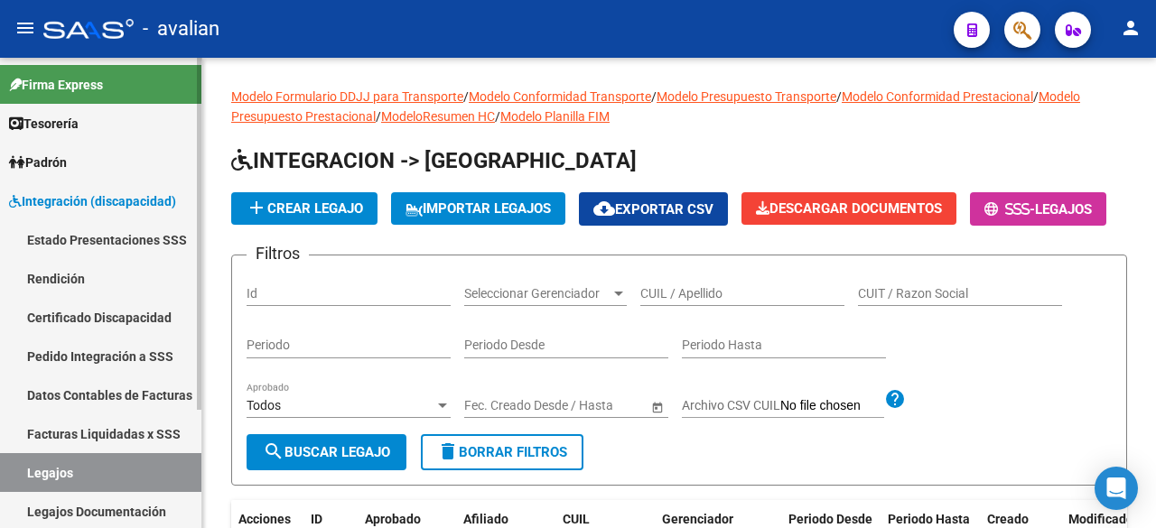
scroll to position [361, 0]
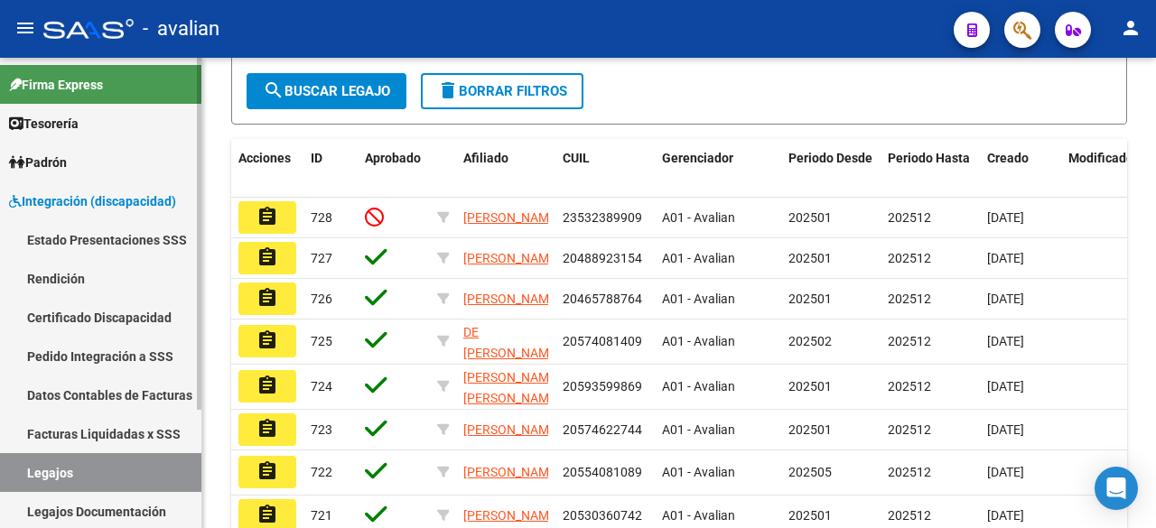
click at [31, 475] on link "Legajos" at bounding box center [100, 472] width 201 height 39
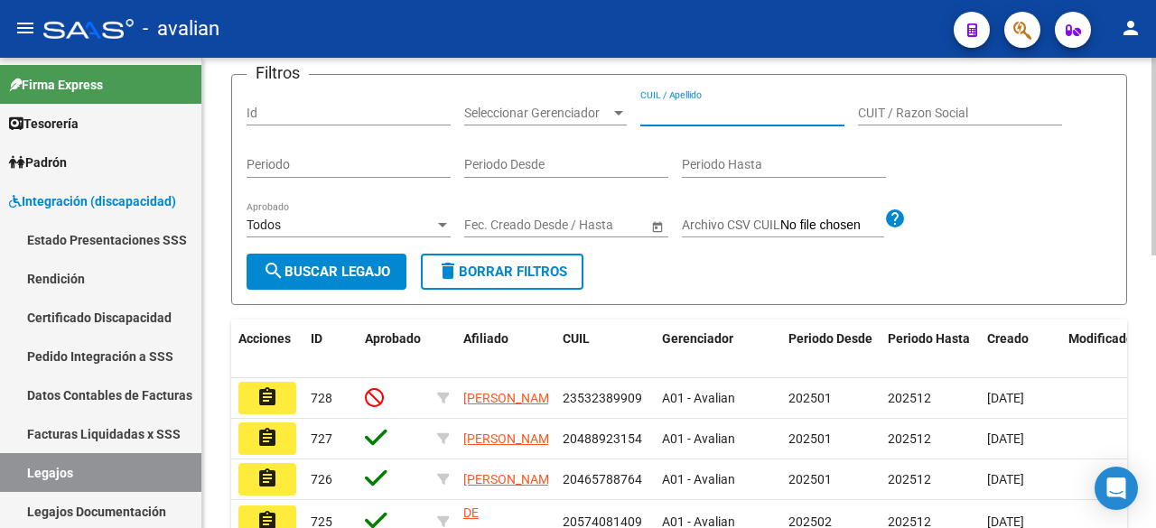
click at [719, 121] on input "CUIL / Apellido" at bounding box center [742, 113] width 204 height 15
paste input "20563009145"
type input "20563009145"
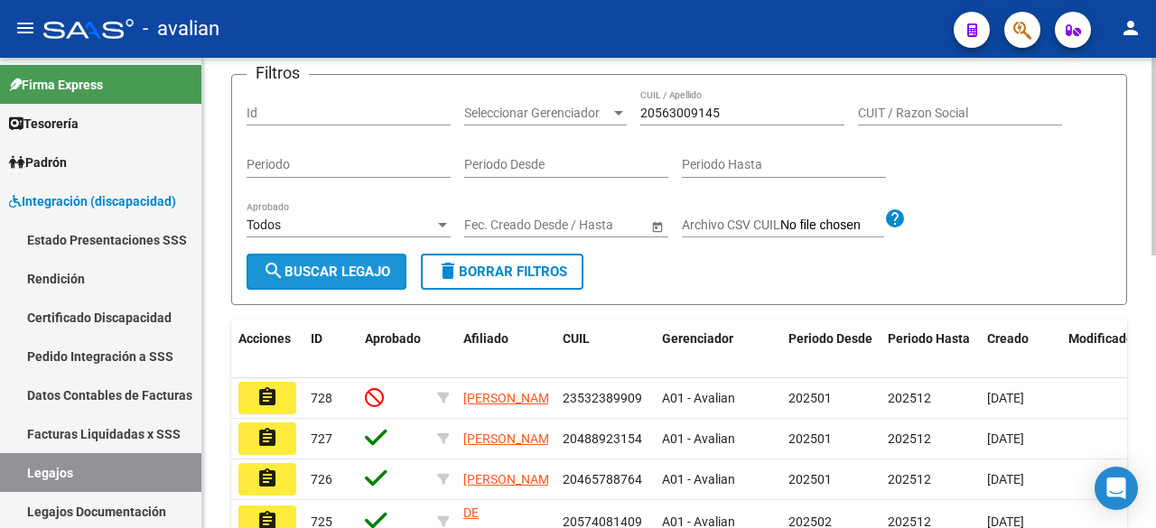
click at [313, 280] on span "search Buscar Legajo" at bounding box center [326, 272] width 127 height 16
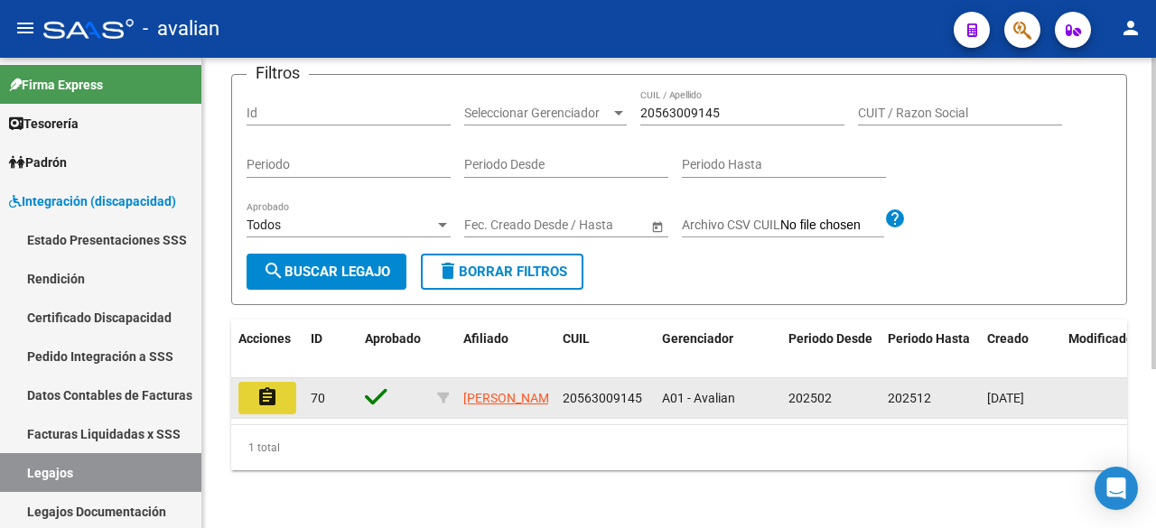
click at [266, 408] on mat-icon "assignment" at bounding box center [267, 398] width 22 height 22
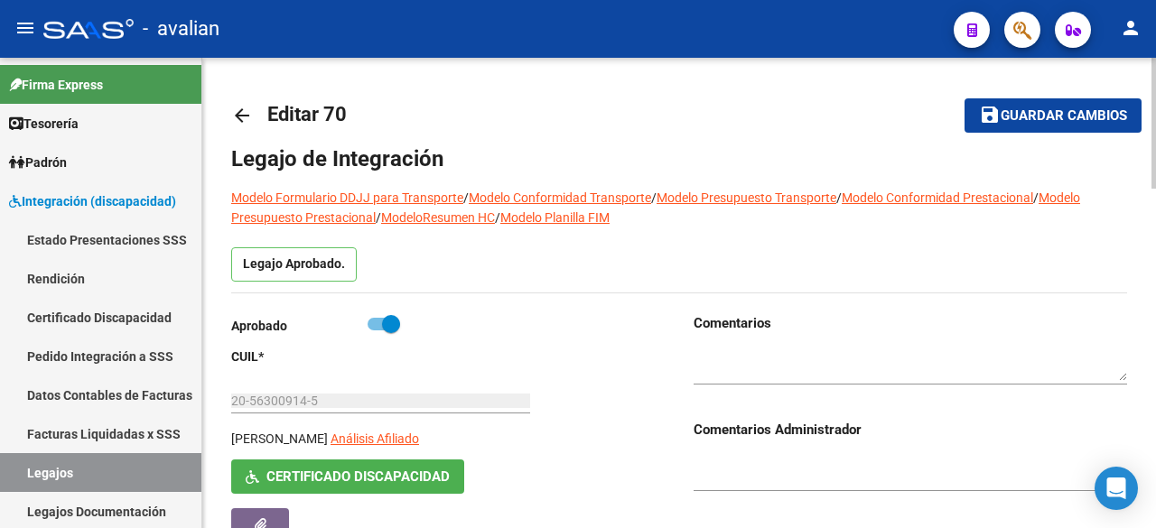
type input "[PERSON_NAME]"
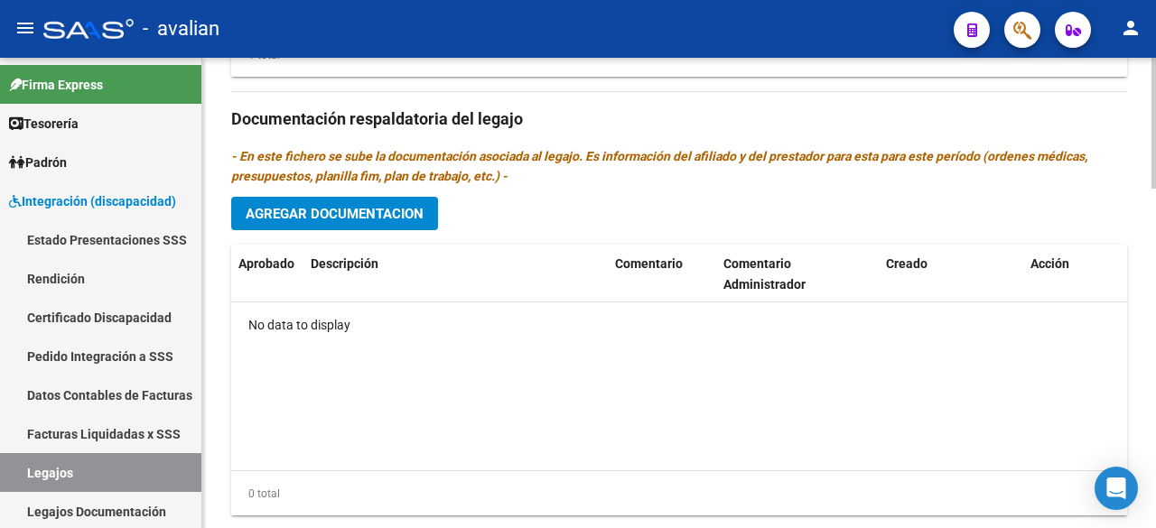
scroll to position [903, 0]
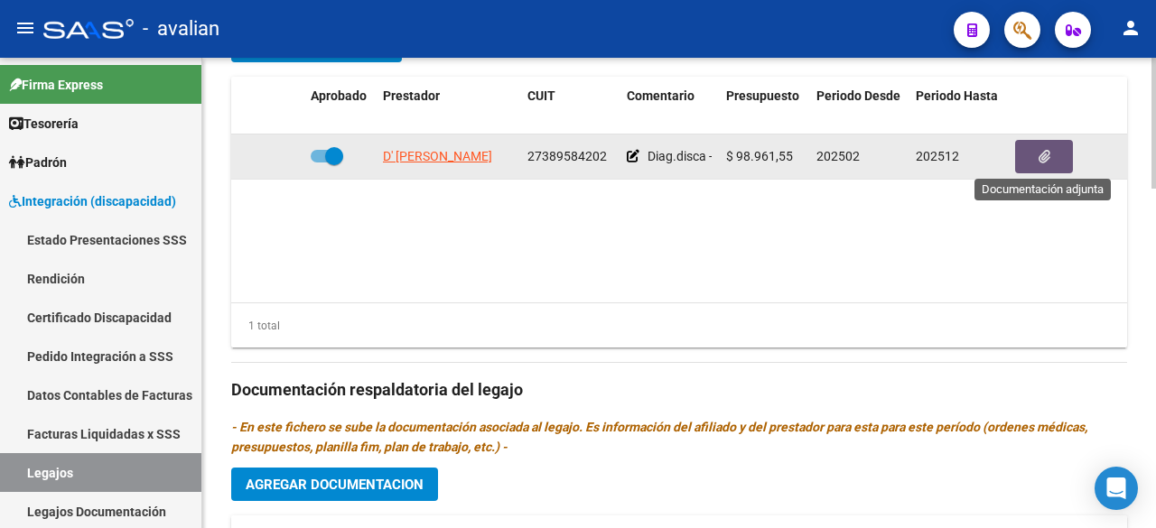
click at [1039, 166] on button "button" at bounding box center [1044, 156] width 58 height 33
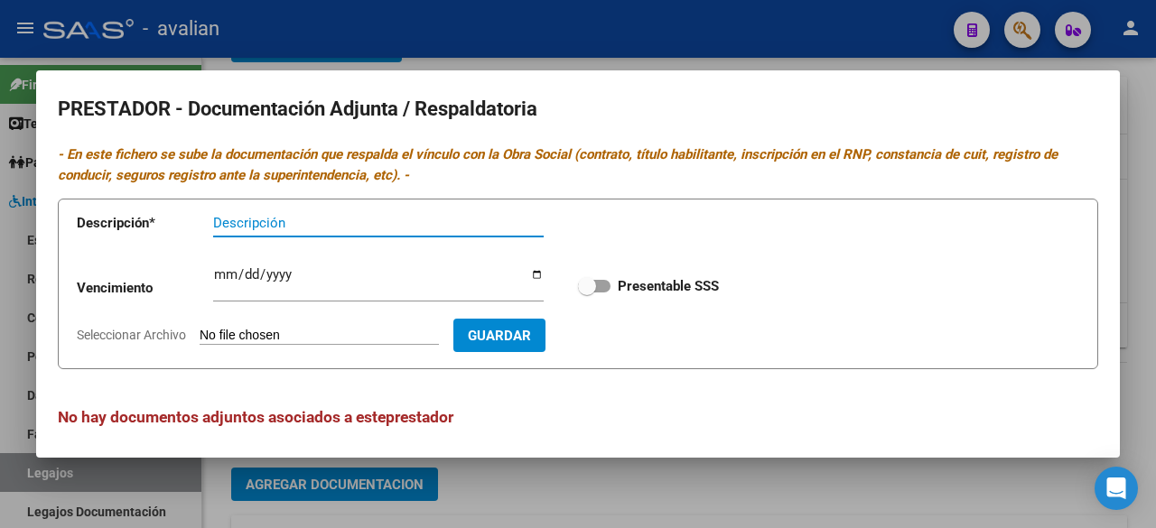
scroll to position [7, 0]
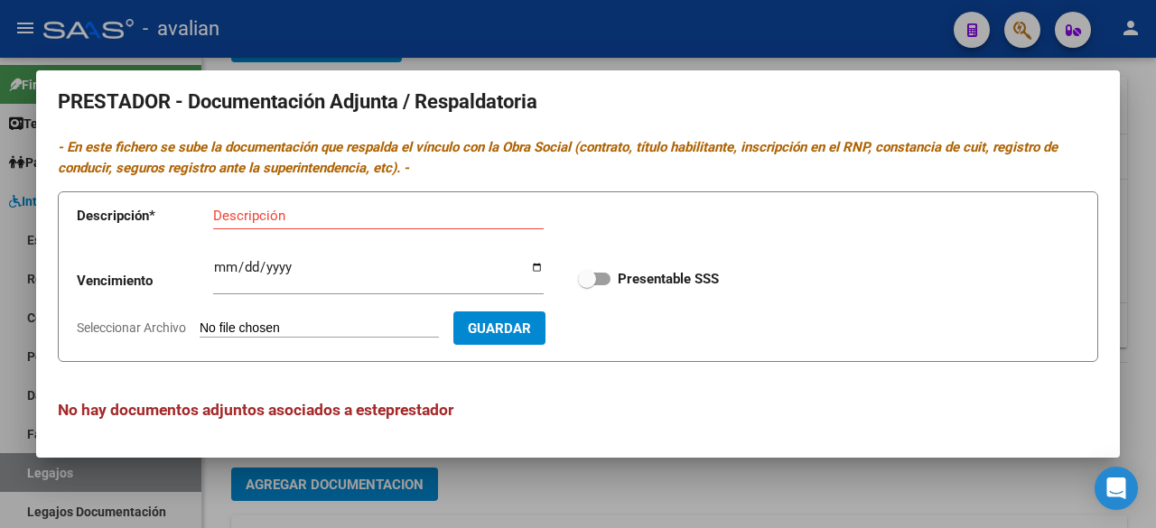
click at [740, 33] on div at bounding box center [578, 264] width 1156 height 528
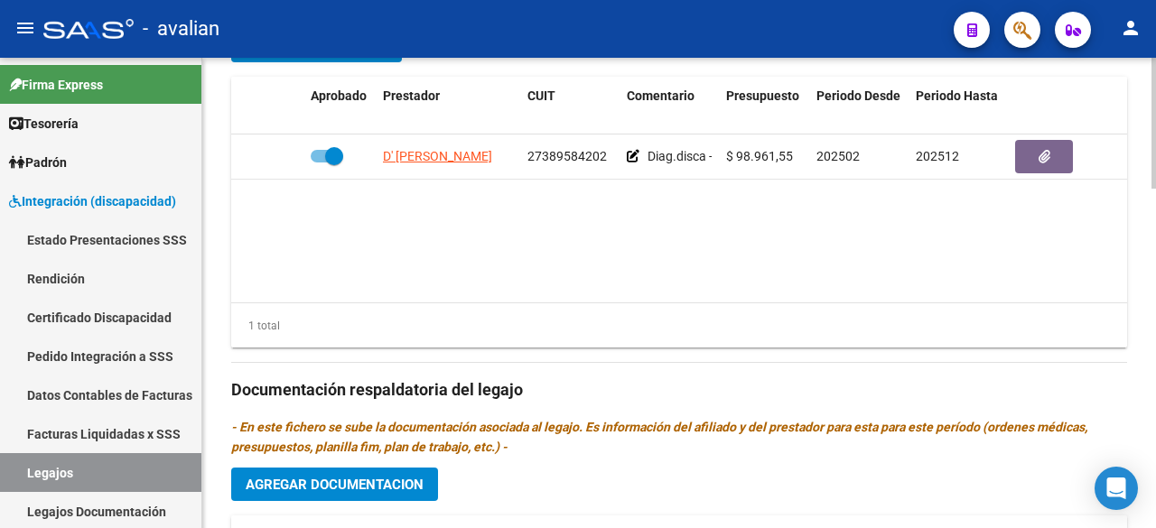
scroll to position [722, 0]
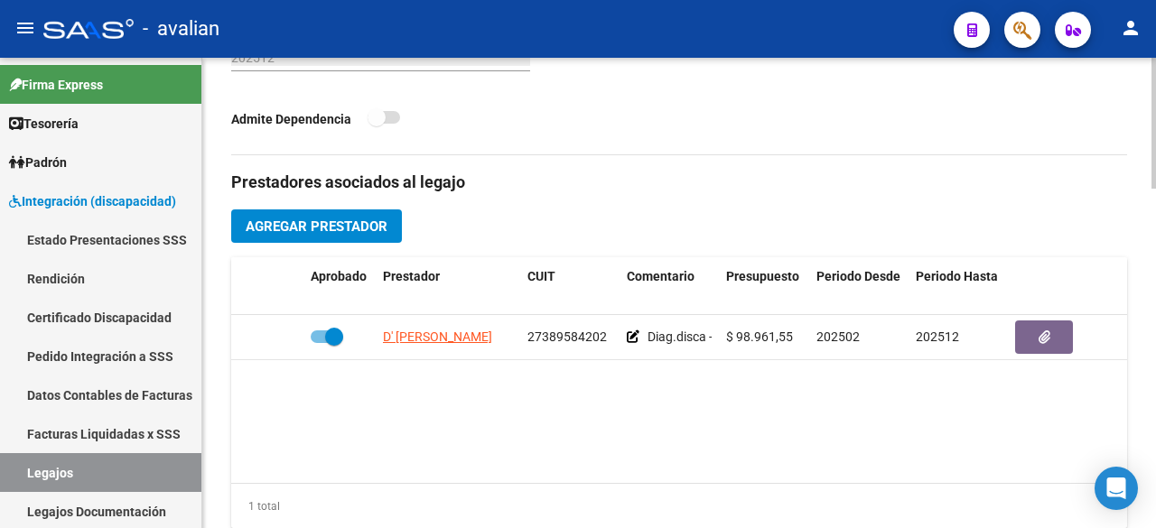
click at [329, 220] on span "Agregar Prestador" at bounding box center [317, 227] width 142 height 16
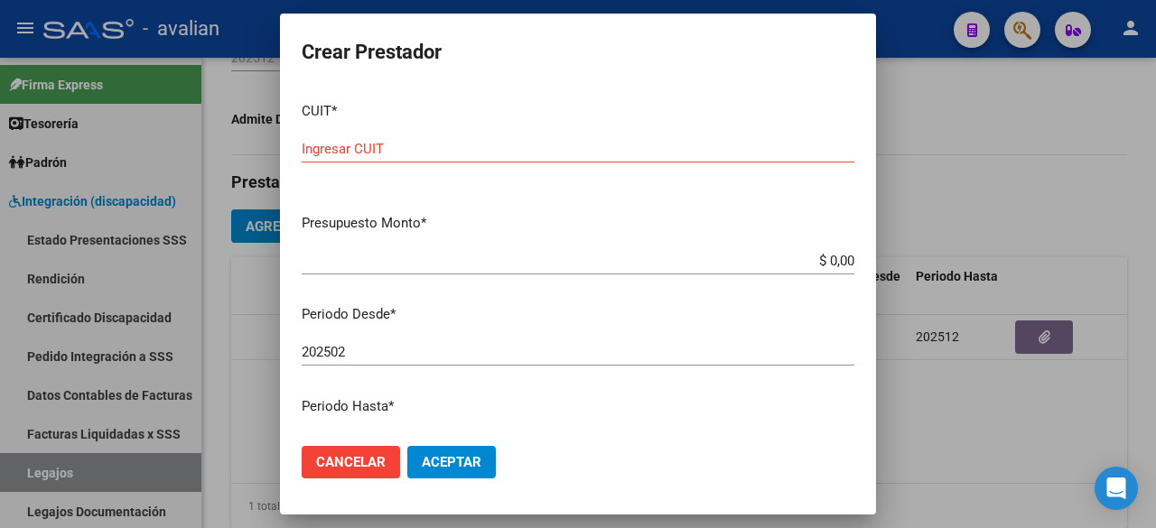
drag, startPoint x: 347, startPoint y: 134, endPoint x: 339, endPoint y: 150, distance: 18.2
paste input "27-37815746-9"
type input "27-37815746-9"
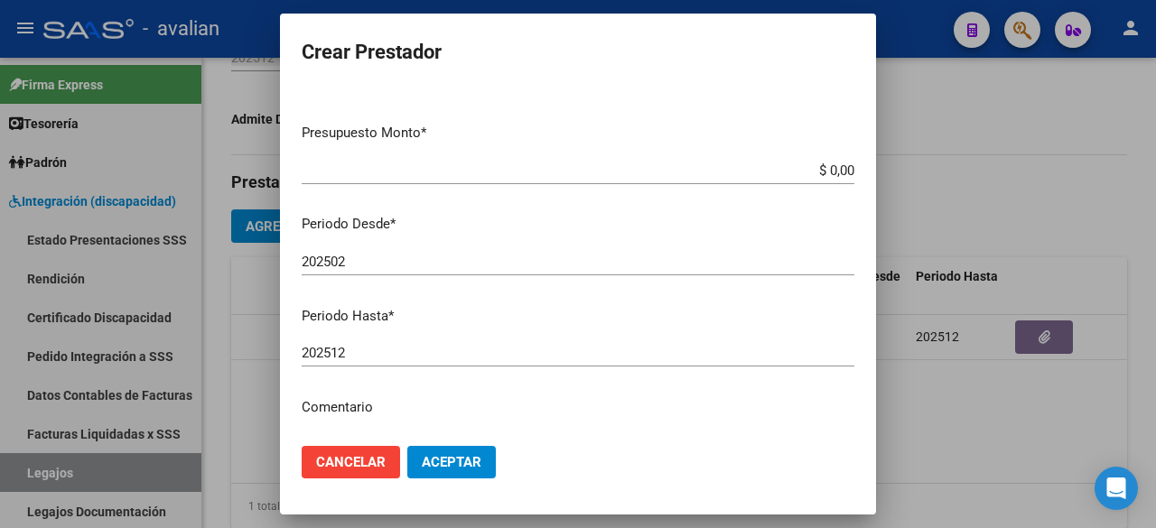
click at [352, 396] on mat-dialog-content "CUIT * 27-37815746-9 Ingresar CUIT ARCA Padrón Presupuesto Monto * $ 0,00 Ingre…" at bounding box center [578, 259] width 596 height 343
click at [347, 406] on p "Comentario" at bounding box center [578, 407] width 553 height 21
drag, startPoint x: 351, startPoint y: 403, endPoint x: 327, endPoint y: 407, distance: 24.8
click at [327, 407] on p "Comentario" at bounding box center [578, 407] width 553 height 21
drag, startPoint x: 327, startPoint y: 407, endPoint x: 490, endPoint y: 422, distance: 164.1
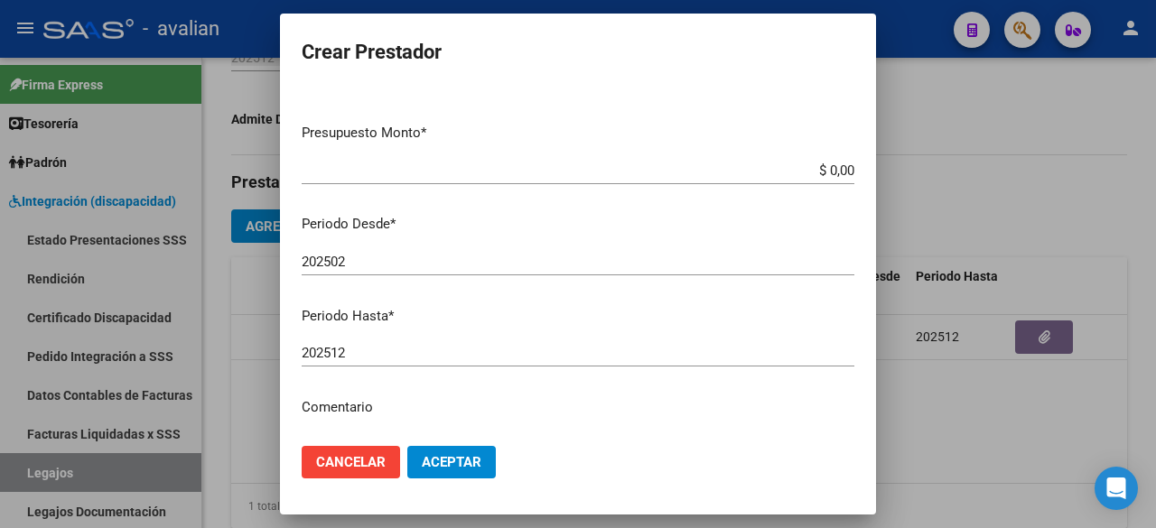
click at [491, 422] on mat-dialog-content "CUIT * 27-37815746-9 Ingresar CUIT ARCA Padrón Presupuesto Monto * $ 0,00 Ingre…" at bounding box center [578, 259] width 596 height 343
click at [490, 422] on mat-dialog-content "CUIT * 27-37815746-9 Ingresar CUIT ARCA Padrón Presupuesto Monto * $ 0,00 Ingre…" at bounding box center [578, 259] width 596 height 343
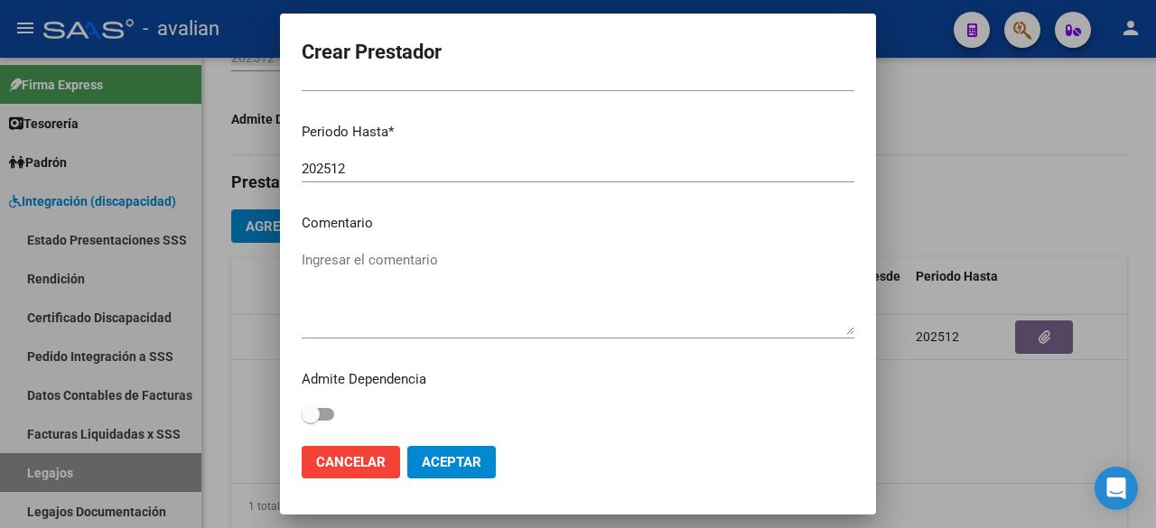
drag, startPoint x: 373, startPoint y: 259, endPoint x: 340, endPoint y: 264, distance: 33.7
click at [340, 264] on textarea "Ingresar el comentario" at bounding box center [578, 292] width 553 height 85
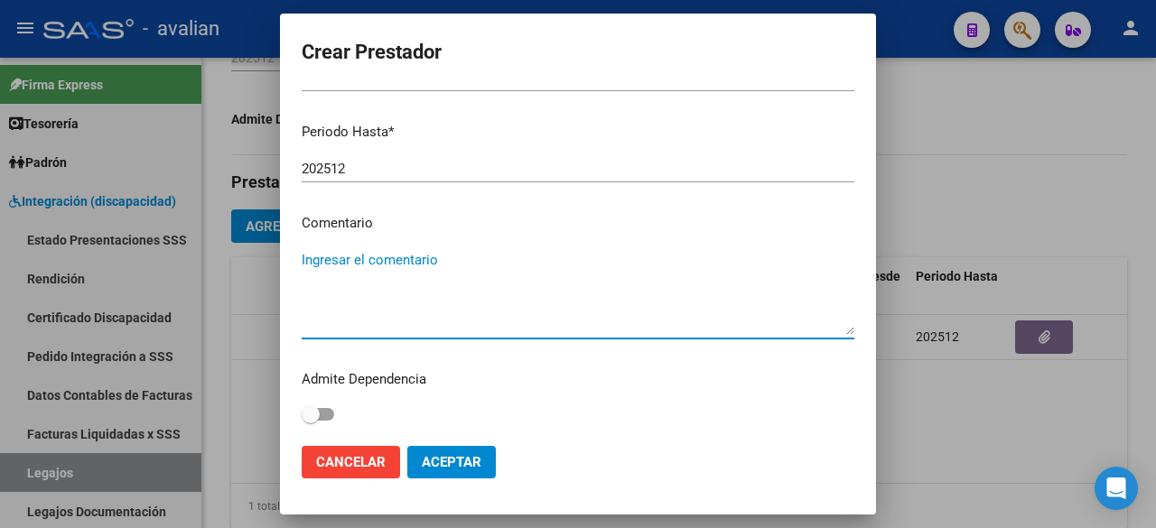
click at [338, 262] on textarea "Ingresar el comentario" at bounding box center [578, 292] width 553 height 85
paste textarea "- Fonoaudiología: 2 sesiones semanales (lu/mie) - Lic. [PERSON_NAME] - Valor re…"
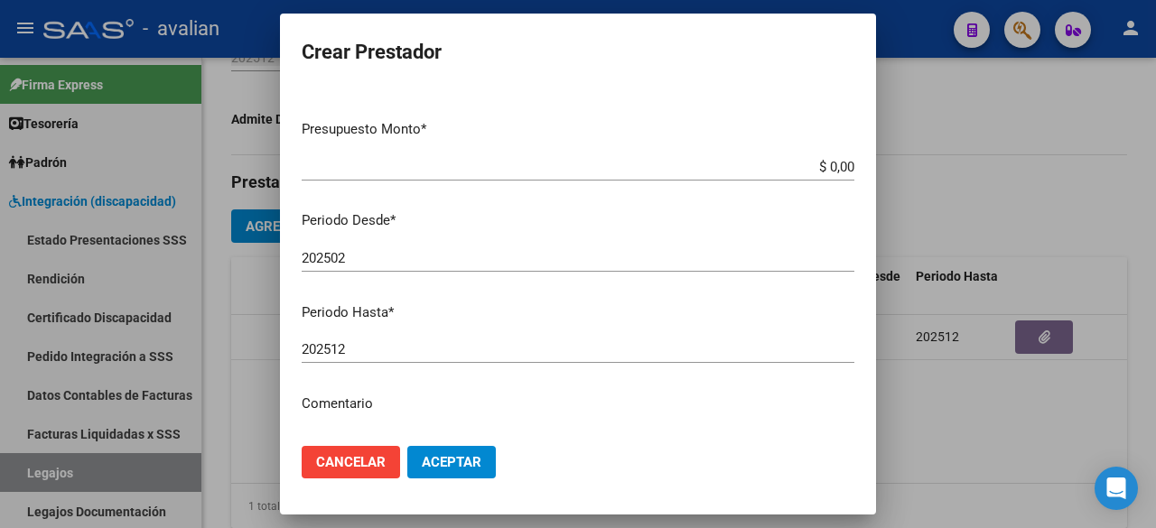
scroll to position [4, 0]
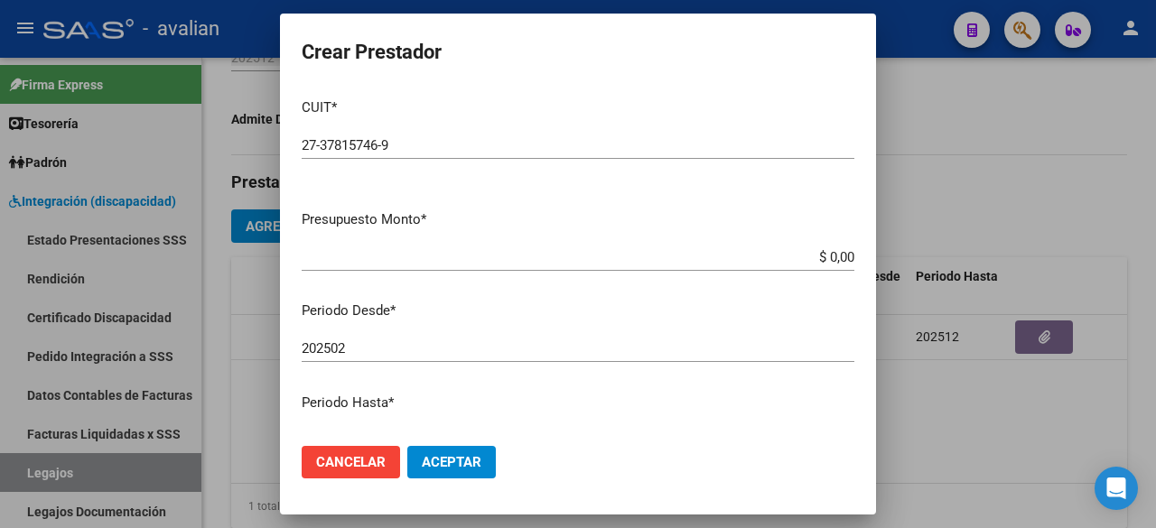
type textarea "- Fonoaudiología: 2 sesiones semanales (lu/mie) - Lic. [PERSON_NAME] - Valor re…"
click at [473, 461] on span "Aceptar" at bounding box center [452, 462] width 60 height 16
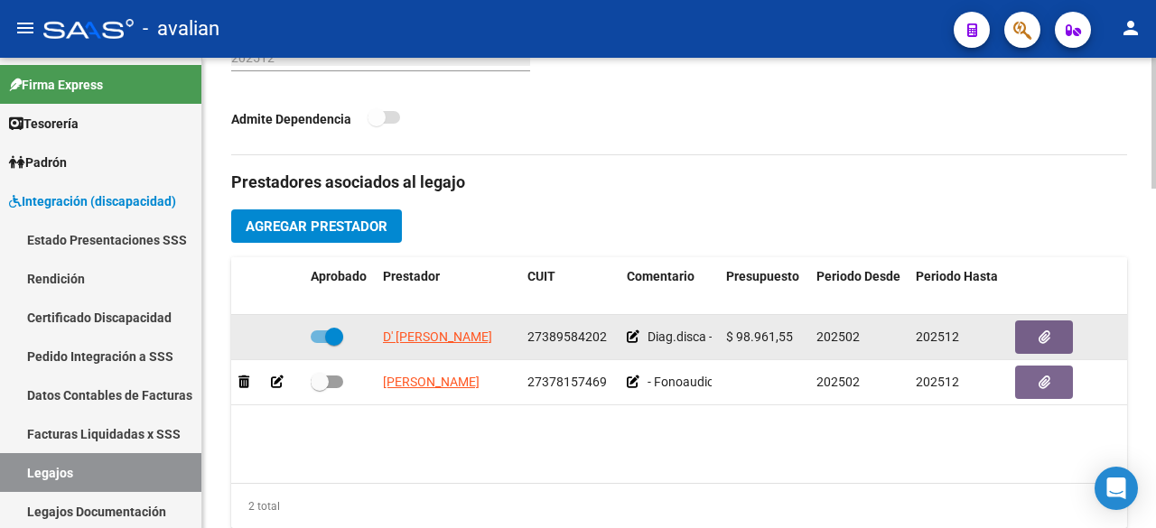
drag, startPoint x: 790, startPoint y: 335, endPoint x: 737, endPoint y: 337, distance: 53.3
click at [737, 337] on span "$ 98.961,55" at bounding box center [759, 337] width 67 height 14
copy span "98.961,55"
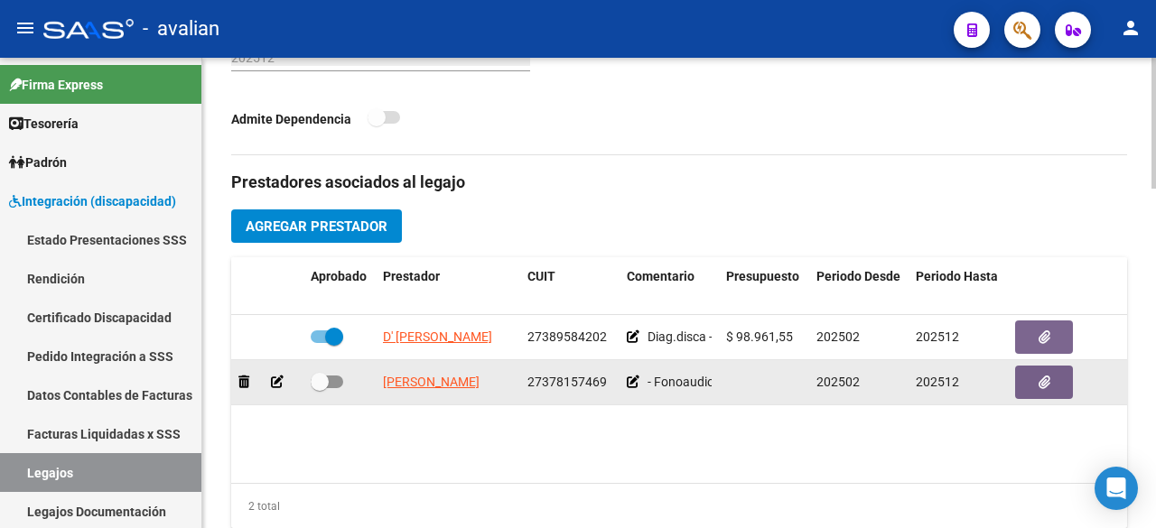
click at [275, 376] on icon at bounding box center [277, 382] width 13 height 13
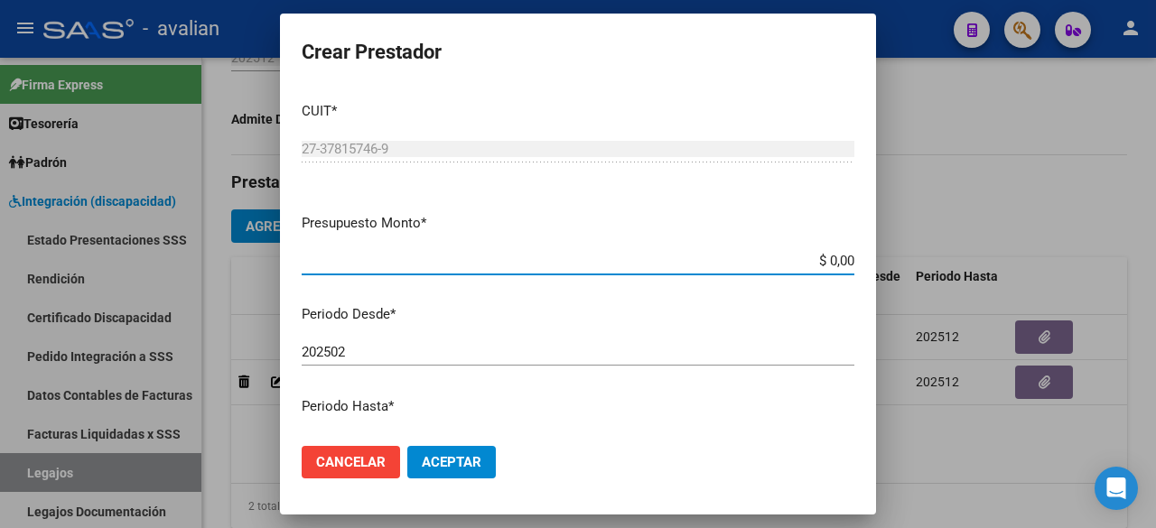
paste input "98.961,55"
type input "$ 98.961,55"
click at [467, 459] on span "Aceptar" at bounding box center [452, 462] width 60 height 16
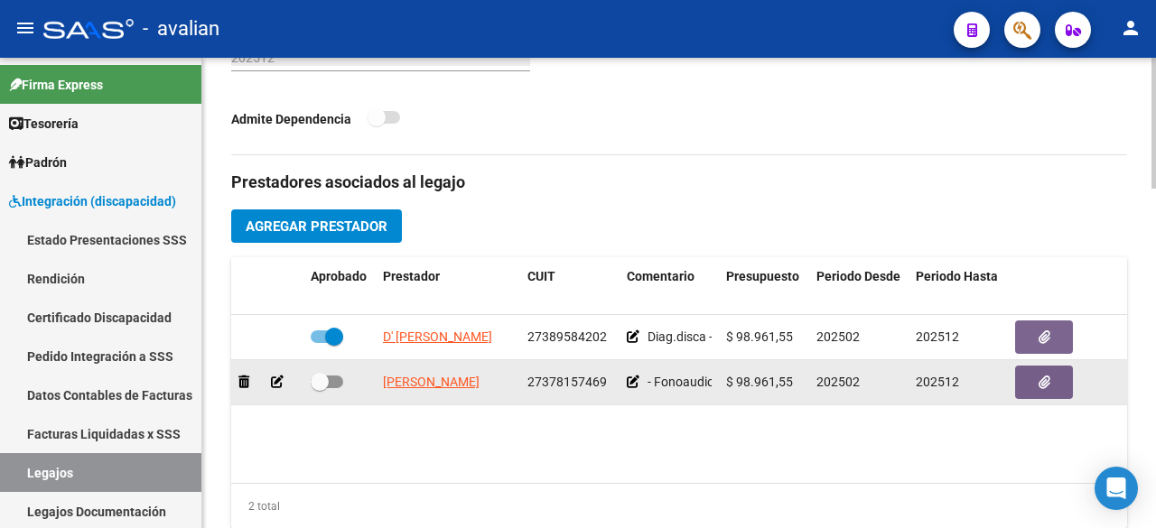
click at [276, 376] on icon at bounding box center [277, 382] width 13 height 13
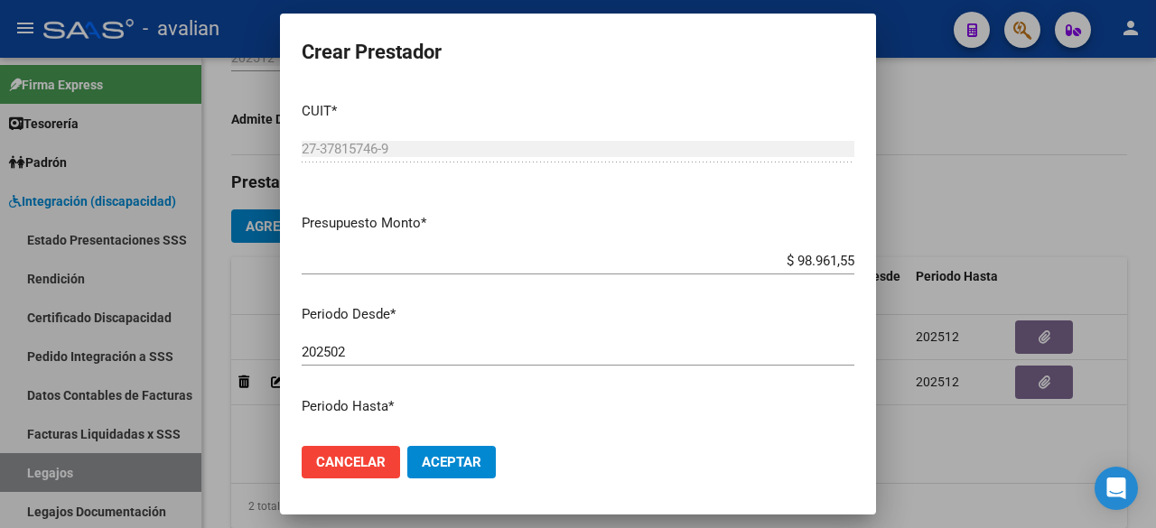
drag, startPoint x: 841, startPoint y: 260, endPoint x: 778, endPoint y: 256, distance: 63.4
click at [778, 256] on app-form-text-field "Presupuesto Monto * $ 98.961,55 Ingresar el monto" at bounding box center [585, 241] width 567 height 56
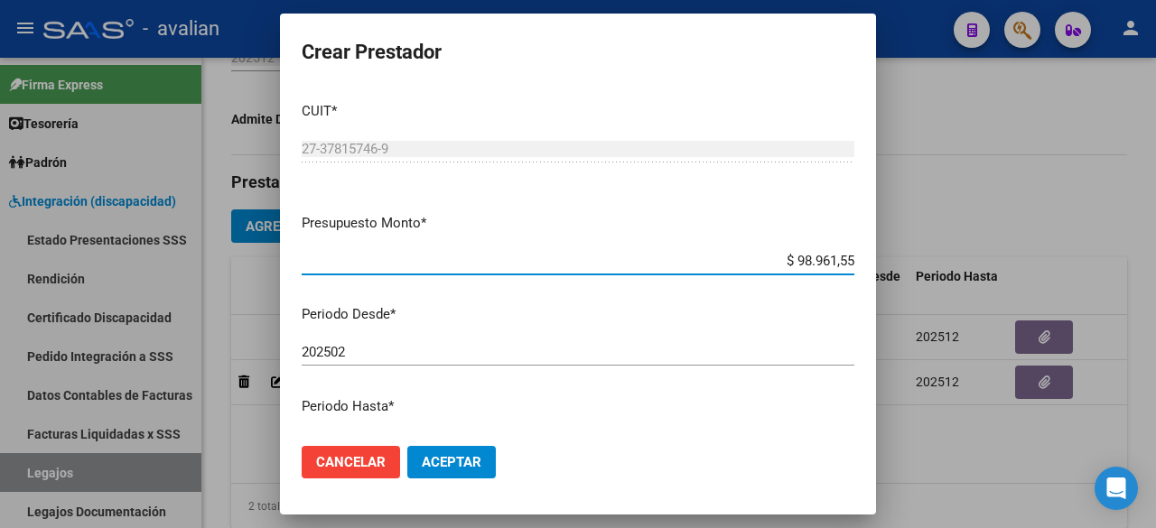
click at [838, 262] on input "$ 98.961,55" at bounding box center [578, 261] width 553 height 16
drag, startPoint x: 838, startPoint y: 262, endPoint x: 780, endPoint y: 256, distance: 58.1
click at [780, 256] on input "$ 98.961,55" at bounding box center [578, 261] width 553 height 16
paste input "12.370,61"
drag, startPoint x: 838, startPoint y: 257, endPoint x: 762, endPoint y: 256, distance: 75.9
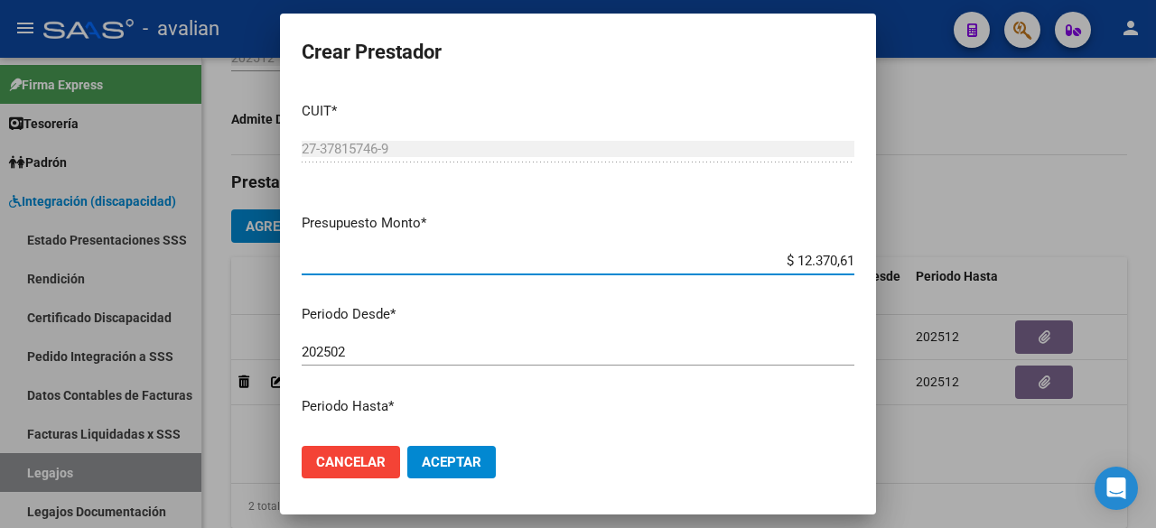
click at [762, 256] on input "$ 12.370,61" at bounding box center [578, 261] width 553 height 16
click at [821, 274] on div "$ 12.370,61 Ingresar el monto" at bounding box center [578, 260] width 553 height 27
click at [838, 264] on input "$ 12.370,61" at bounding box center [578, 261] width 553 height 16
drag, startPoint x: 840, startPoint y: 259, endPoint x: 780, endPoint y: 256, distance: 59.7
click at [780, 256] on input "$ 12.370,61" at bounding box center [578, 261] width 553 height 16
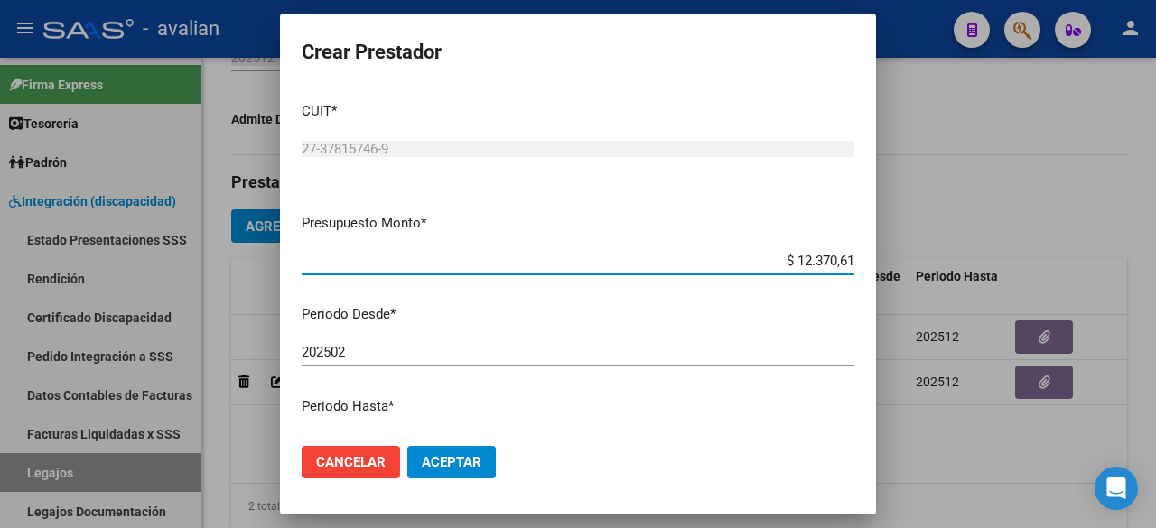
paste input "98.964,88"
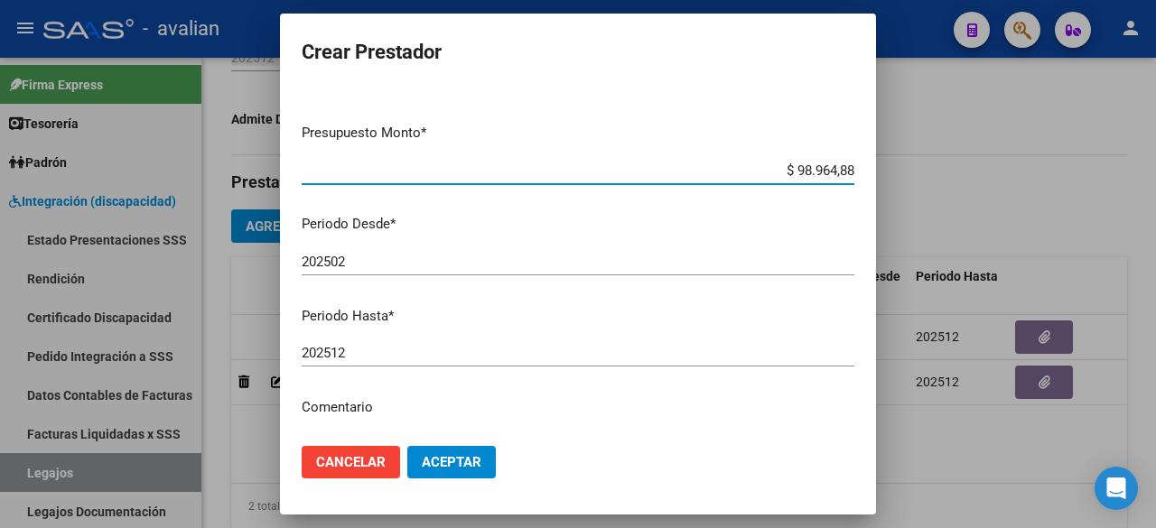
scroll to position [0, 0]
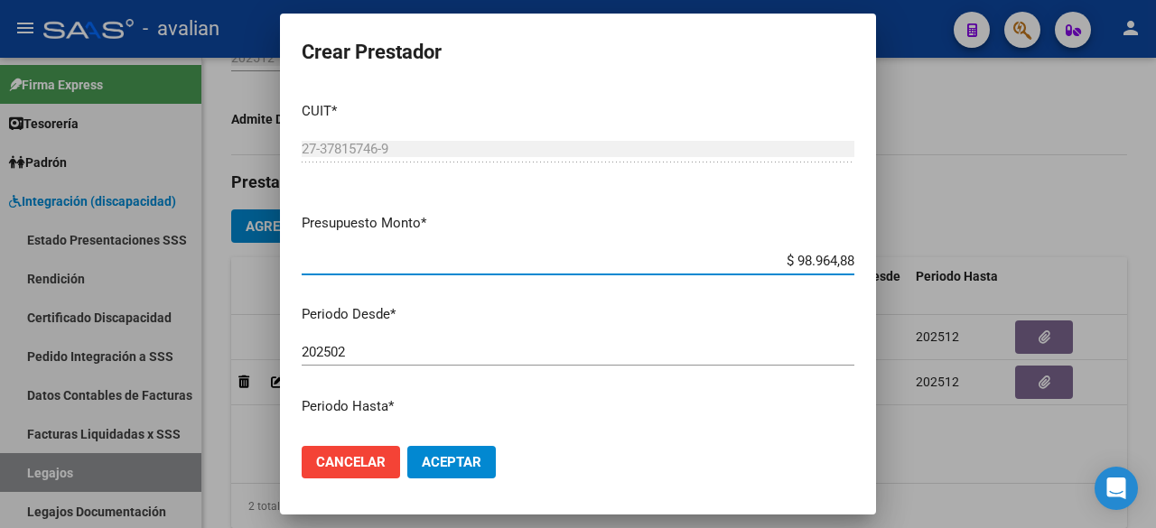
type input "$ 98.964,88"
click at [475, 471] on button "Aceptar" at bounding box center [451, 462] width 89 height 33
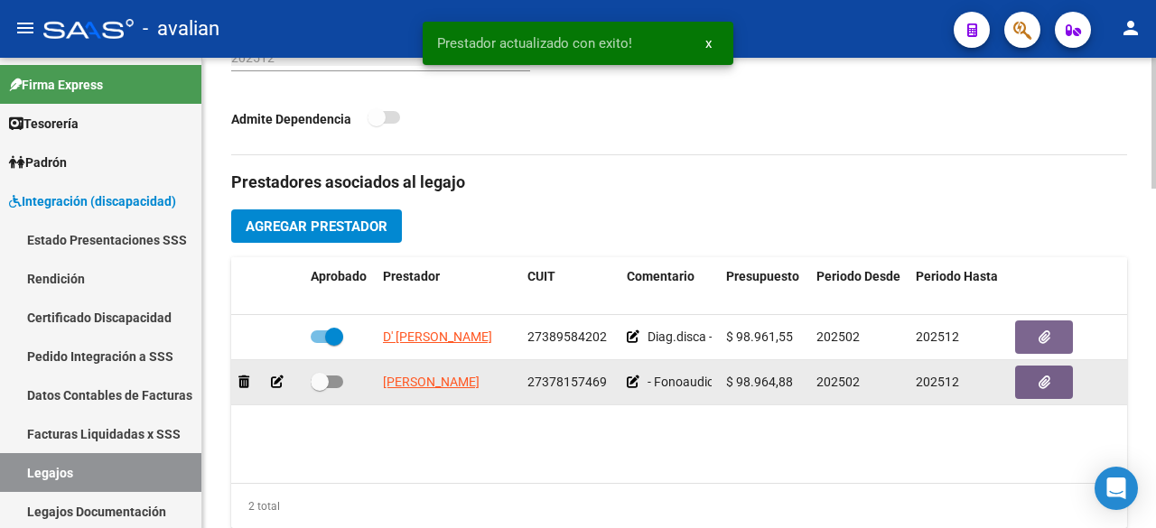
click at [343, 380] on div at bounding box center [340, 382] width 58 height 23
click at [341, 380] on span at bounding box center [327, 382] width 33 height 13
click at [320, 388] on input "checkbox" at bounding box center [319, 388] width 1 height 1
checkbox input "true"
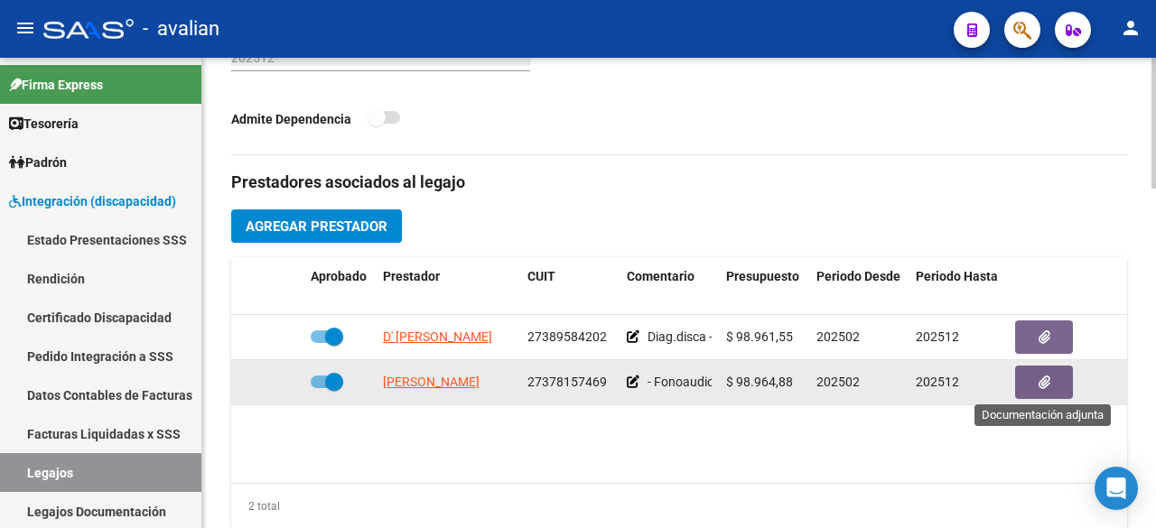
click at [1047, 389] on button "button" at bounding box center [1044, 382] width 58 height 33
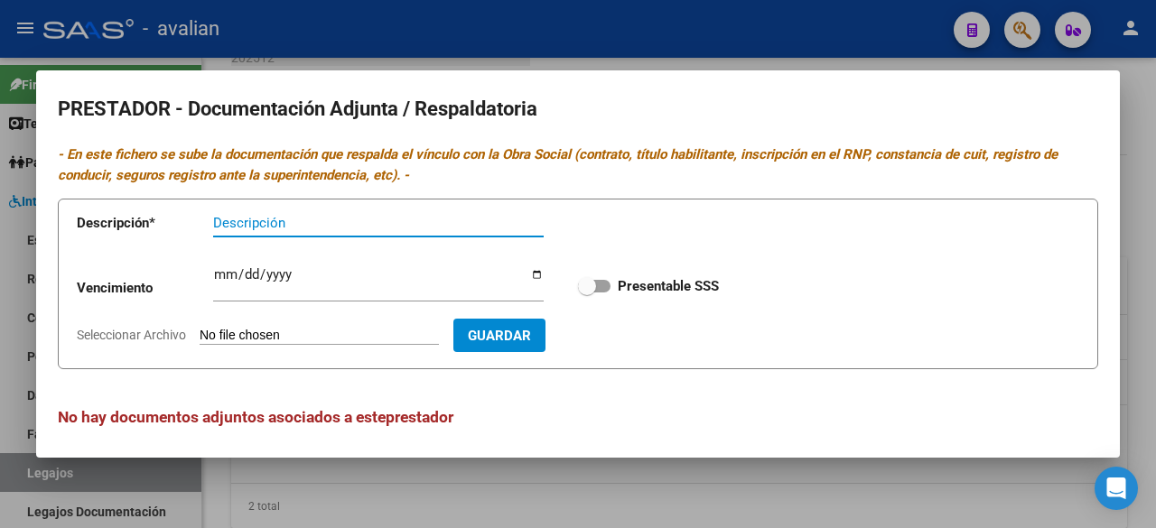
scroll to position [7, 0]
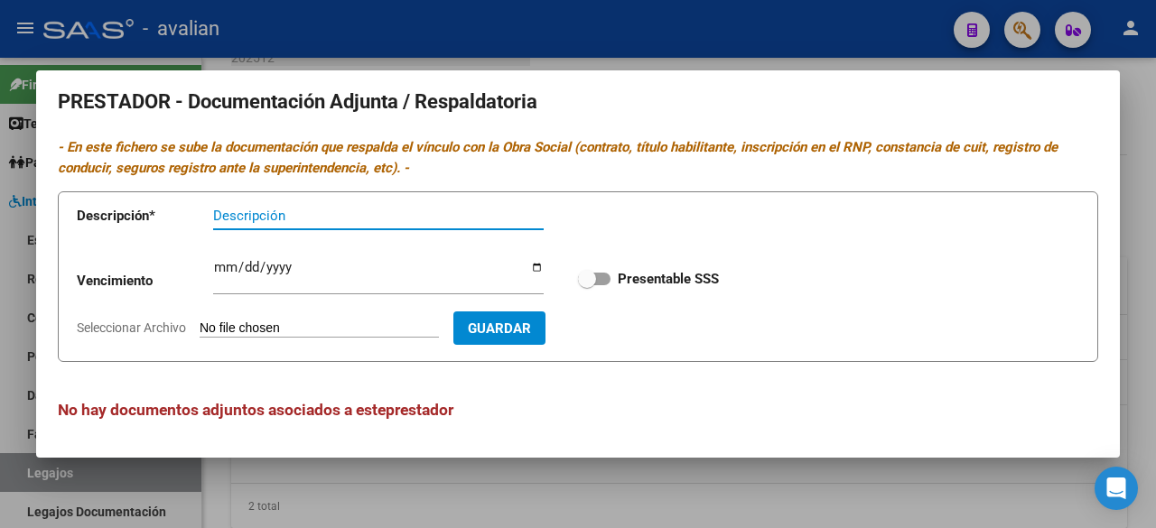
click at [778, 46] on div at bounding box center [578, 264] width 1156 height 528
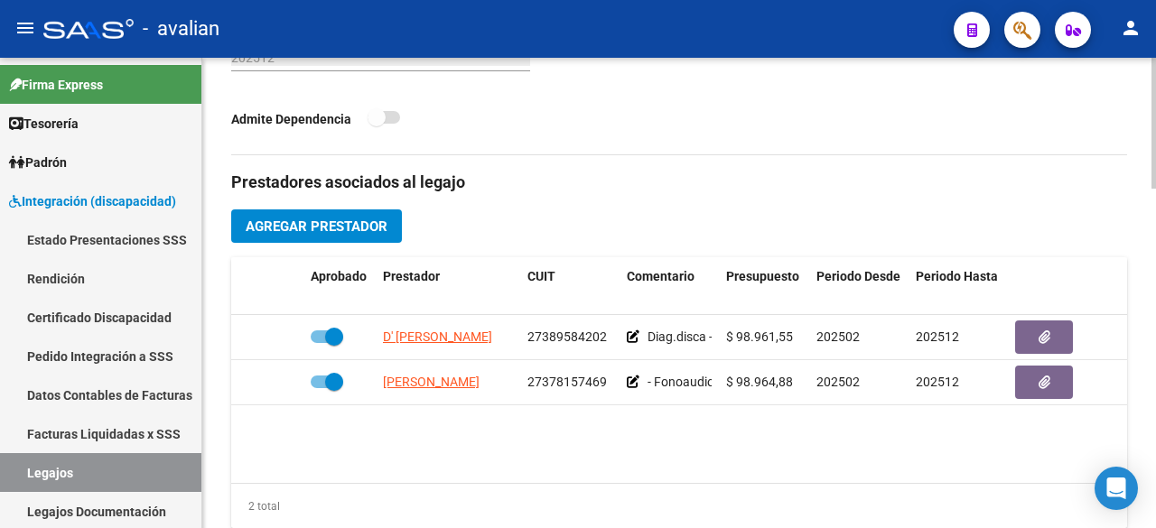
click at [367, 229] on span "Agregar Prestador" at bounding box center [317, 227] width 142 height 16
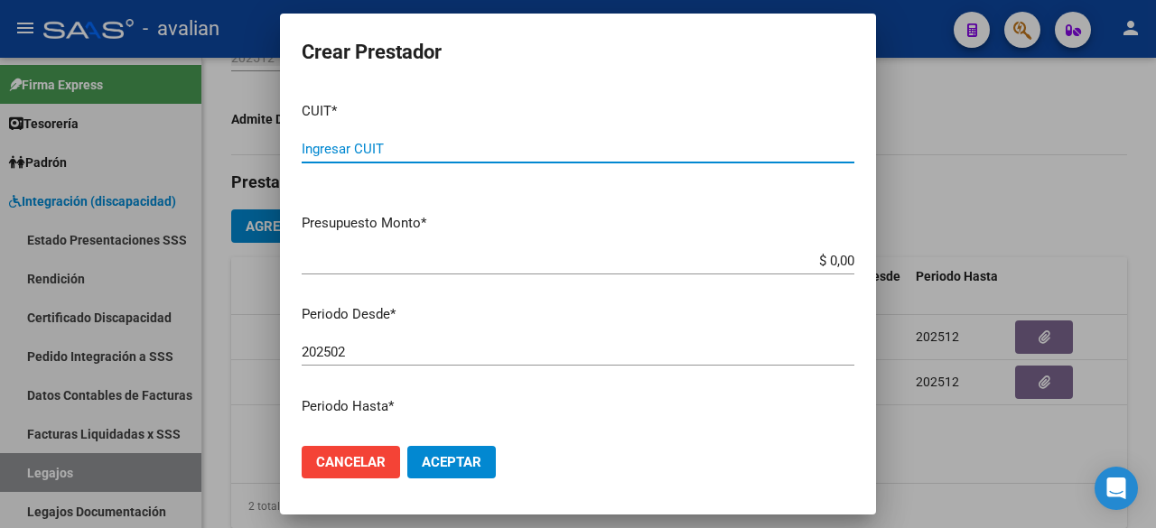
paste input "33-71680347-9"
type input "33-71680347-9"
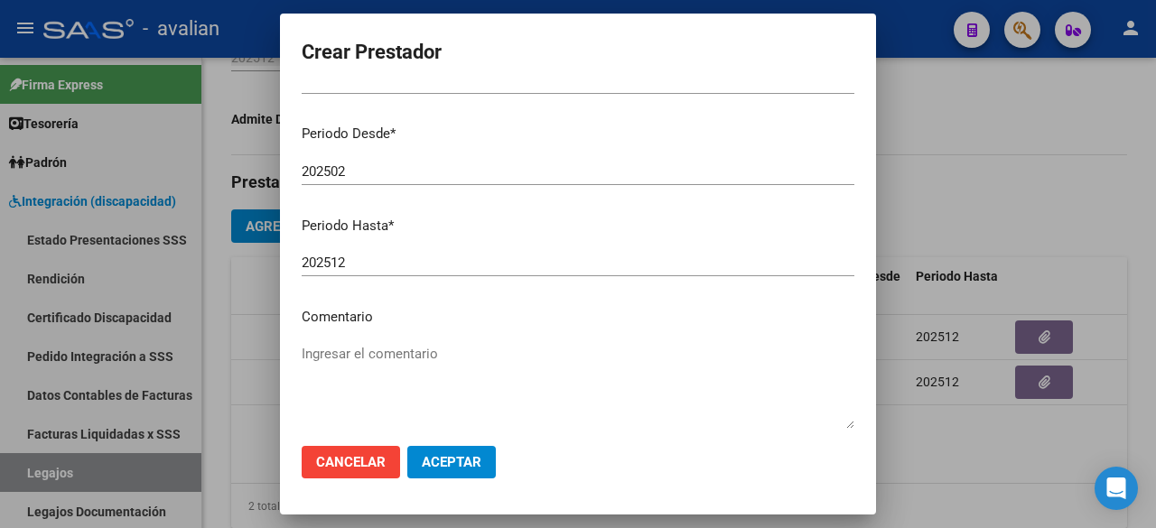
scroll to position [271, 0]
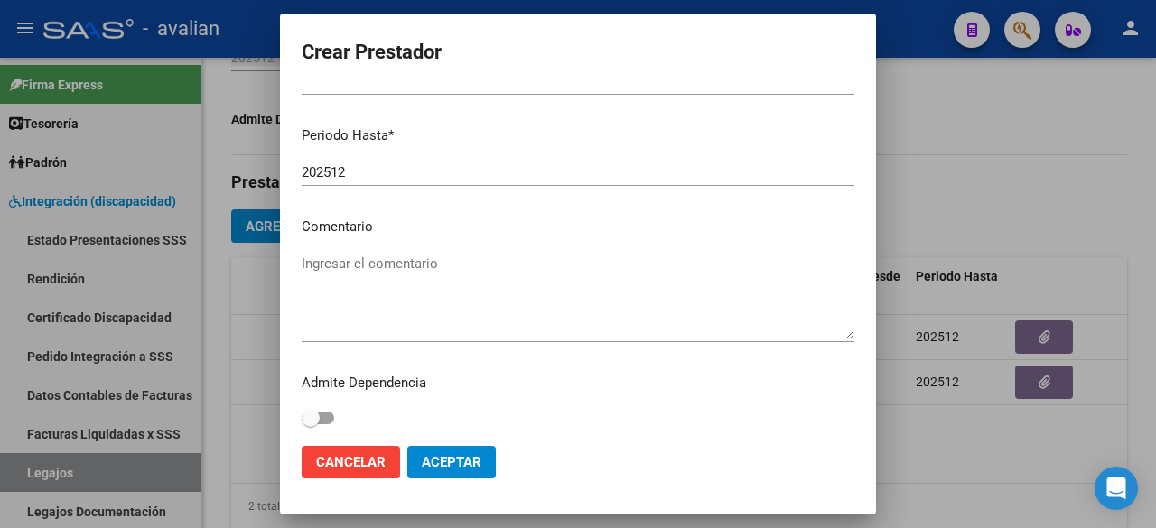
click at [348, 275] on textarea "Ingresar el comentario" at bounding box center [578, 296] width 553 height 85
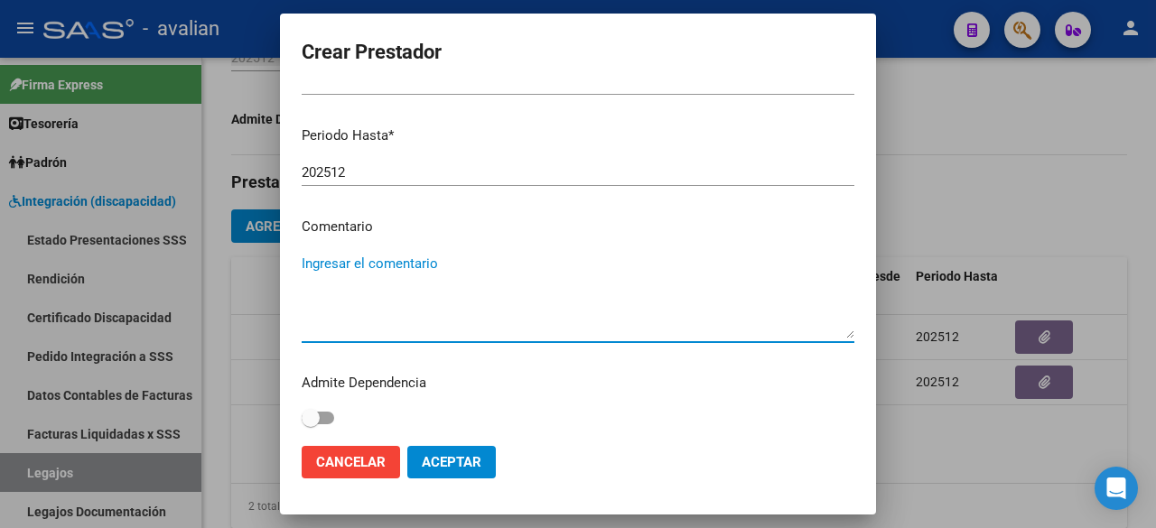
paste textarea "- Apoyo a la Integración Escolar (Equipo): Dejando Huellas SRL - Valor resol. v…"
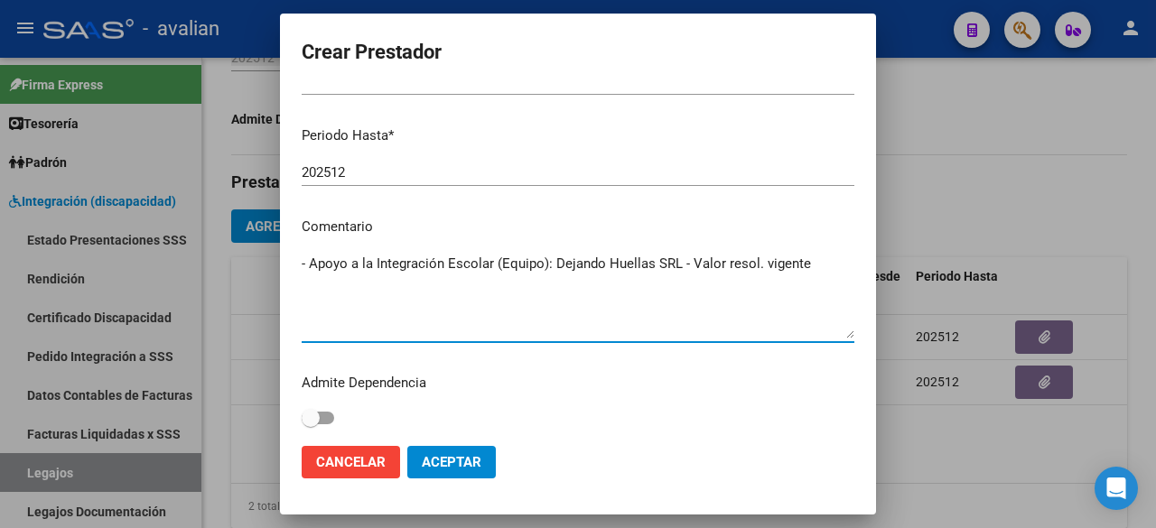
click at [309, 266] on textarea "- Apoyo a la Integración Escolar (Equipo): Dejando Huellas SRL - Valor resol. v…" at bounding box center [578, 296] width 553 height 85
click at [834, 265] on textarea "- Mód. Apoyo a la Integración Escolar (Equipo): Dejando Huellas SRL - Valor res…" at bounding box center [578, 296] width 553 height 85
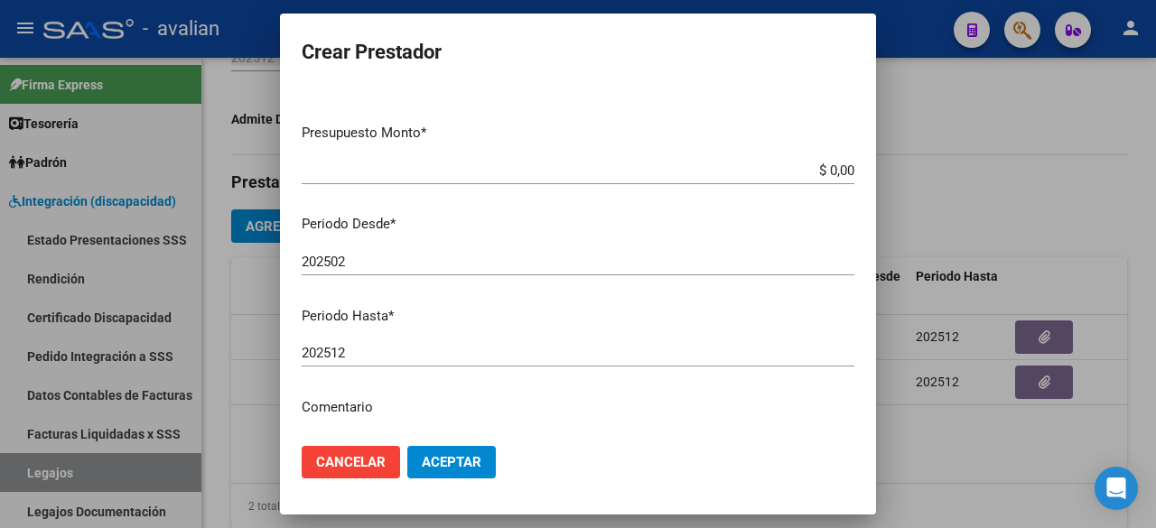
scroll to position [0, 0]
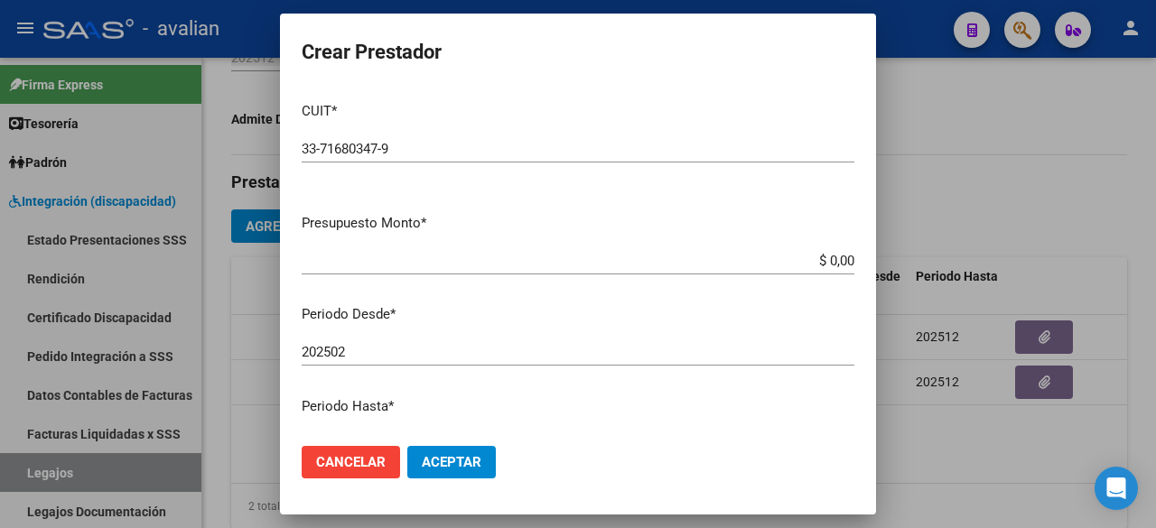
type textarea "- Mód. Apoyo a la Integración Escolar (Equipo): Dejando Huellas SRL - Valor res…"
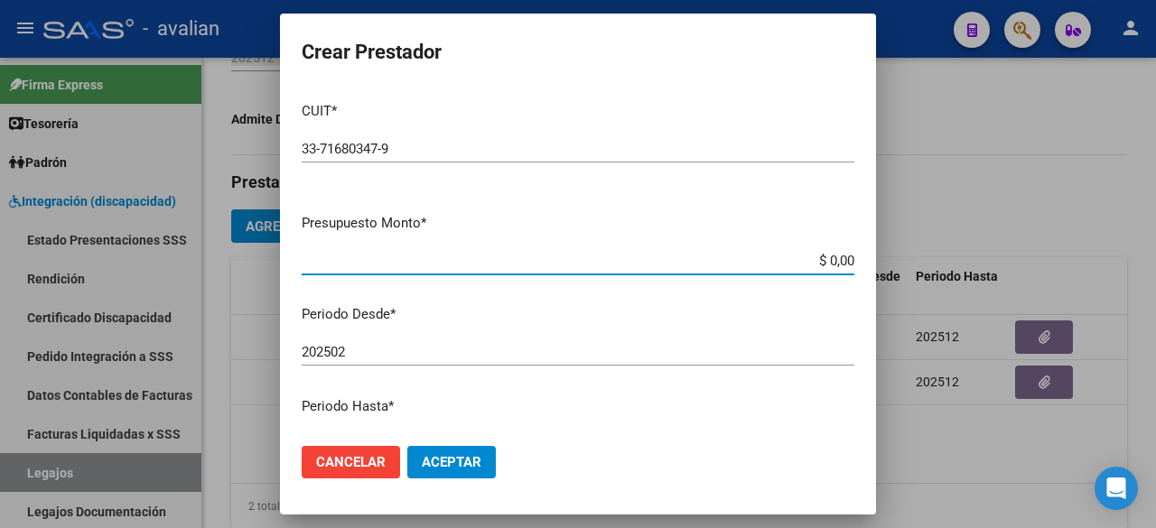
click at [838, 265] on input "$ 0,00" at bounding box center [578, 261] width 553 height 16
paste input "475.830,36"
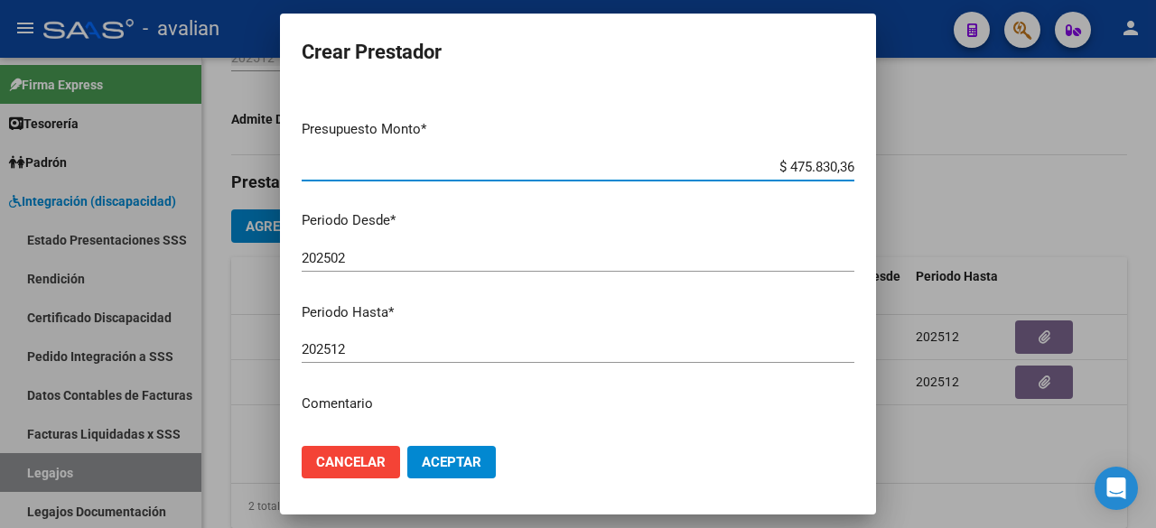
scroll to position [275, 0]
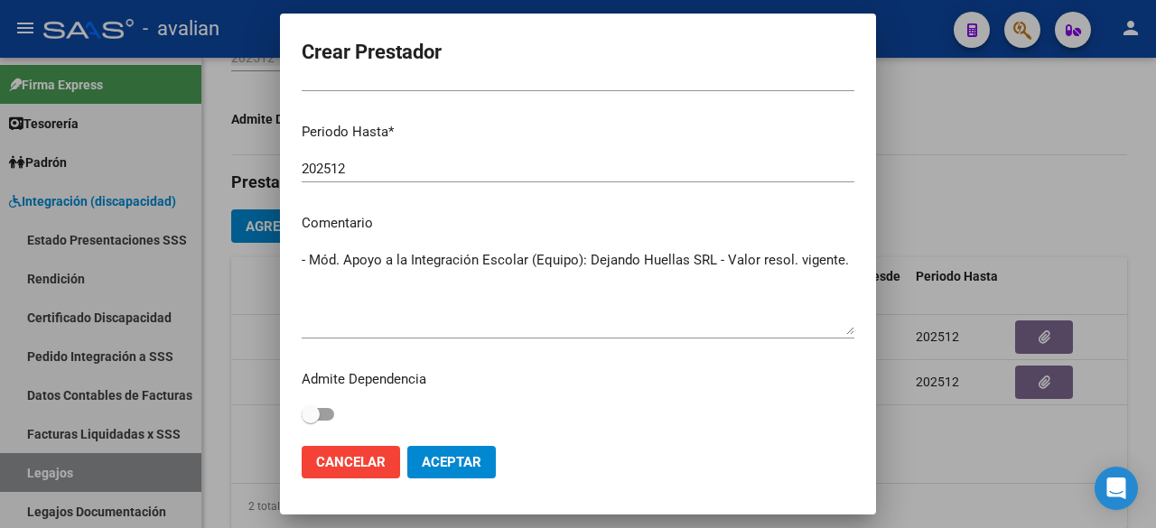
type input "$ 475.830,36"
click at [473, 470] on button "Aceptar" at bounding box center [451, 462] width 89 height 33
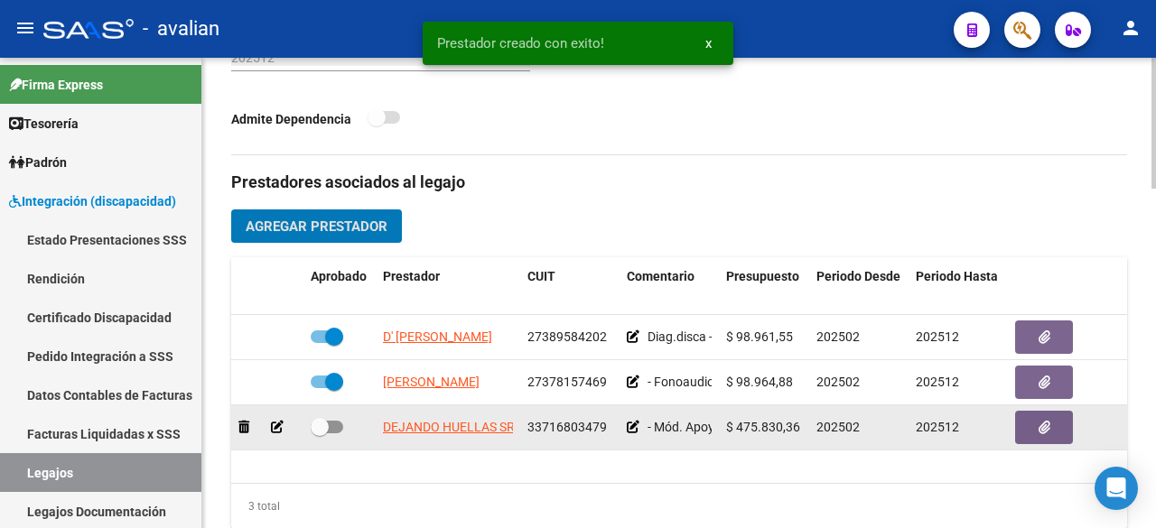
click at [336, 429] on span at bounding box center [327, 427] width 33 height 13
click at [320, 433] on input "checkbox" at bounding box center [319, 433] width 1 height 1
checkbox input "true"
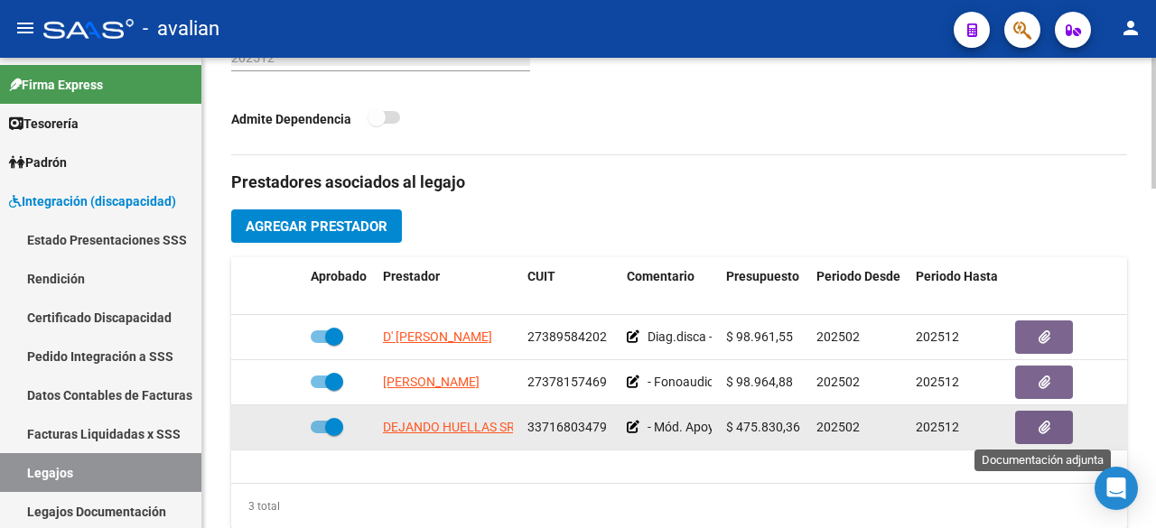
click at [1039, 429] on icon "button" at bounding box center [1045, 428] width 12 height 14
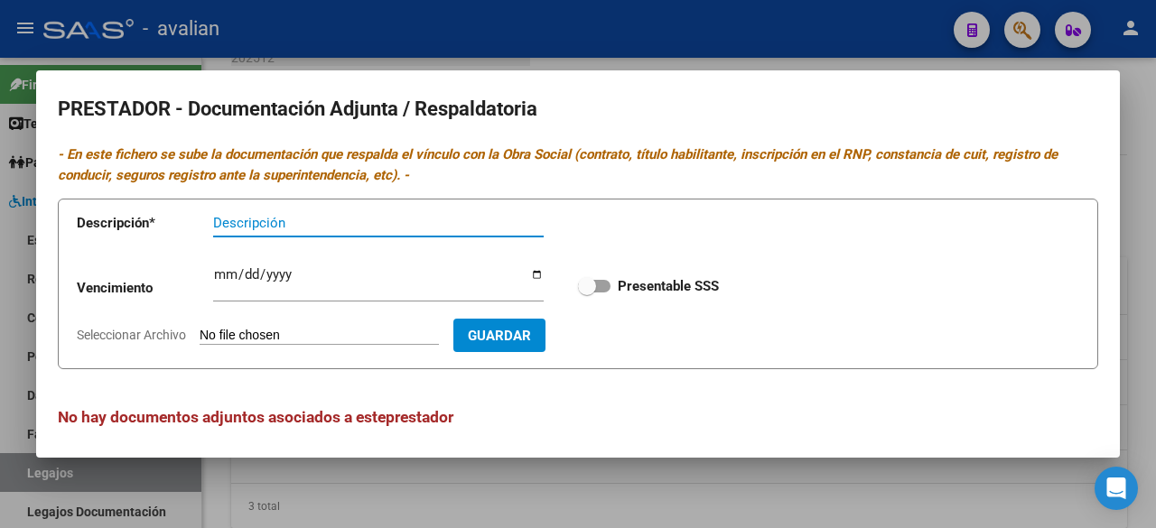
scroll to position [7, 0]
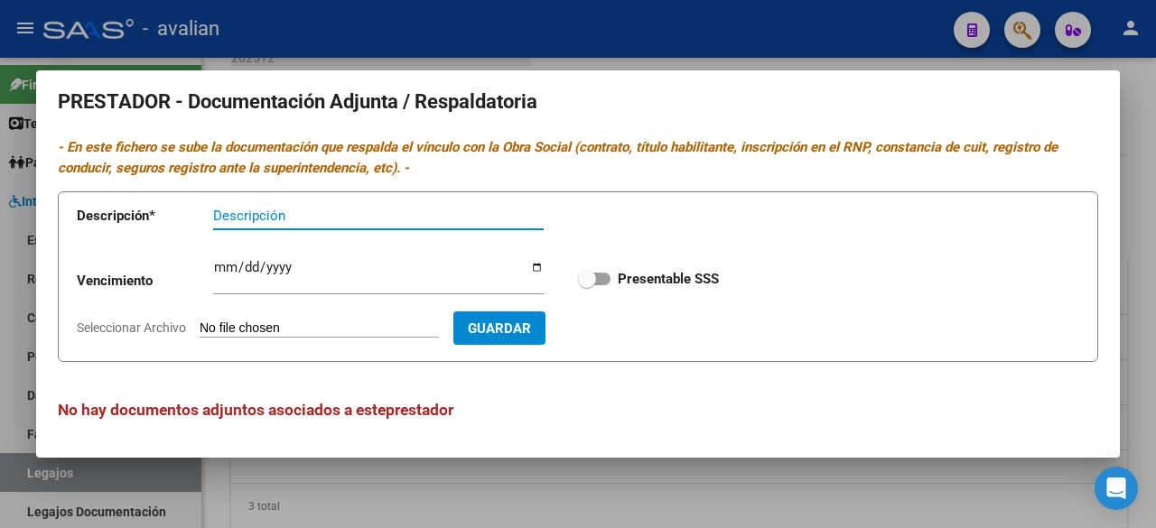
click at [694, 26] on div at bounding box center [578, 264] width 1156 height 528
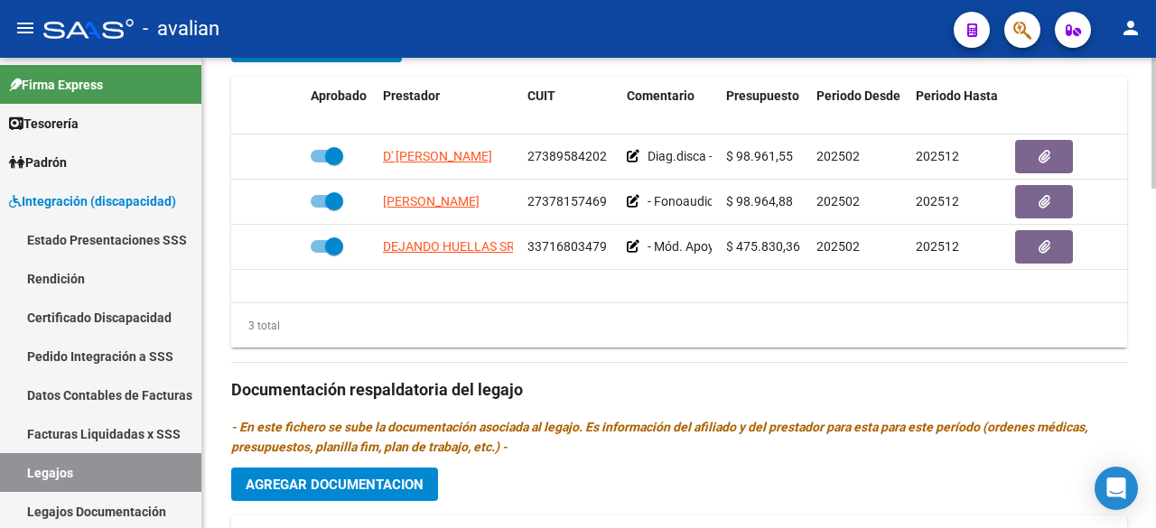
scroll to position [722, 0]
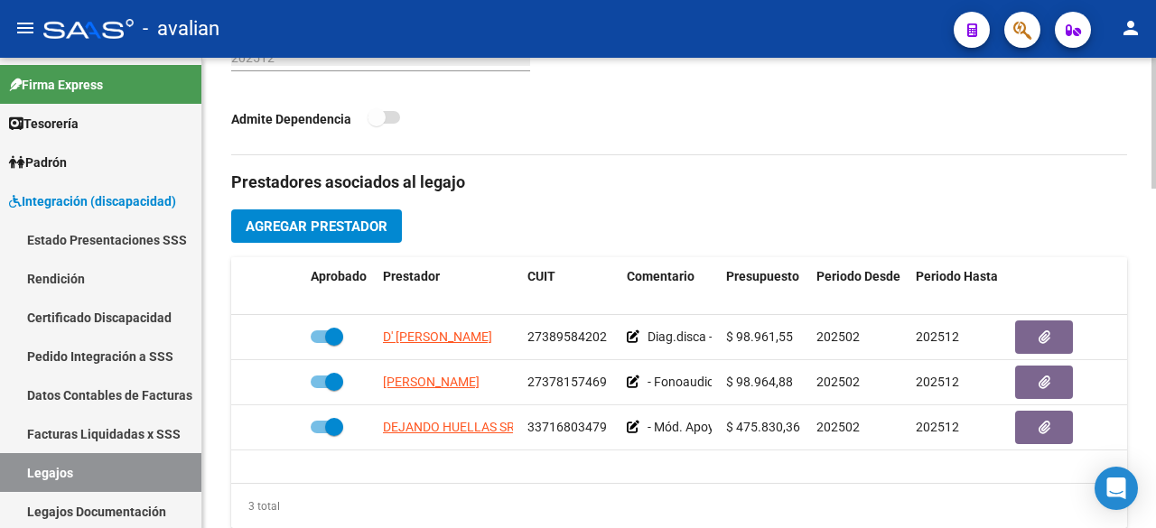
click at [323, 227] on span "Agregar Prestador" at bounding box center [317, 227] width 142 height 16
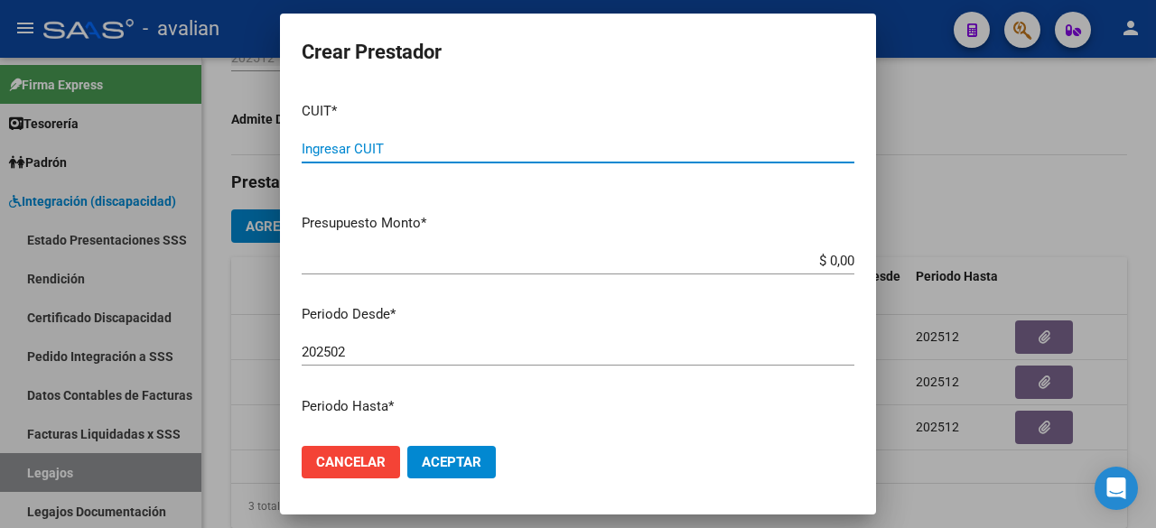
paste input "23-36063569-4"
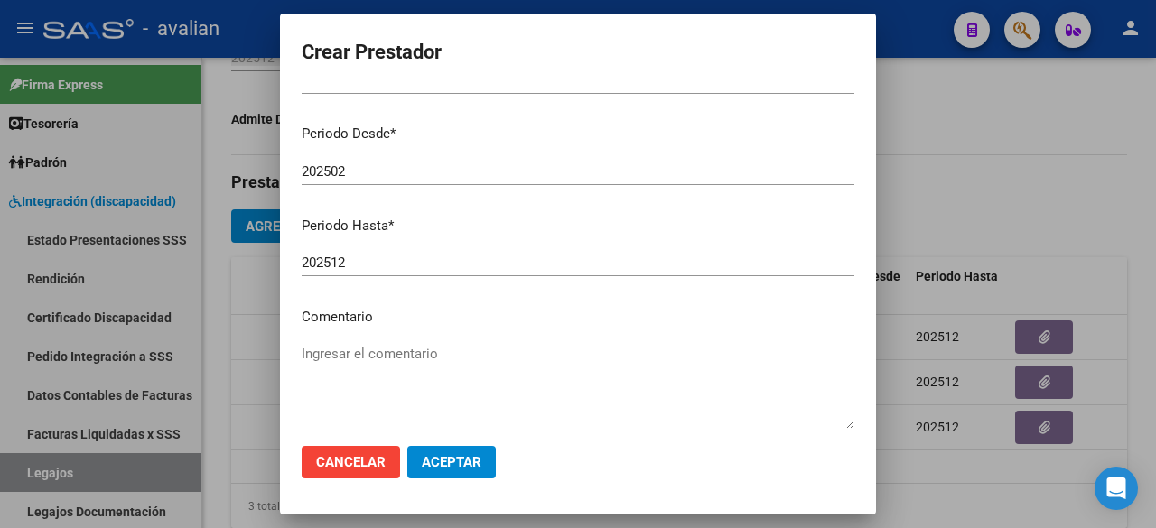
scroll to position [275, 0]
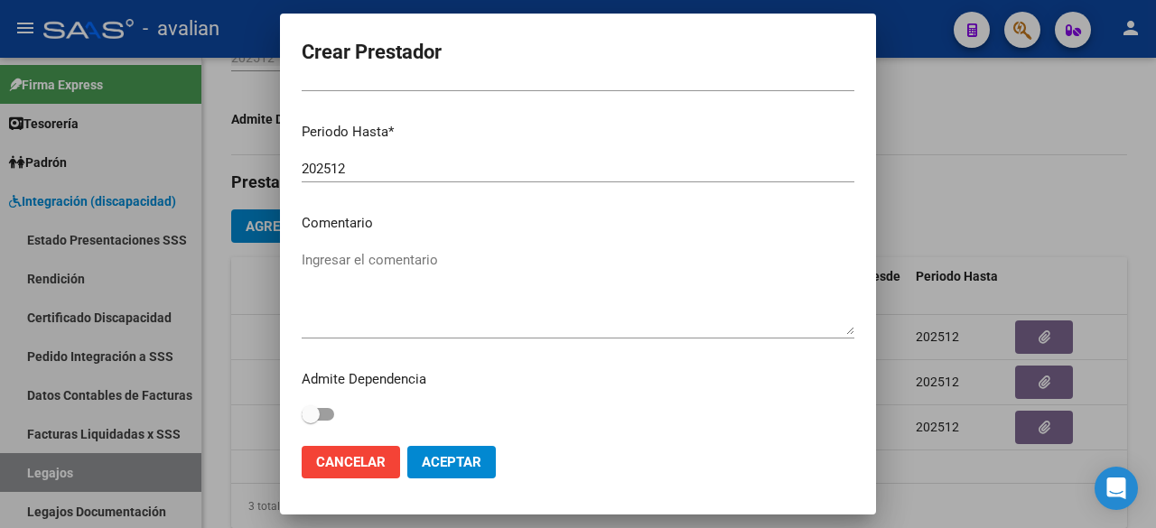
type input "23-36063569-4"
click at [426, 260] on textarea "Ingresar el comentario" at bounding box center [578, 292] width 553 height 85
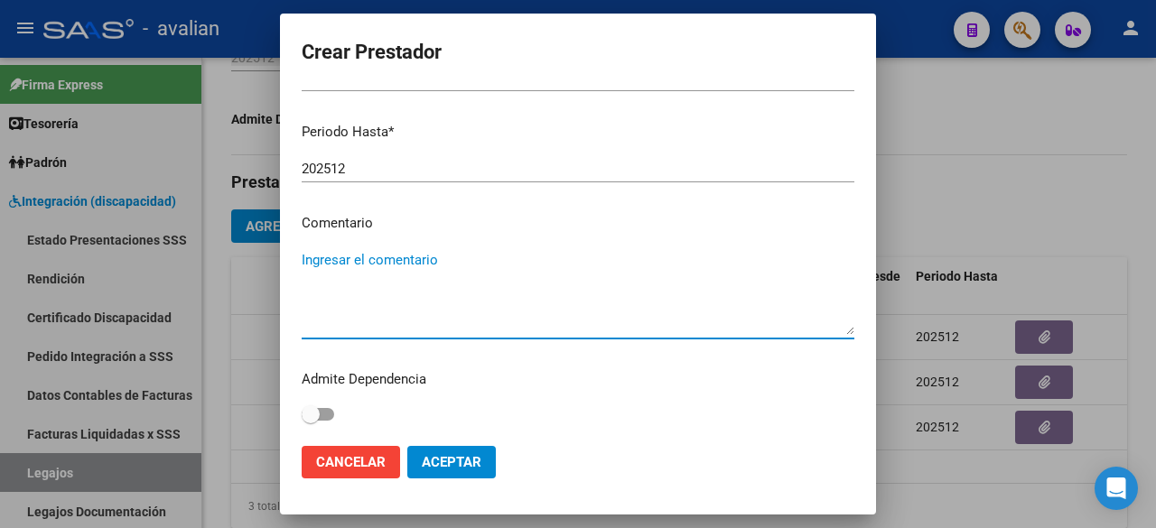
paste textarea "- Psicopedagogía: 2 sesiones semanales (lu/mie) - Lic. [PERSON_NAME] resol. vig…"
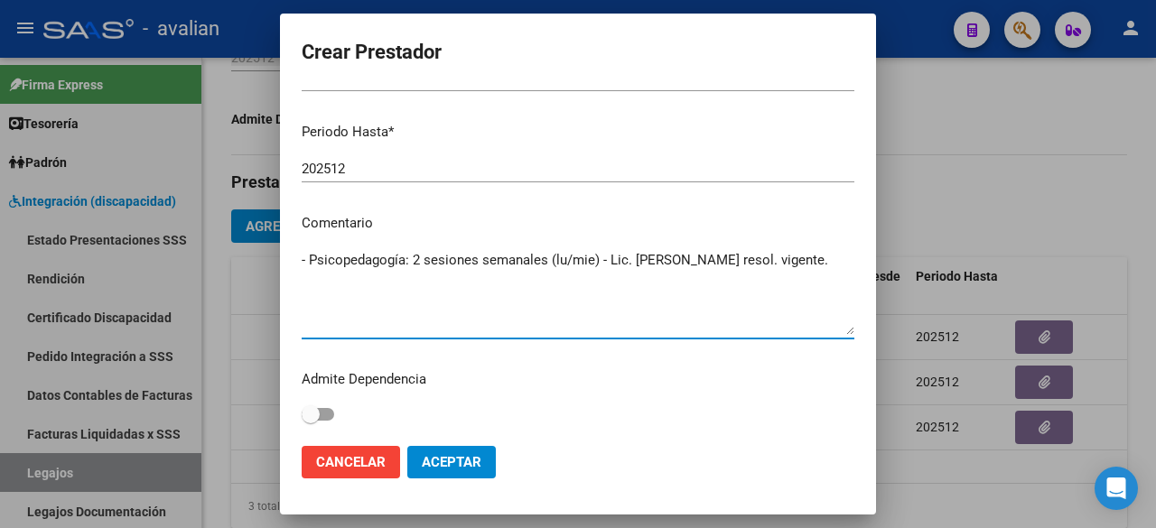
scroll to position [184, 0]
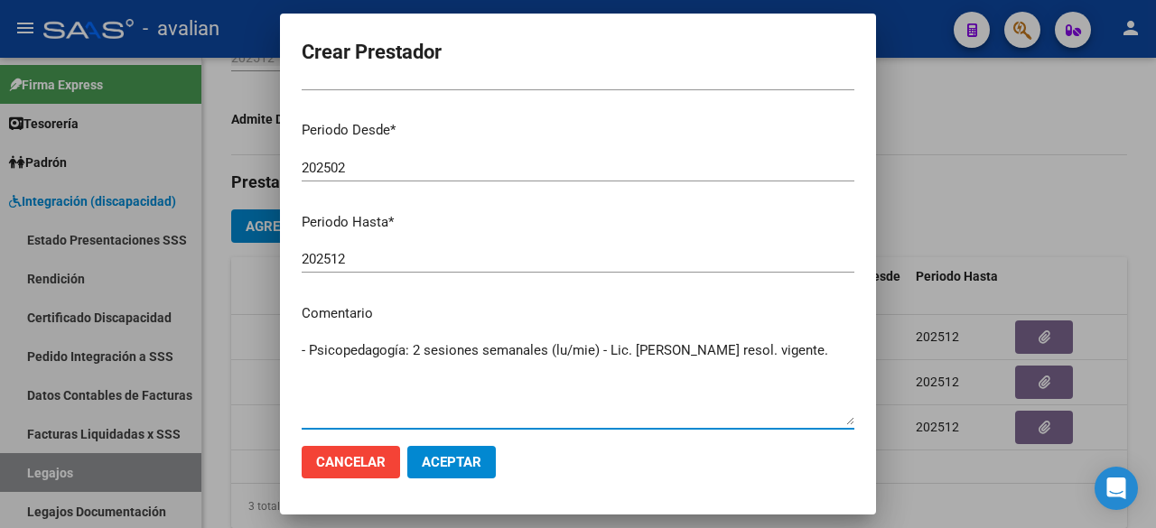
type textarea "- Psicopedagogía: 2 sesiones semanales (lu/mie) - Lic. [PERSON_NAME] resol. vig…"
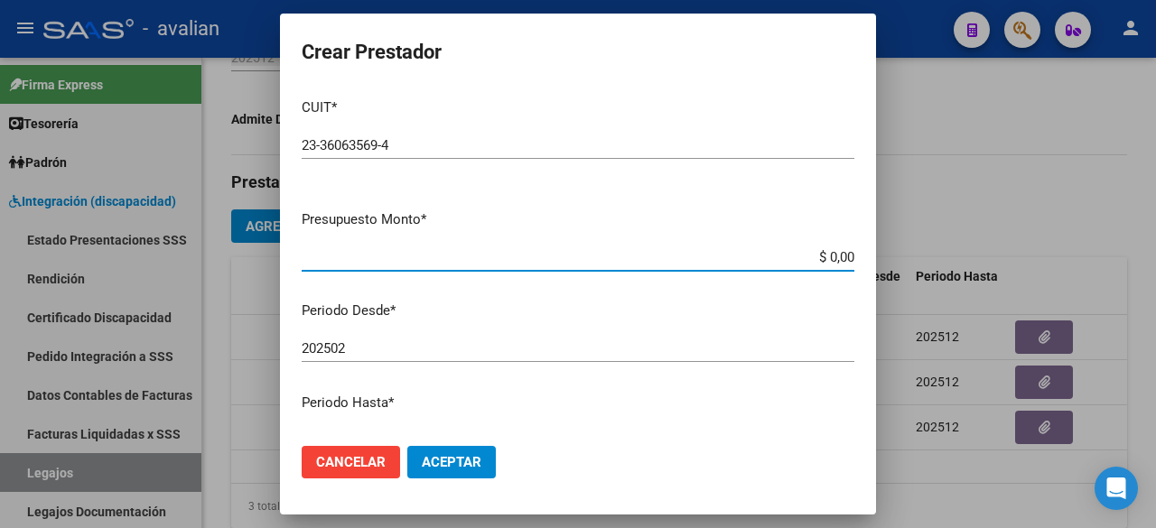
click at [838, 256] on input "$ 0,00" at bounding box center [578, 257] width 553 height 16
paste input "98.964,88"
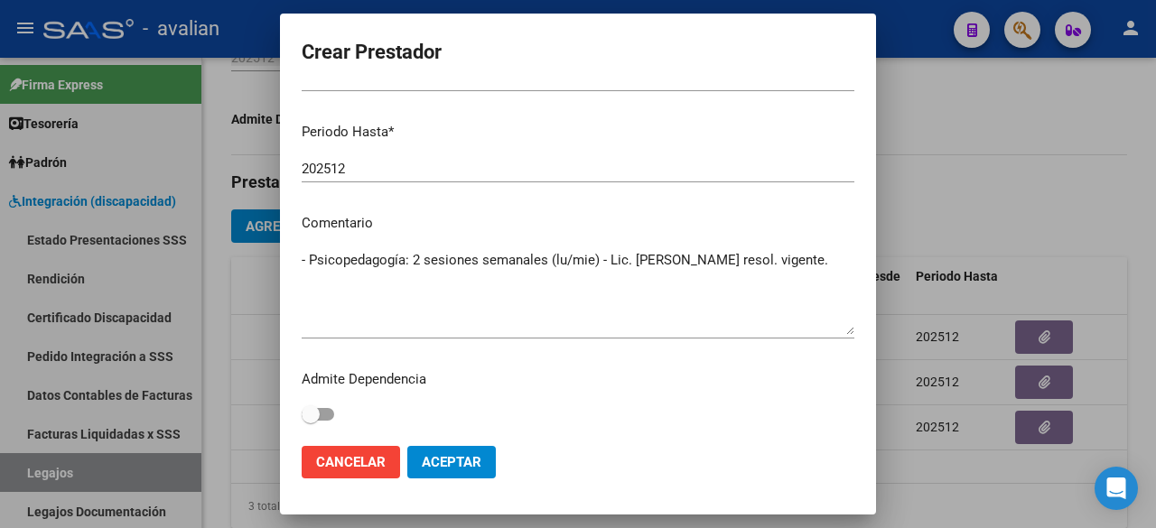
type input "$ 98.964,88"
click at [475, 463] on span "Aceptar" at bounding box center [452, 462] width 60 height 16
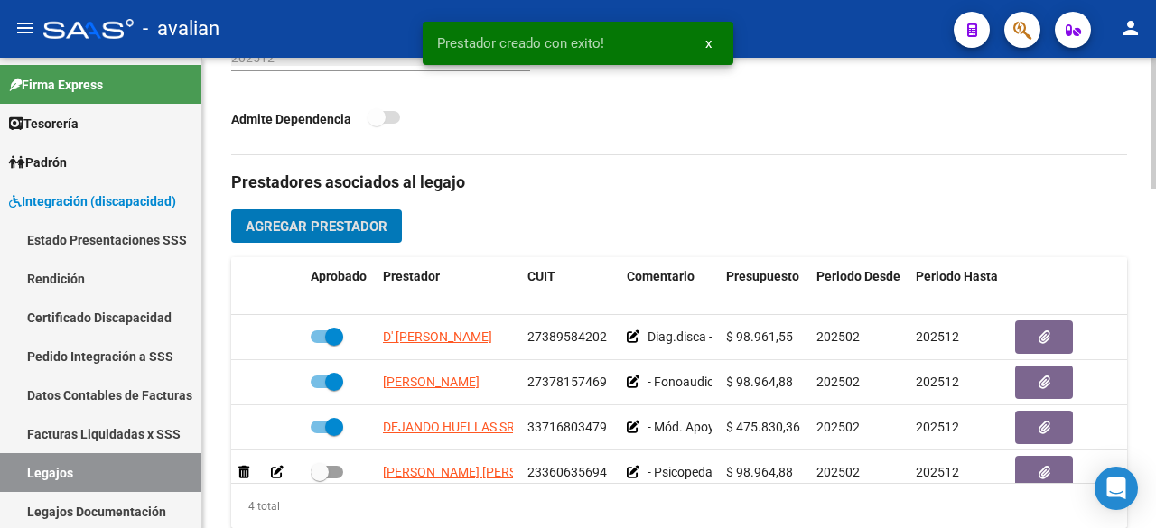
scroll to position [32, 0]
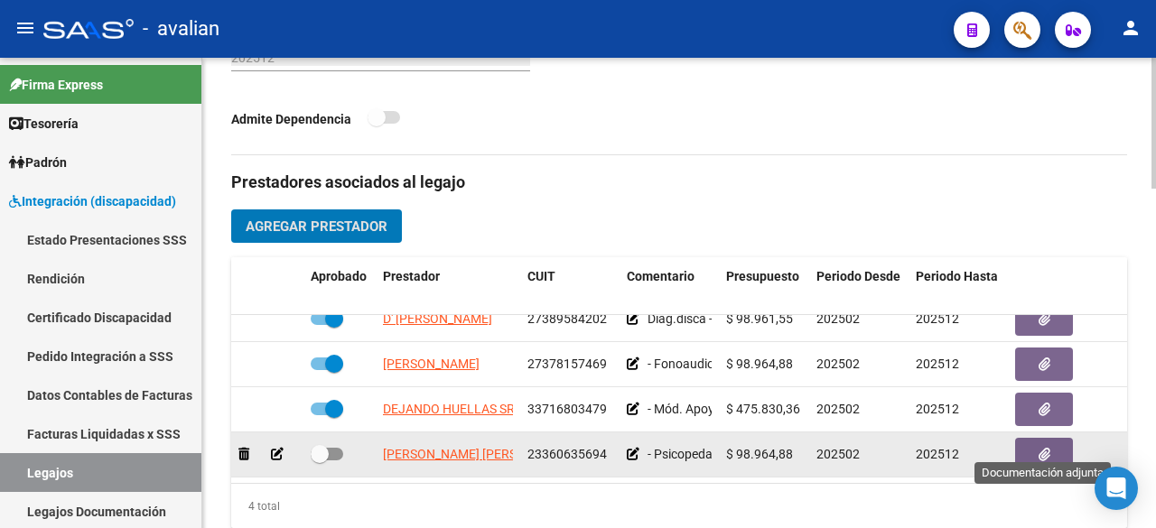
click at [1042, 448] on icon "button" at bounding box center [1045, 455] width 12 height 14
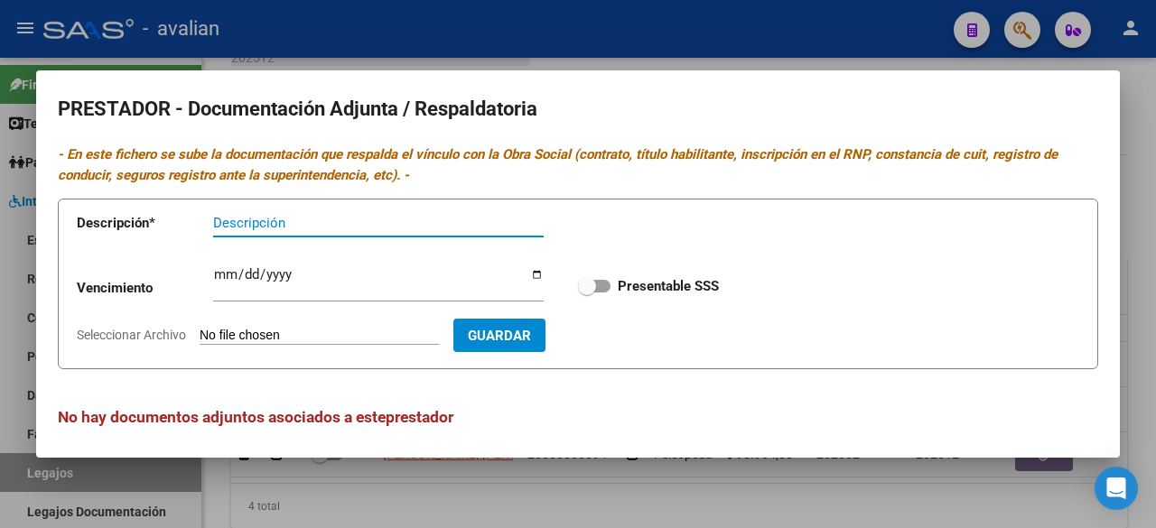
scroll to position [7, 0]
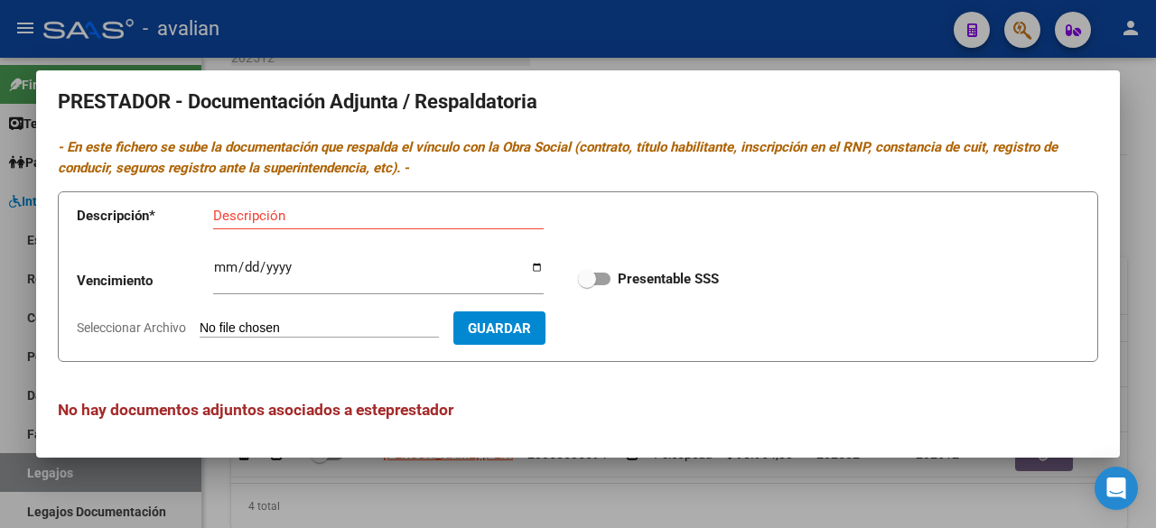
click at [644, 34] on div at bounding box center [578, 264] width 1156 height 528
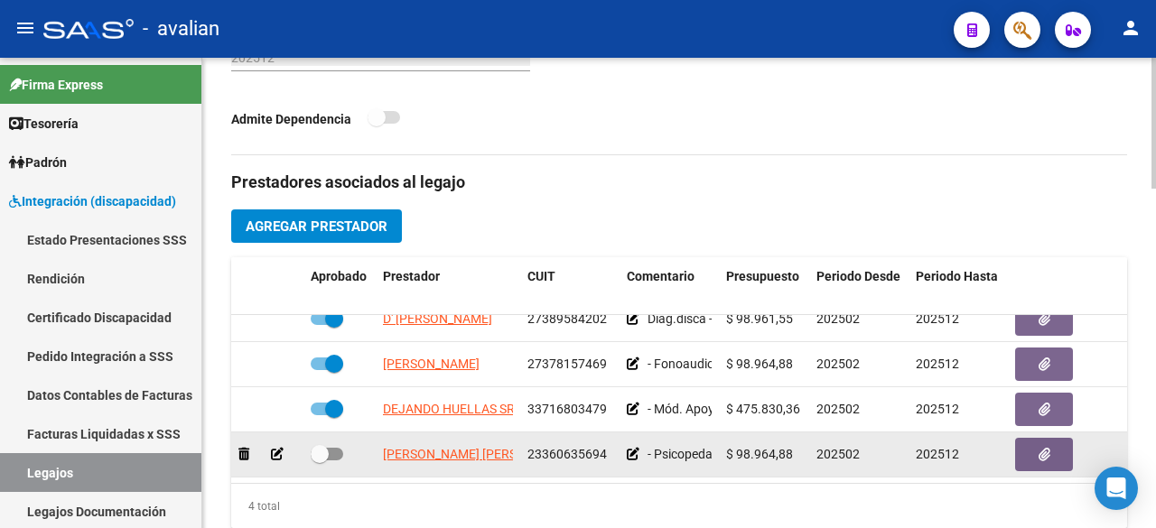
click at [336, 448] on span at bounding box center [327, 454] width 33 height 13
click at [320, 461] on input "checkbox" at bounding box center [319, 461] width 1 height 1
checkbox input "true"
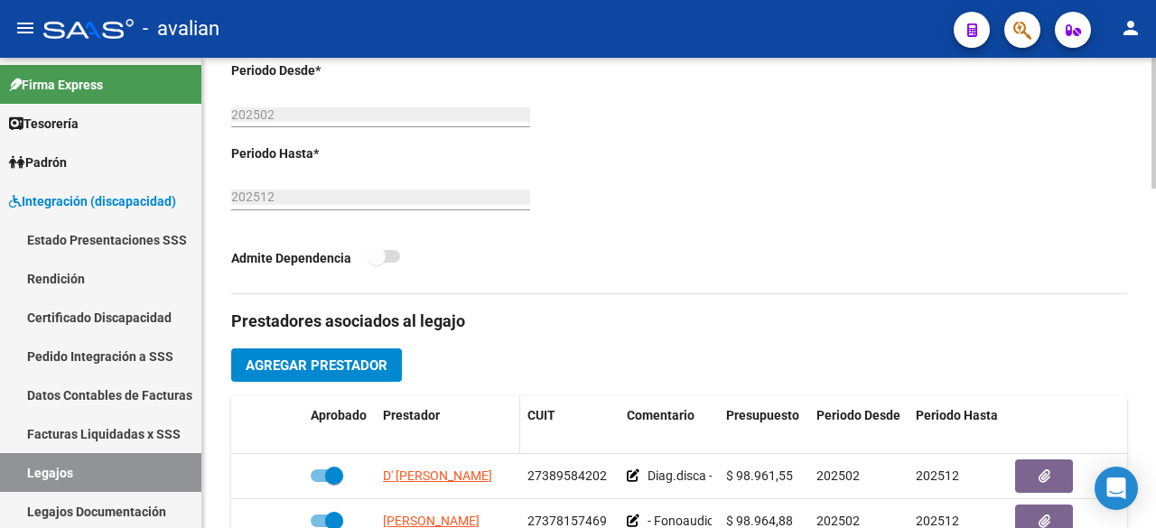
scroll to position [674, 0]
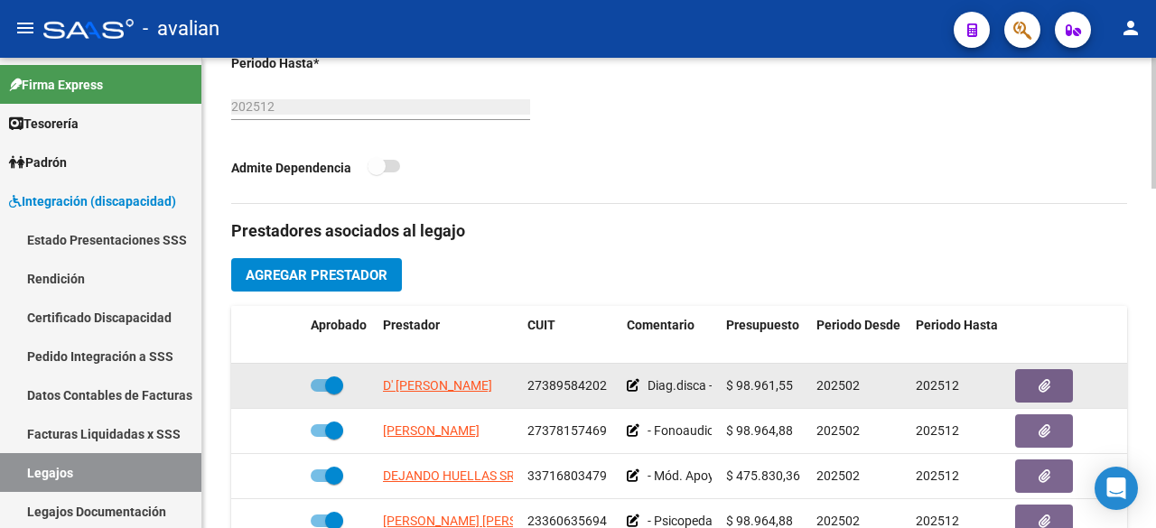
click at [313, 382] on span at bounding box center [327, 385] width 33 height 13
click at [319, 392] on input "checkbox" at bounding box center [319, 392] width 1 height 1
checkbox input "false"
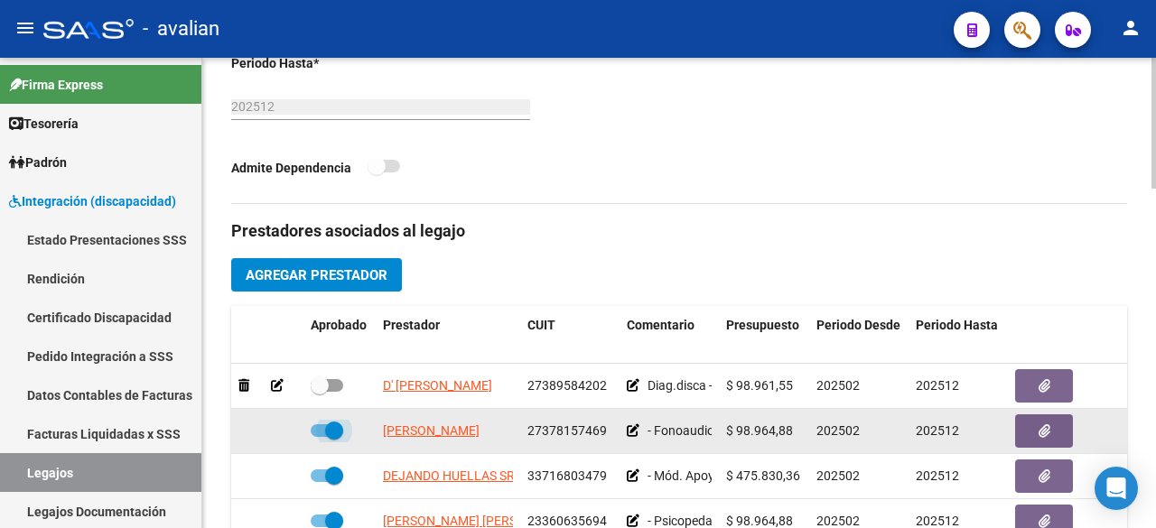
click at [320, 430] on span at bounding box center [327, 430] width 33 height 13
click at [320, 437] on input "checkbox" at bounding box center [319, 437] width 1 height 1
checkbox input "false"
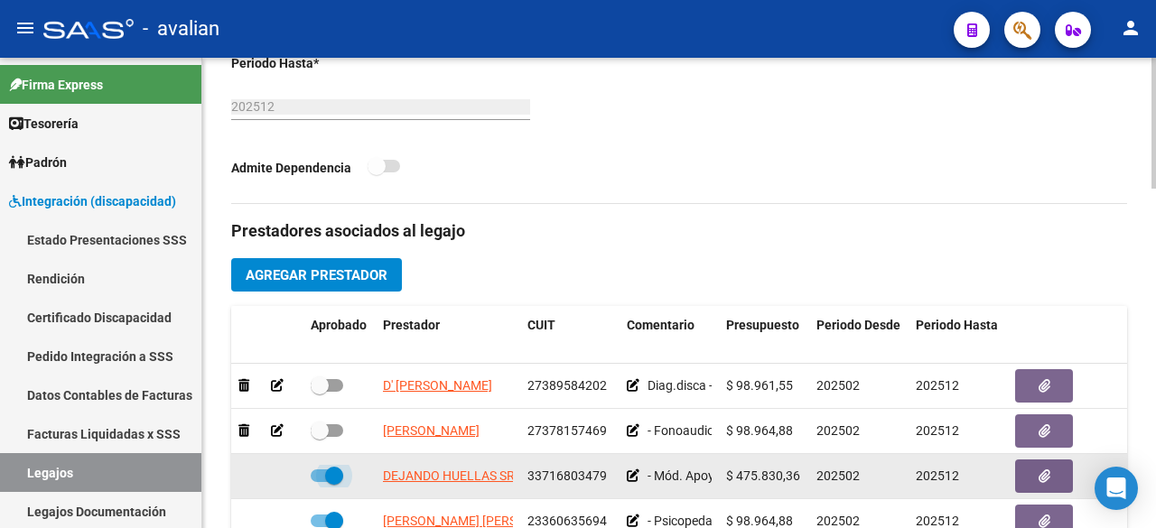
click at [316, 470] on span at bounding box center [327, 476] width 33 height 13
click at [319, 482] on input "checkbox" at bounding box center [319, 482] width 1 height 1
checkbox input "false"
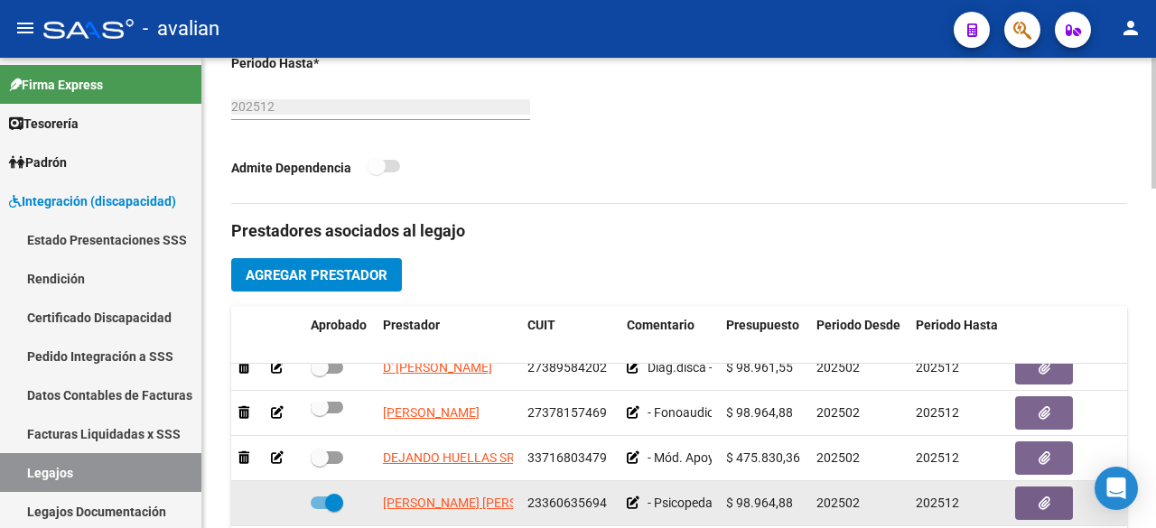
click at [323, 497] on span at bounding box center [327, 503] width 33 height 13
click at [320, 509] on input "checkbox" at bounding box center [319, 509] width 1 height 1
checkbox input "false"
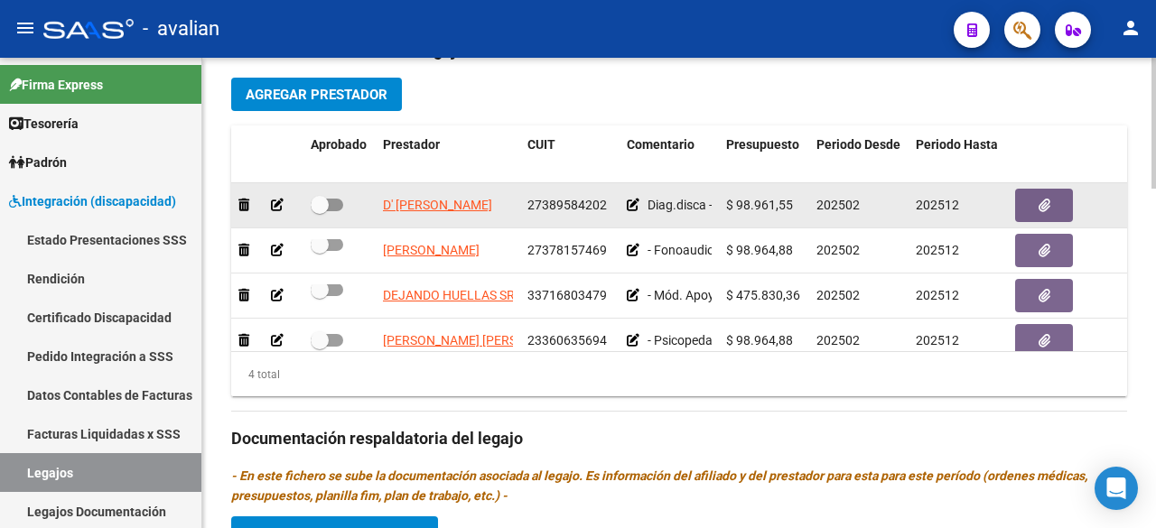
scroll to position [764, 0]
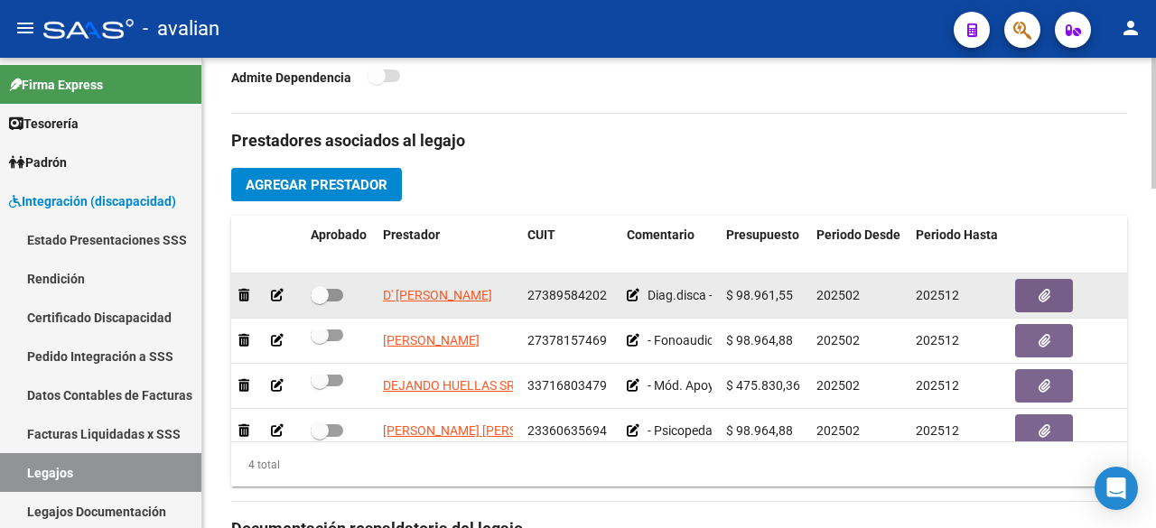
click at [276, 293] on icon at bounding box center [277, 295] width 13 height 13
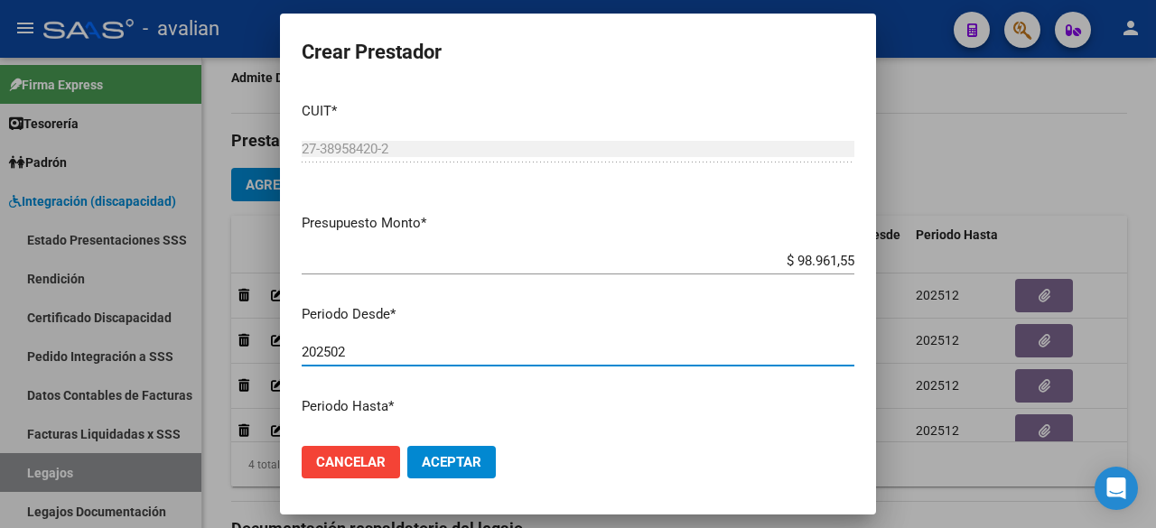
click at [352, 353] on input "202502" at bounding box center [578, 352] width 553 height 16
type input "202508"
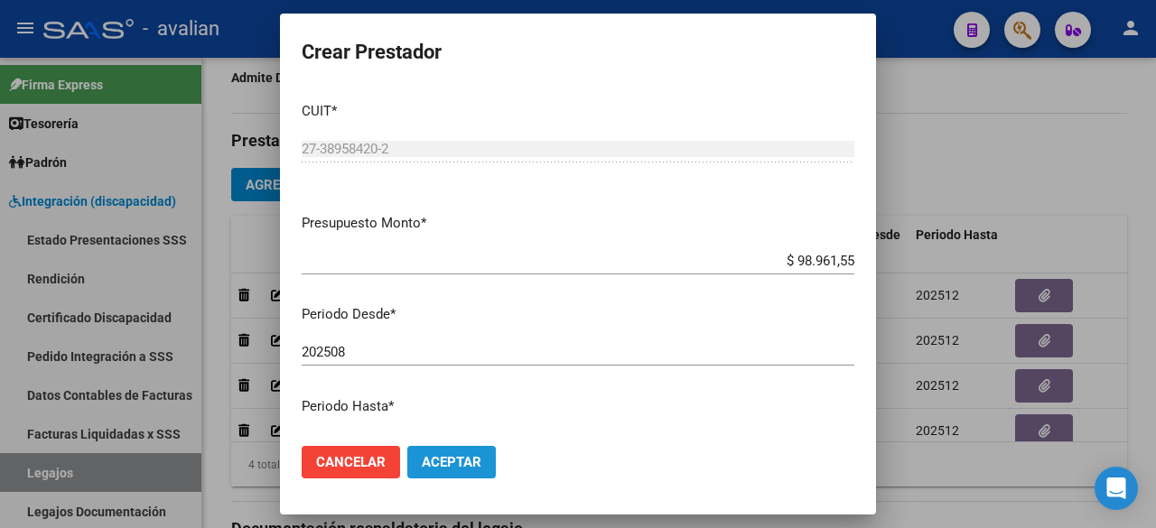
click at [453, 452] on button "Aceptar" at bounding box center [451, 462] width 89 height 33
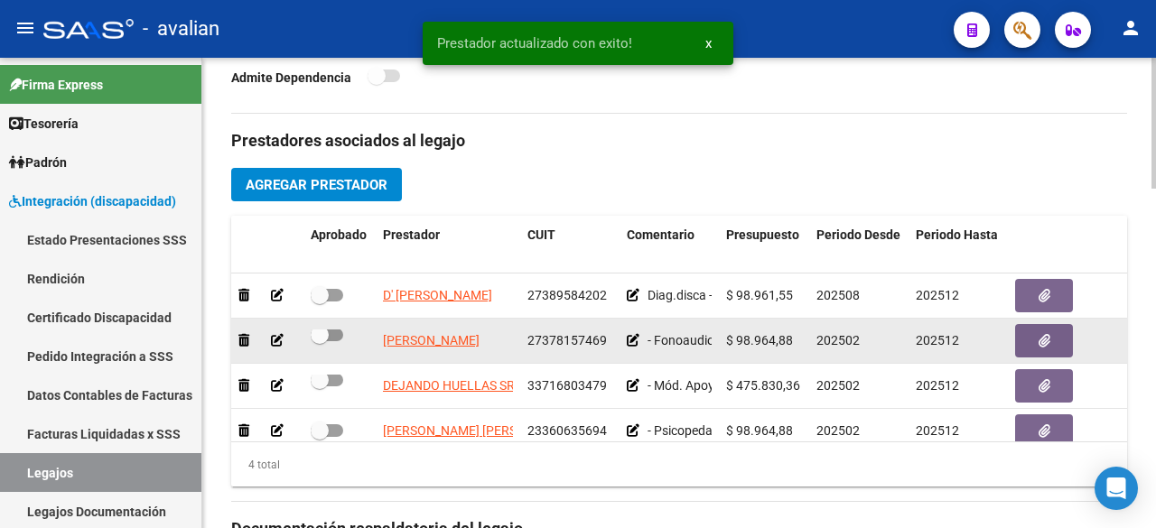
click at [276, 337] on icon at bounding box center [277, 340] width 13 height 13
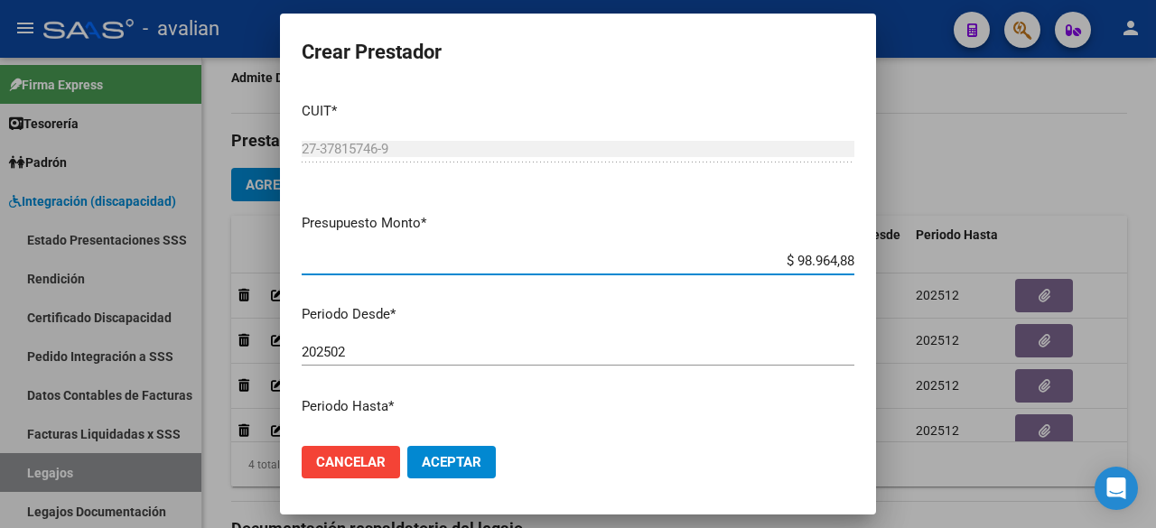
click at [354, 351] on input "202502" at bounding box center [578, 352] width 553 height 16
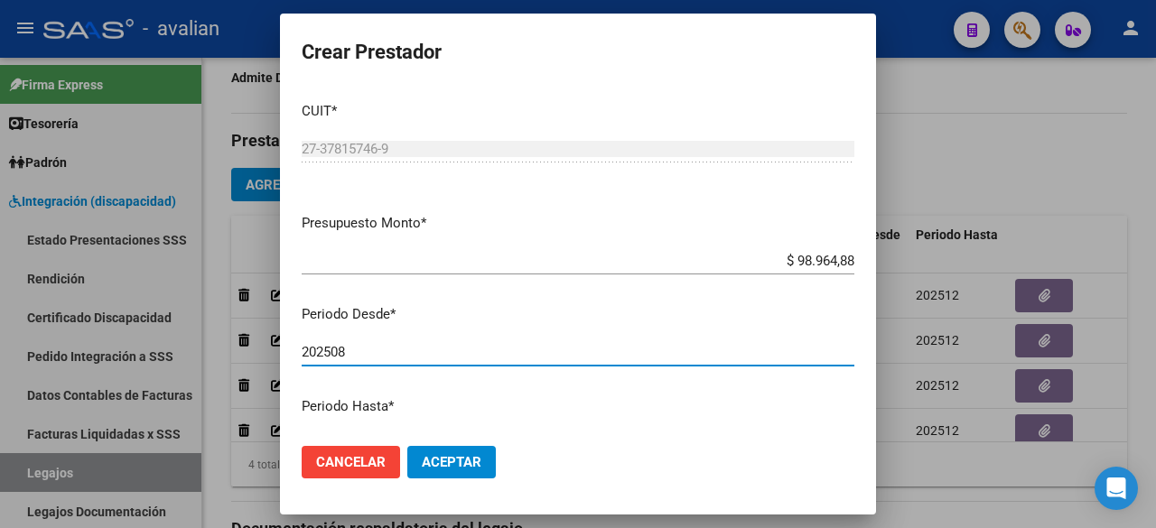
type input "202508"
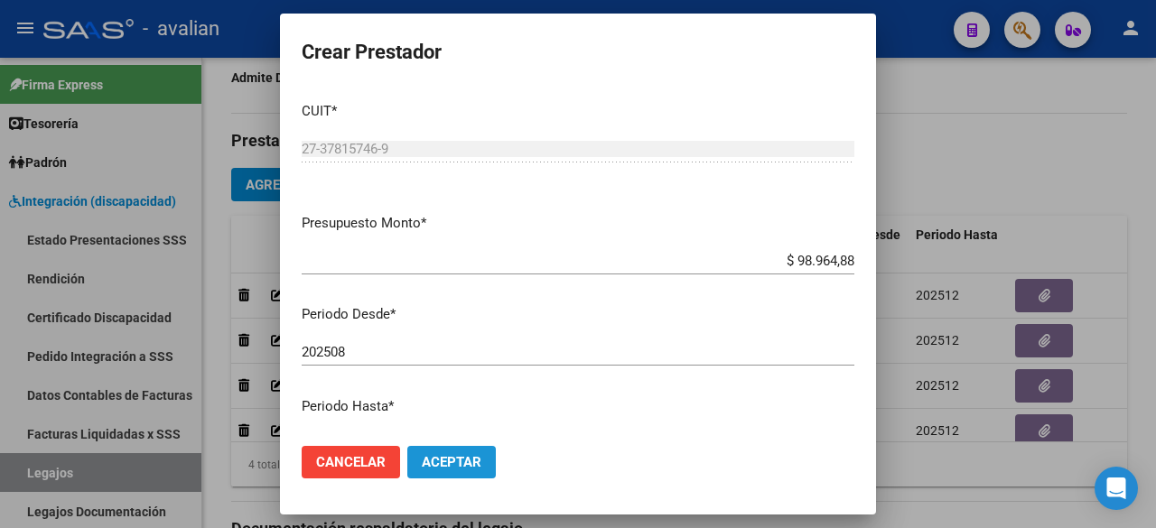
click at [479, 458] on span "Aceptar" at bounding box center [452, 462] width 60 height 16
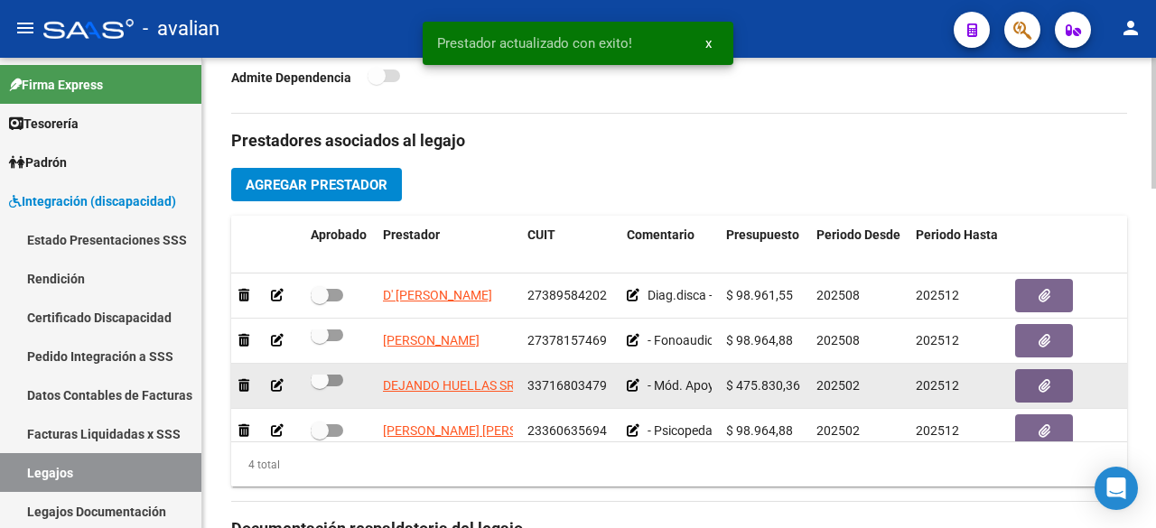
click at [277, 381] on icon at bounding box center [277, 385] width 13 height 13
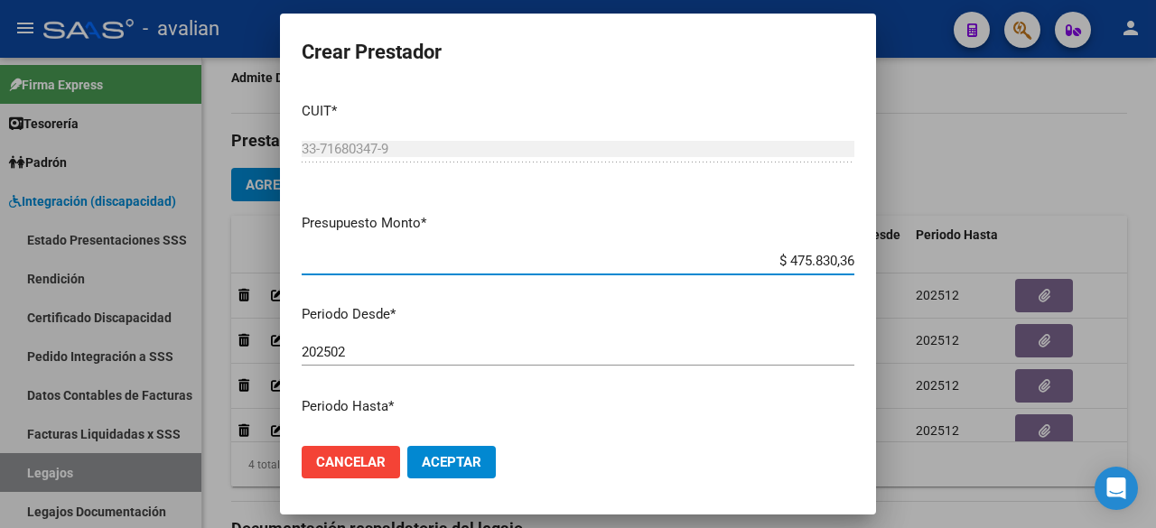
click at [363, 355] on input "202502" at bounding box center [578, 352] width 553 height 16
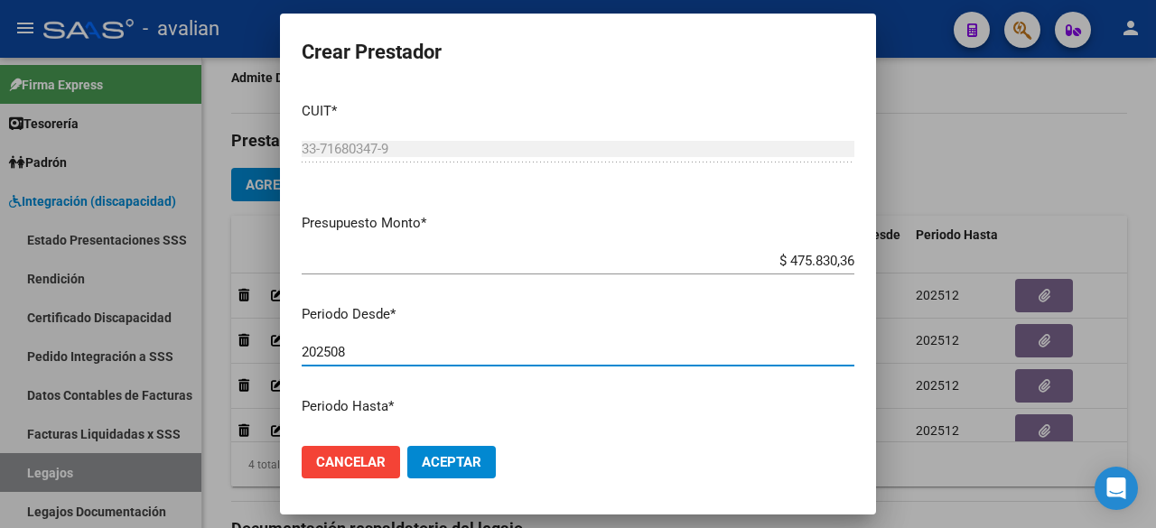
type input "202508"
click at [444, 461] on span "Aceptar" at bounding box center [452, 462] width 60 height 16
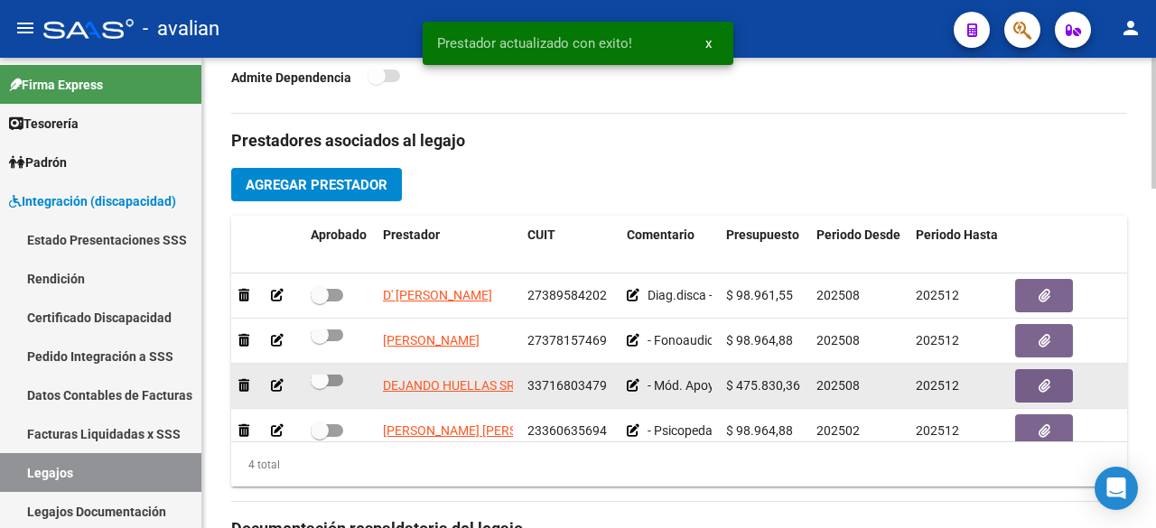
scroll to position [32, 0]
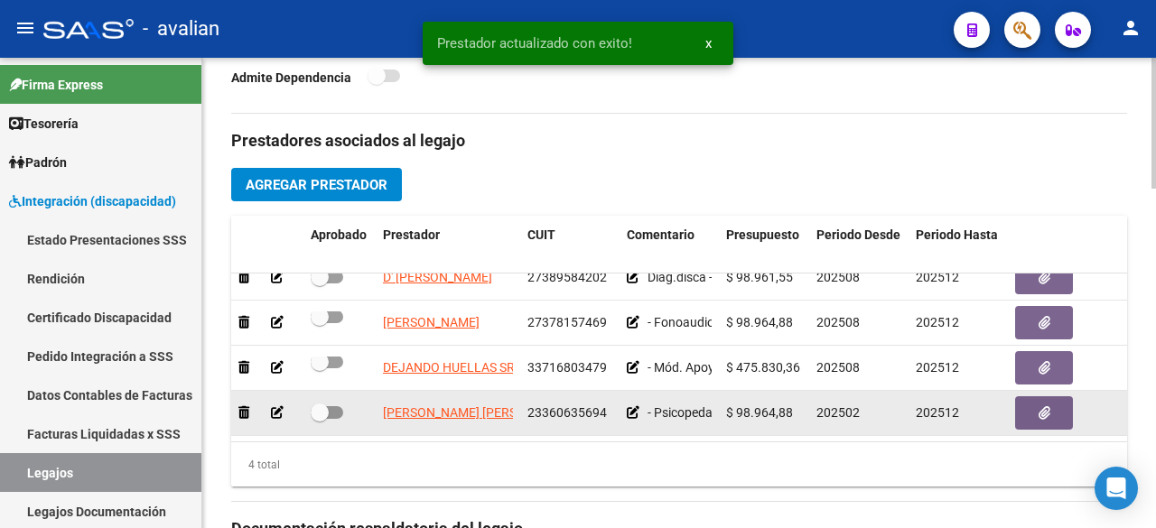
click at [271, 406] on icon at bounding box center [277, 412] width 13 height 13
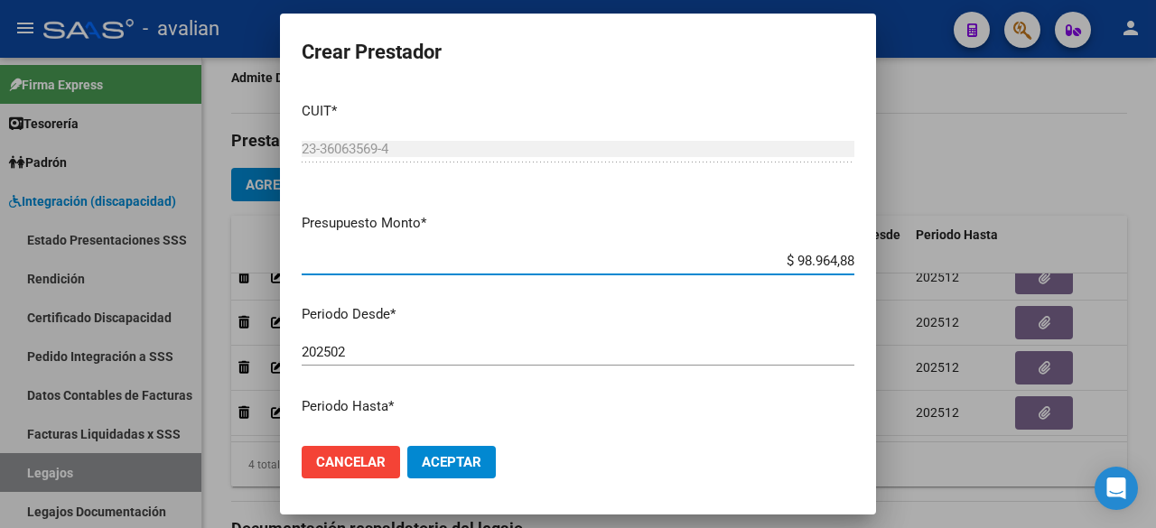
click at [381, 346] on input "202502" at bounding box center [578, 352] width 553 height 16
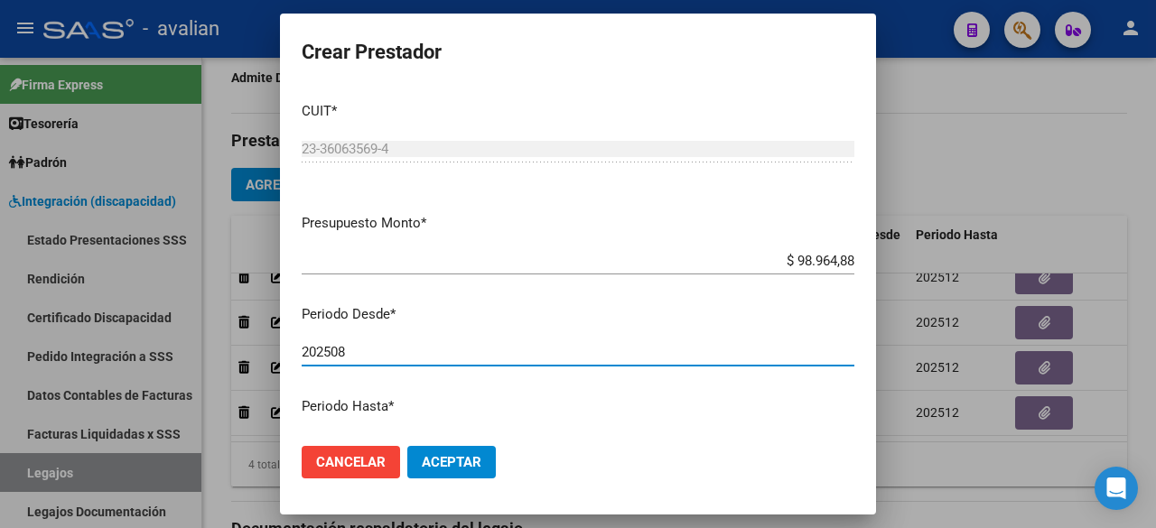
type input "202508"
click at [470, 469] on span "Aceptar" at bounding box center [452, 462] width 60 height 16
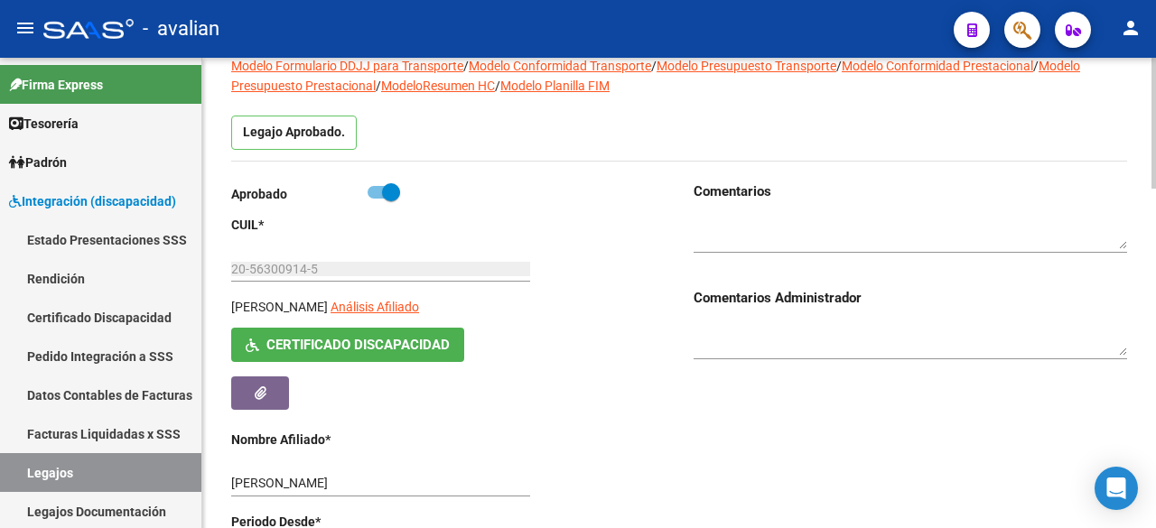
scroll to position [0, 0]
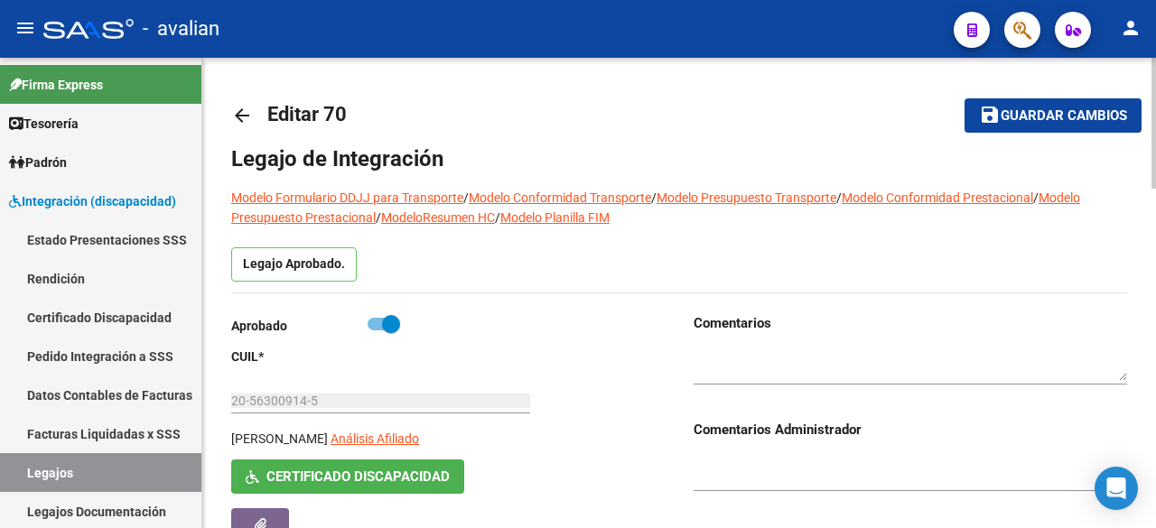
click at [374, 319] on span at bounding box center [384, 324] width 33 height 13
click at [376, 331] on input "checkbox" at bounding box center [376, 331] width 1 height 1
checkbox input "false"
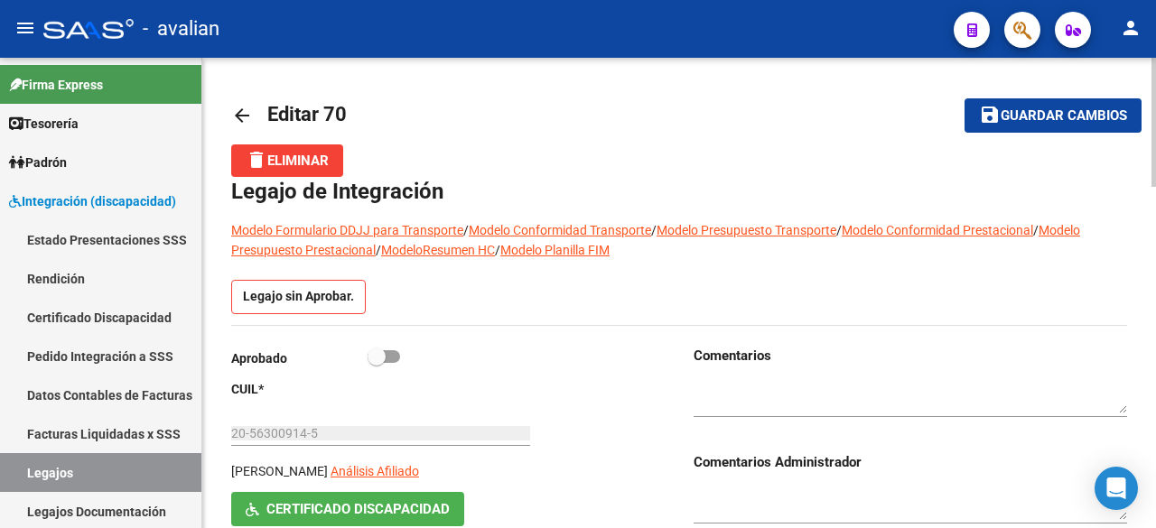
click at [818, 382] on textarea at bounding box center [910, 397] width 433 height 34
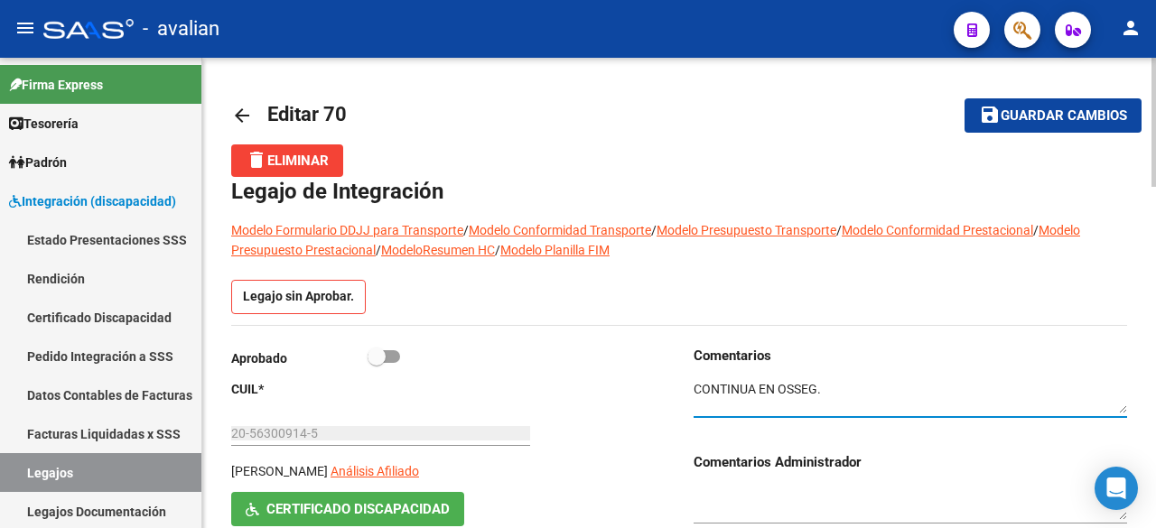
type textarea "CONTINUA EN OSSEG."
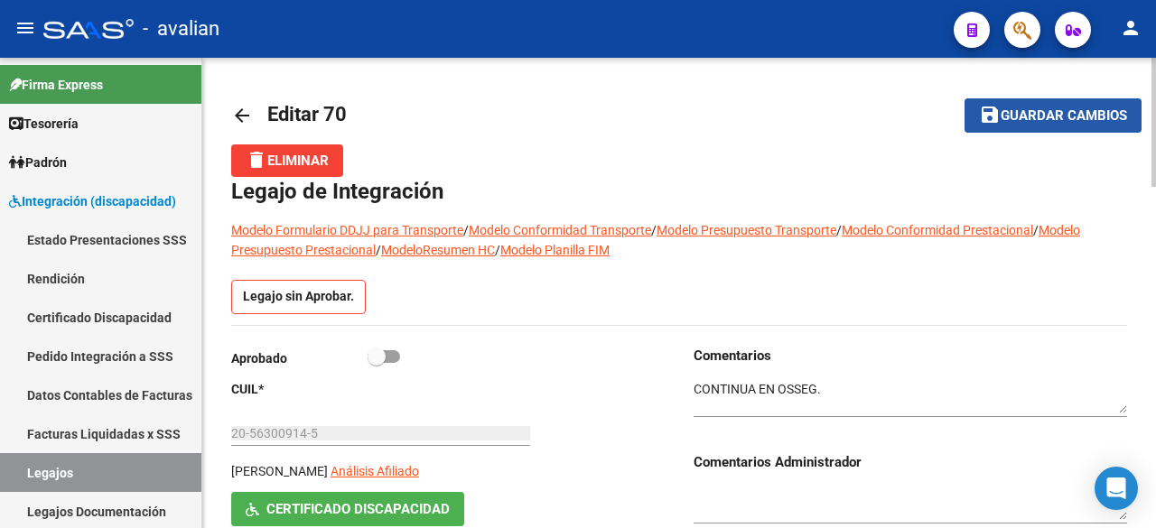
click at [1063, 116] on span "Guardar cambios" at bounding box center [1064, 116] width 126 height 16
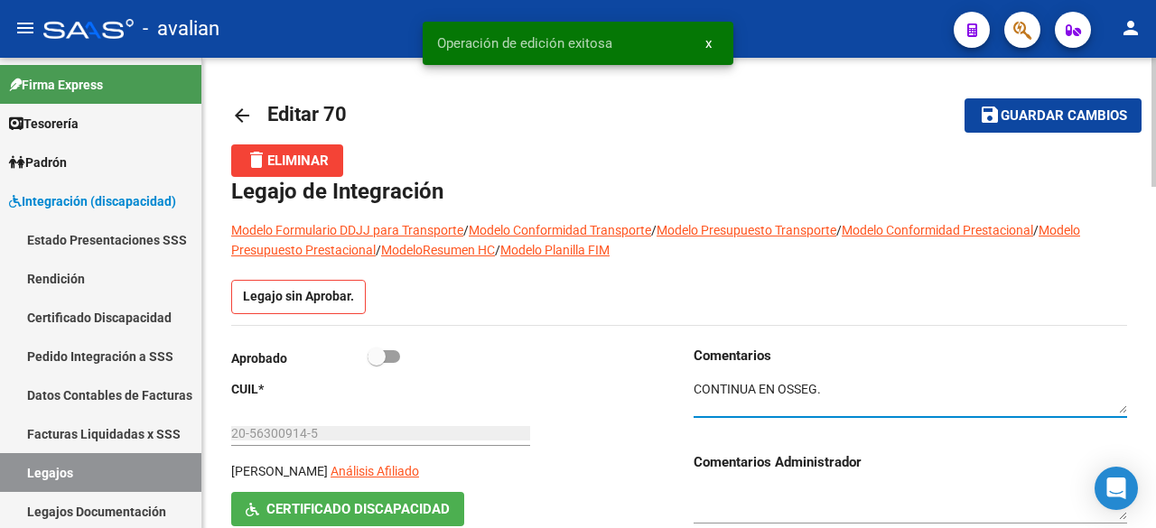
drag, startPoint x: 694, startPoint y: 394, endPoint x: 820, endPoint y: 389, distance: 125.6
click at [822, 389] on textarea at bounding box center [910, 397] width 433 height 34
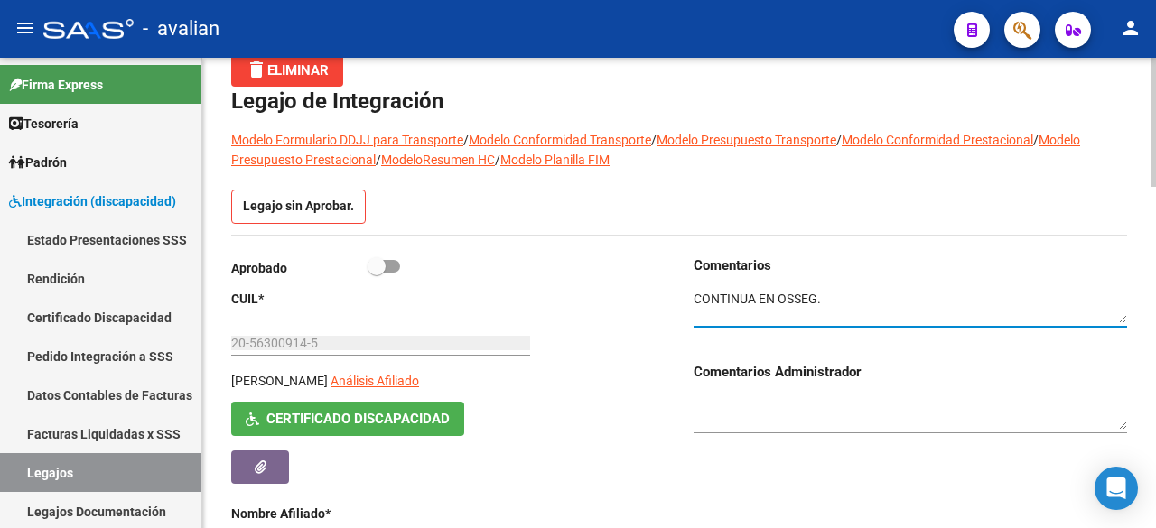
scroll to position [181, 0]
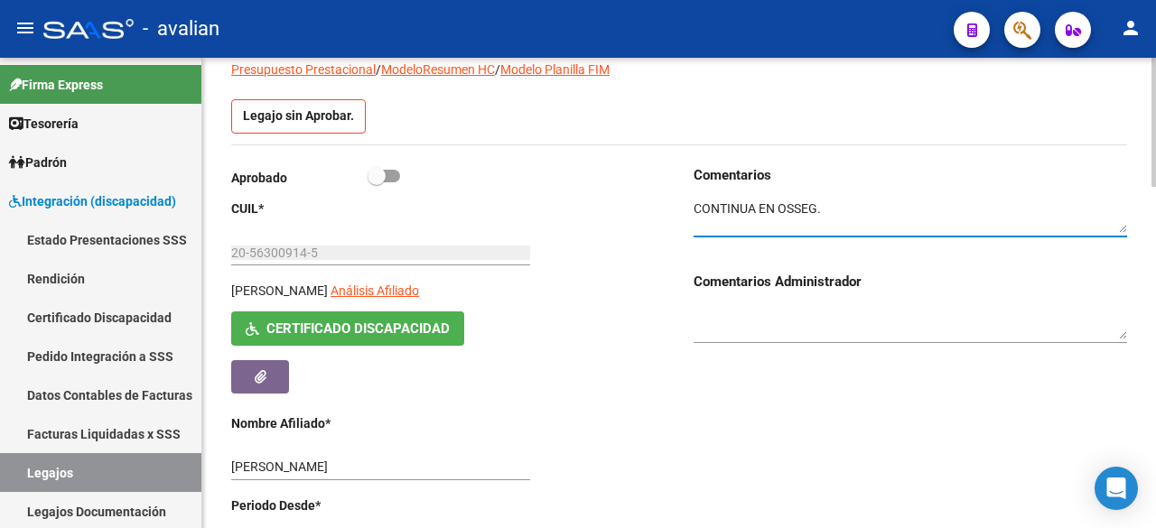
click at [889, 215] on textarea at bounding box center [910, 217] width 433 height 34
drag, startPoint x: 58, startPoint y: 467, endPoint x: 96, endPoint y: 461, distance: 38.3
click at [58, 467] on link "Legajos" at bounding box center [100, 472] width 201 height 39
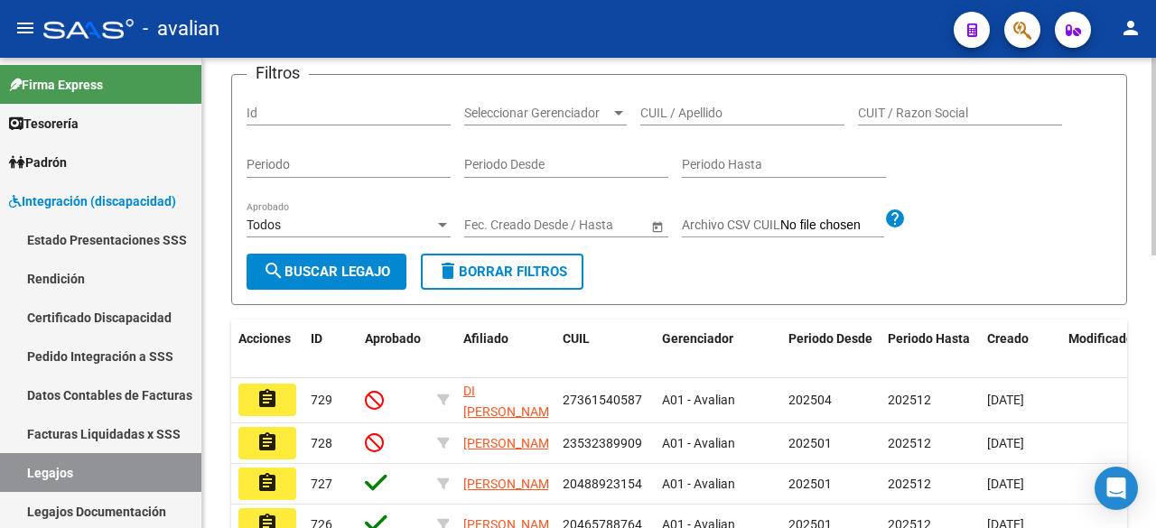
click at [722, 121] on input "CUIL / Apellido" at bounding box center [742, 113] width 204 height 15
paste input "23532389909"
type input "23532389909"
click at [320, 280] on span "search Buscar Legajo" at bounding box center [326, 272] width 127 height 16
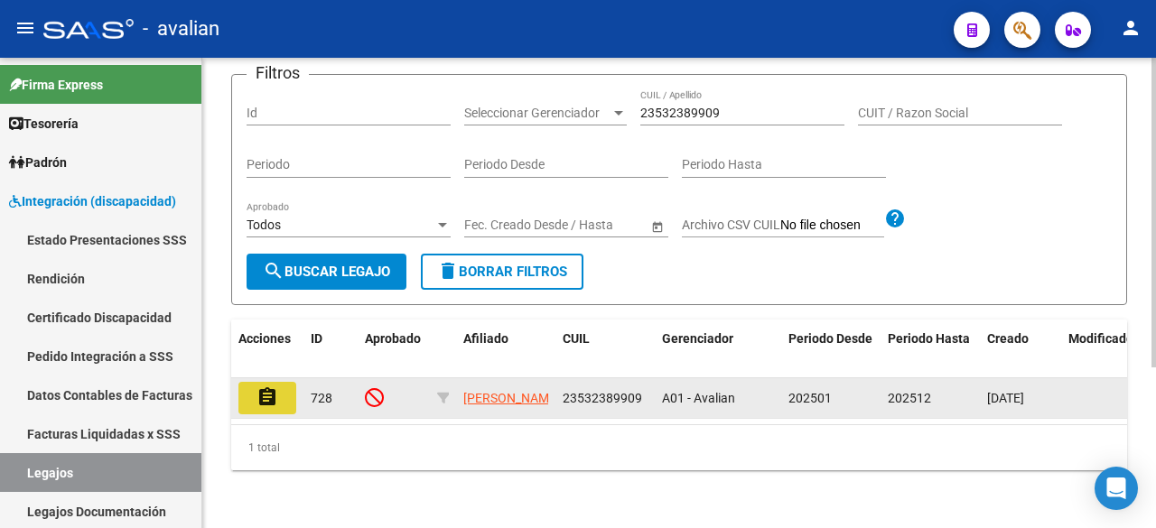
click at [258, 408] on mat-icon "assignment" at bounding box center [267, 398] width 22 height 22
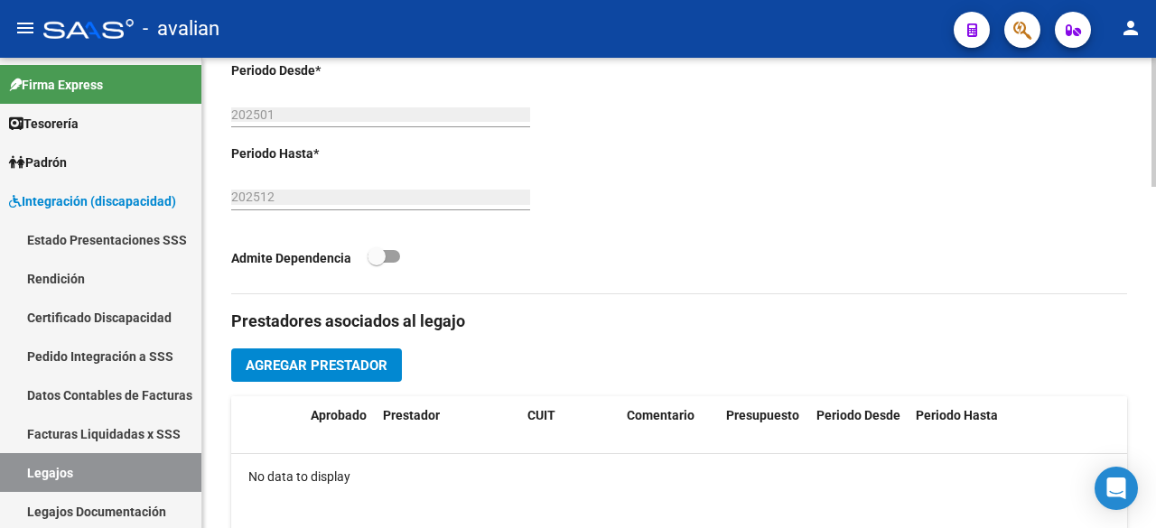
scroll to position [797, 0]
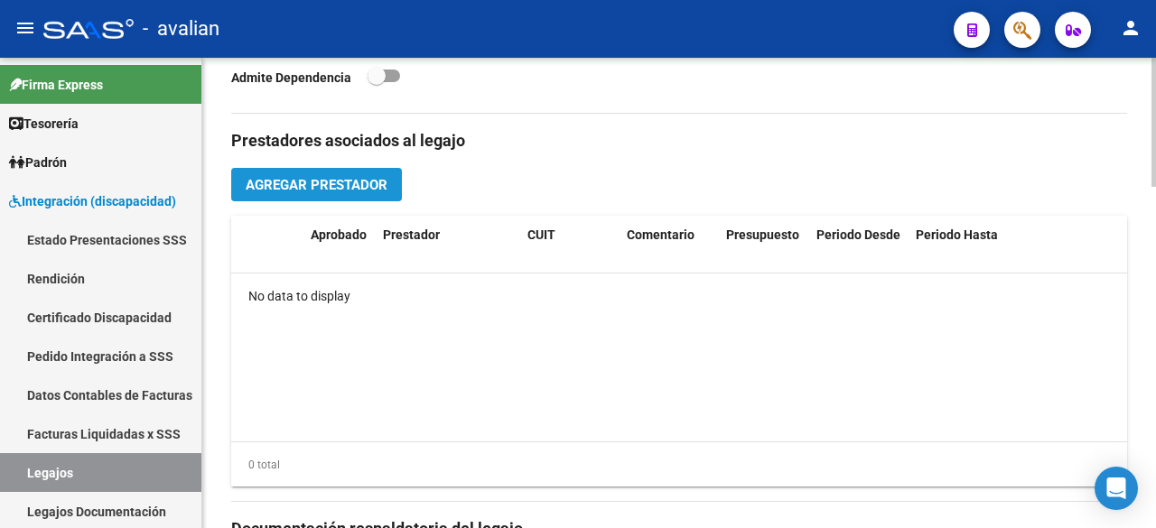
click at [347, 198] on button "Agregar Prestador" at bounding box center [316, 184] width 171 height 33
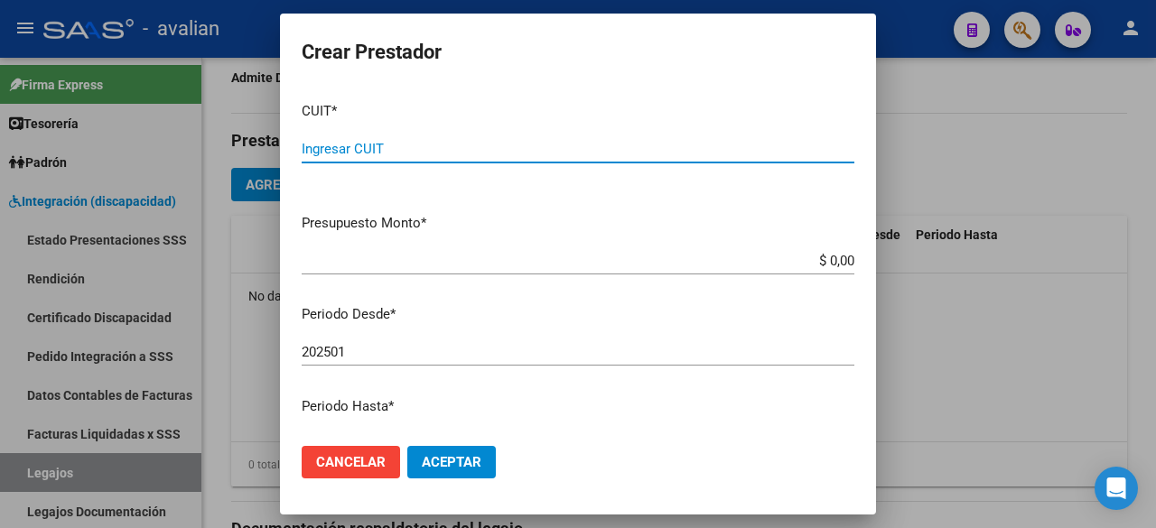
paste input "33-65320242-9"
type input "33-65320242-9"
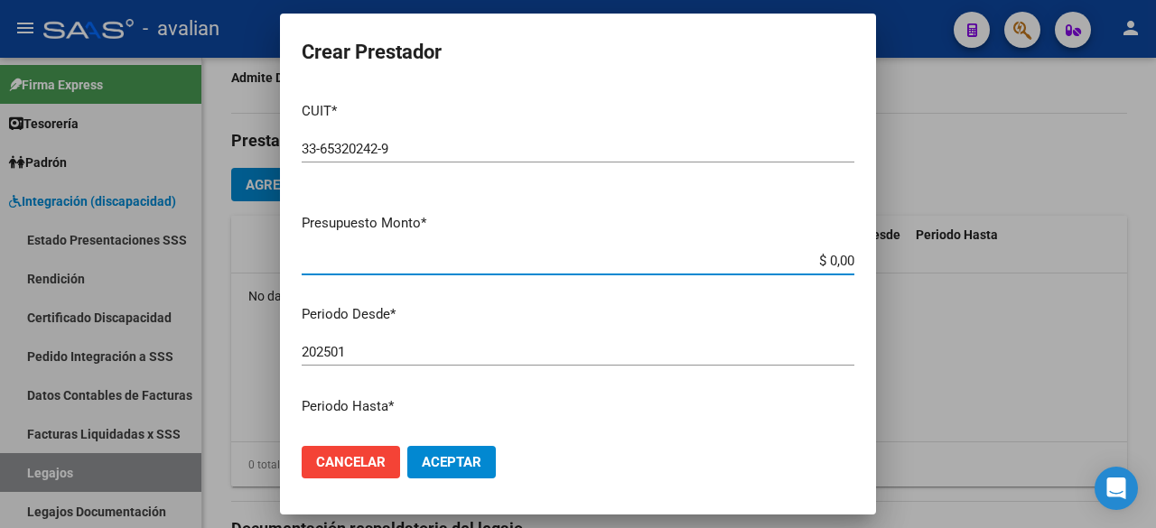
click at [836, 257] on input "$ 0,00" at bounding box center [578, 261] width 553 height 16
click at [838, 257] on input "$ 0,00" at bounding box center [578, 261] width 553 height 16
paste input "475.830,36"
type input "$ 475.830,36"
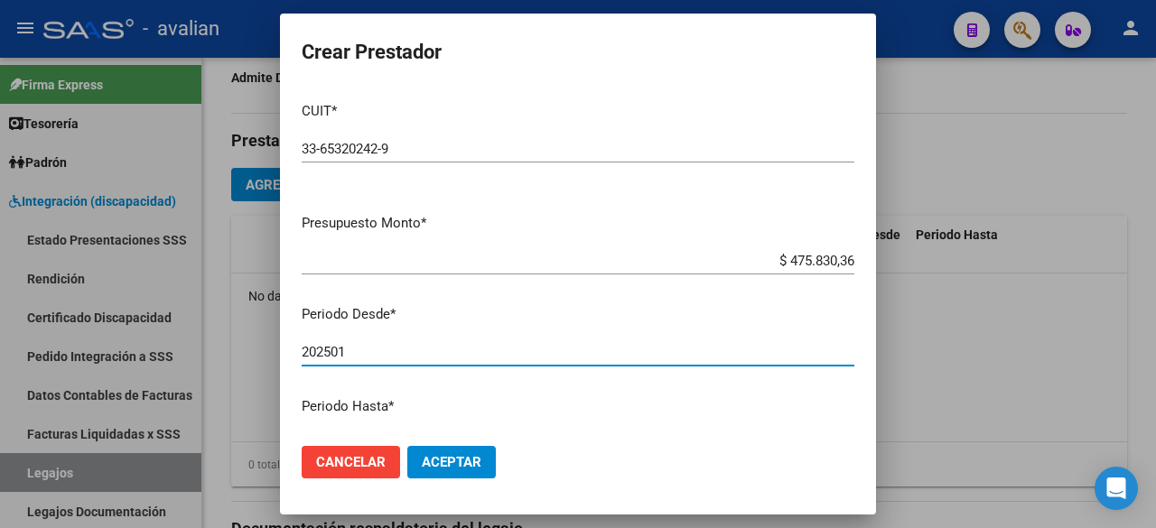
click at [369, 359] on input "202501" at bounding box center [578, 352] width 553 height 16
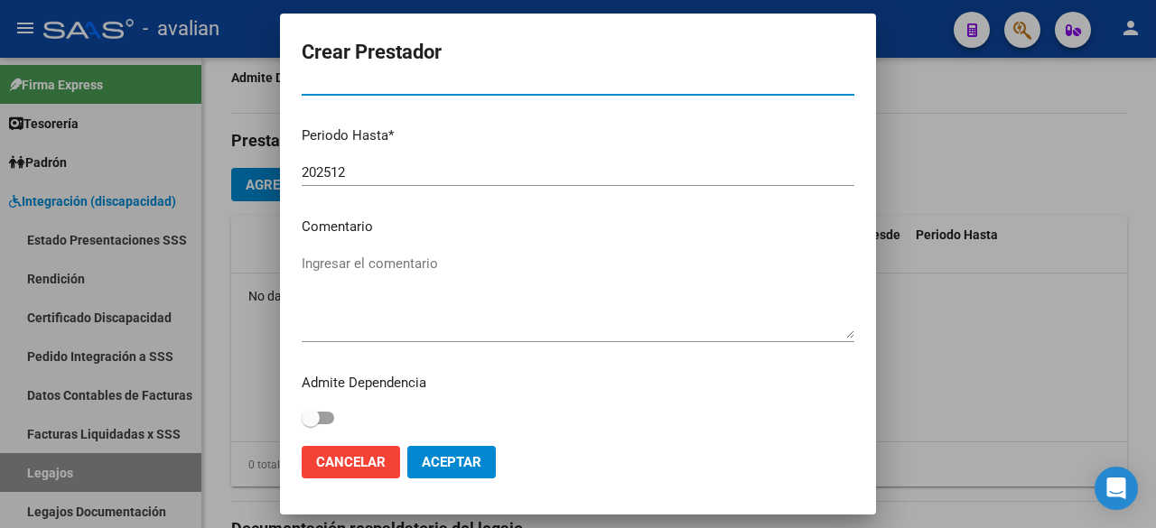
scroll to position [275, 0]
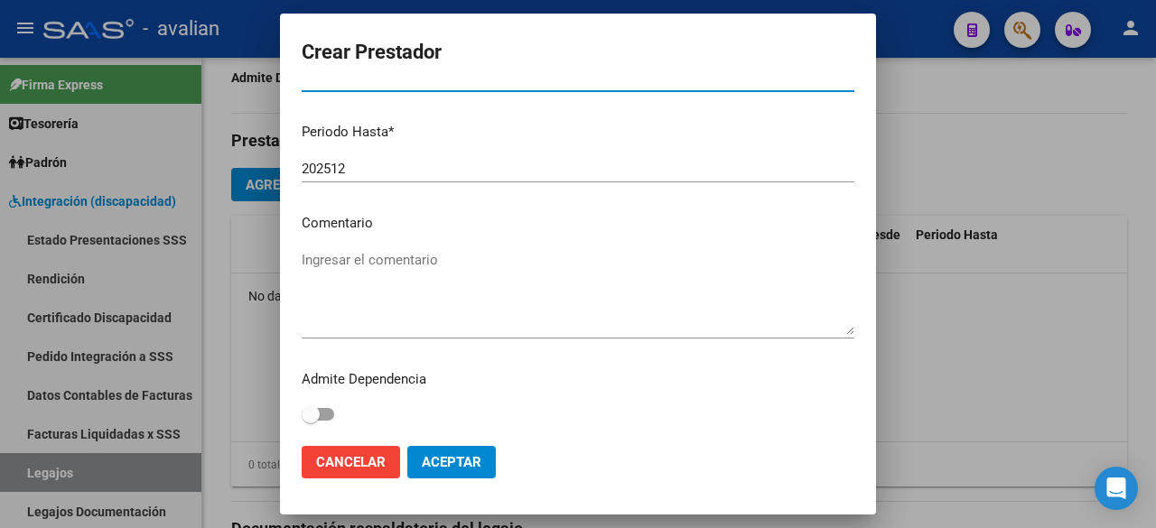
type input "202502"
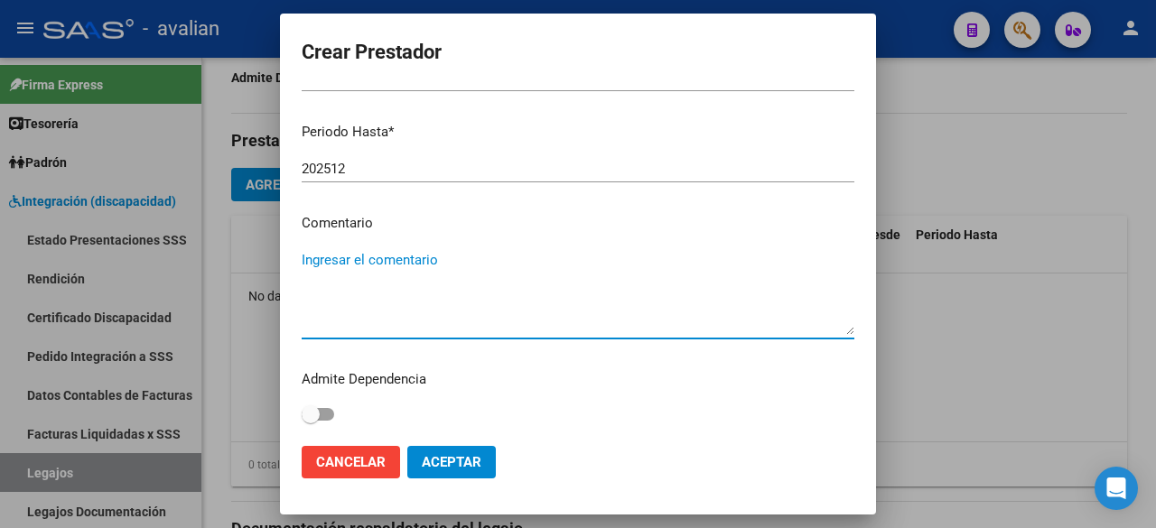
click at [412, 265] on textarea "Ingresar el comentario" at bounding box center [578, 292] width 553 height 85
paste textarea "- Apoyo a la Integración escolar (Equipo) - Escuela Taller el Sembrador SRL - V…"
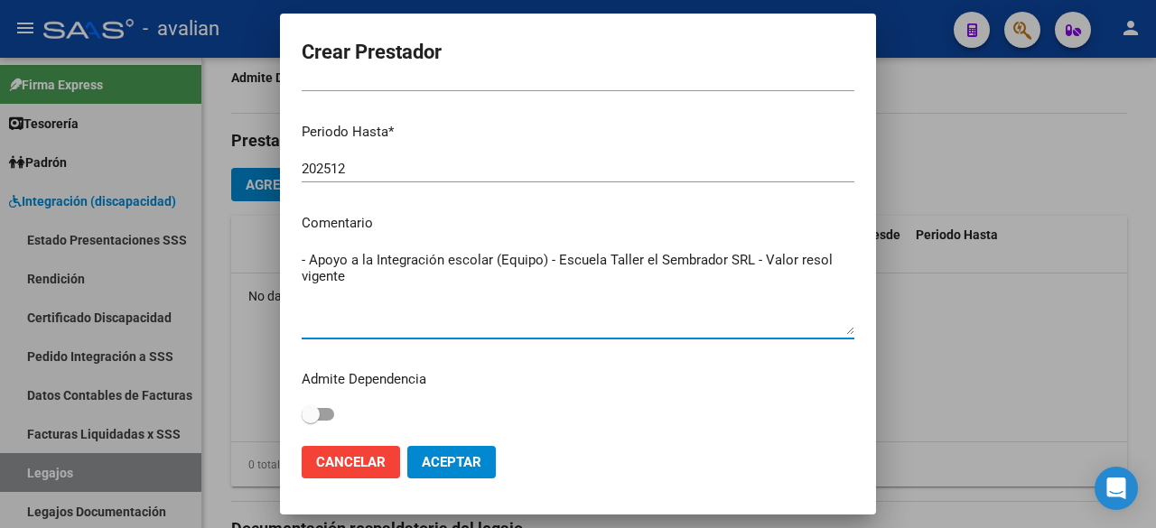
click at [310, 264] on textarea "- Apoyo a la Integración escolar (Equipo) - Escuela Taller el Sembrador SRL - V…" at bounding box center [578, 292] width 553 height 85
click at [632, 287] on textarea "- Mód. Apoyo a la Integración escolar (Equipo) - Escuela Taller el Sembrador SR…" at bounding box center [578, 292] width 553 height 85
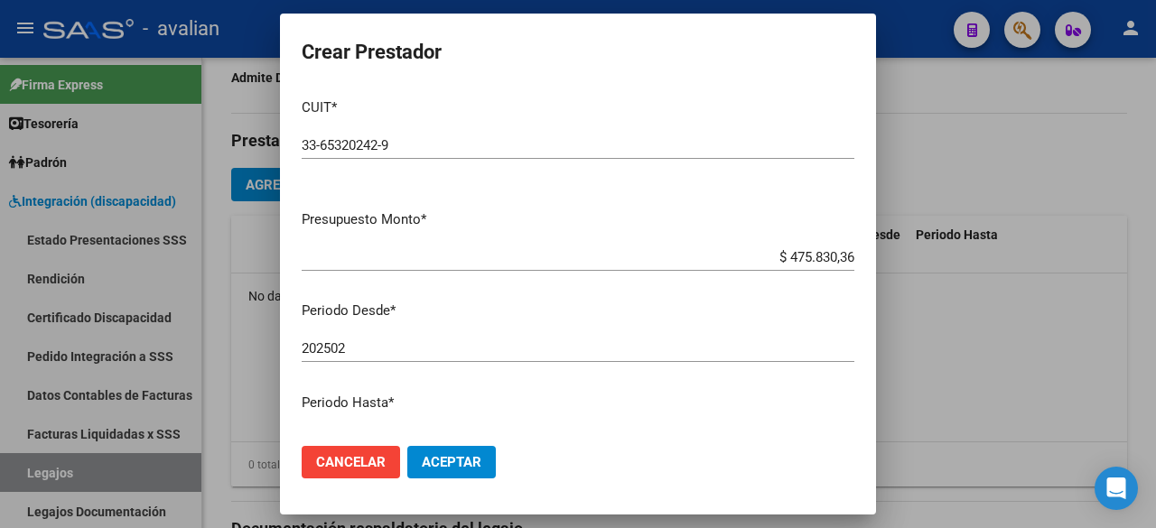
scroll to position [184, 0]
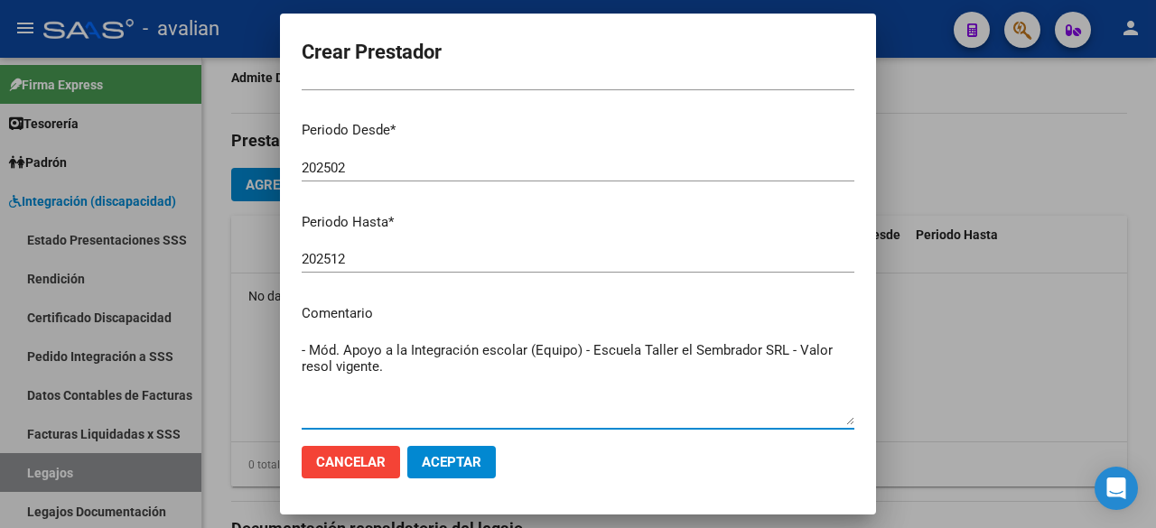
type textarea "- Mód. Apoyo a la Integración escolar (Equipo) - Escuela Taller el Sembrador SR…"
click at [488, 467] on button "Aceptar" at bounding box center [451, 462] width 89 height 33
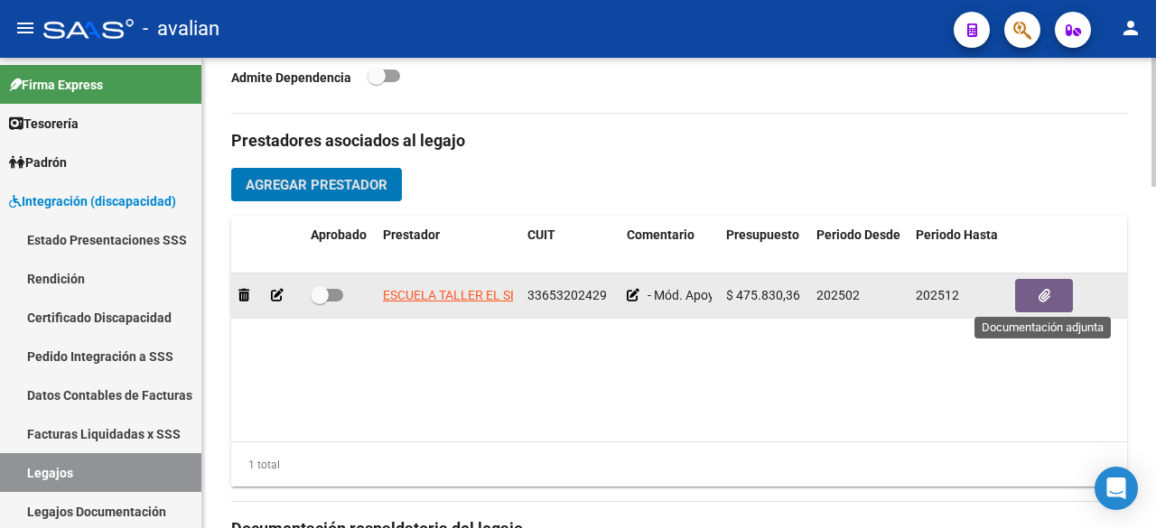
click at [1051, 287] on button "button" at bounding box center [1044, 295] width 58 height 33
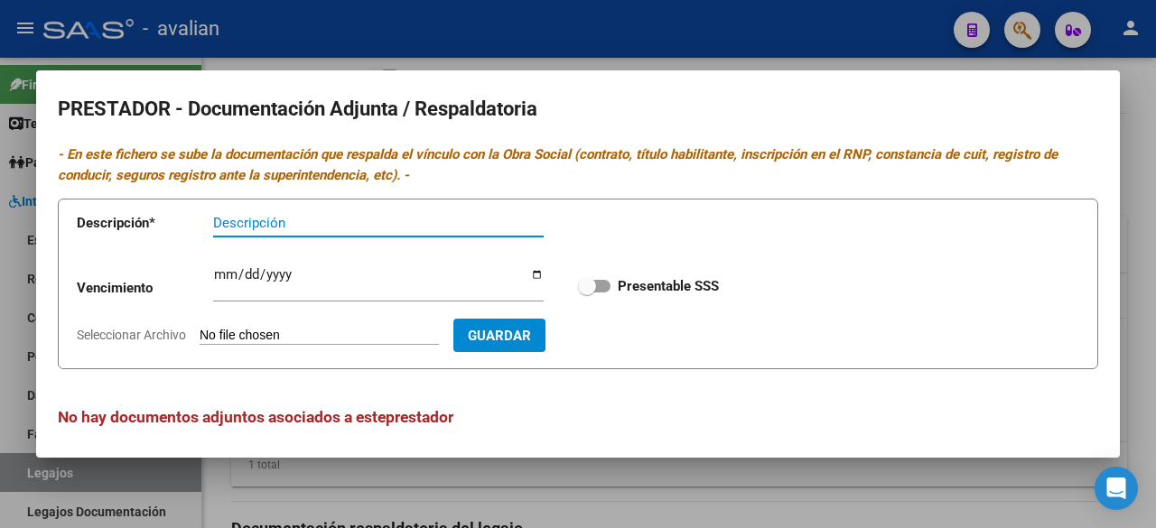
scroll to position [7, 0]
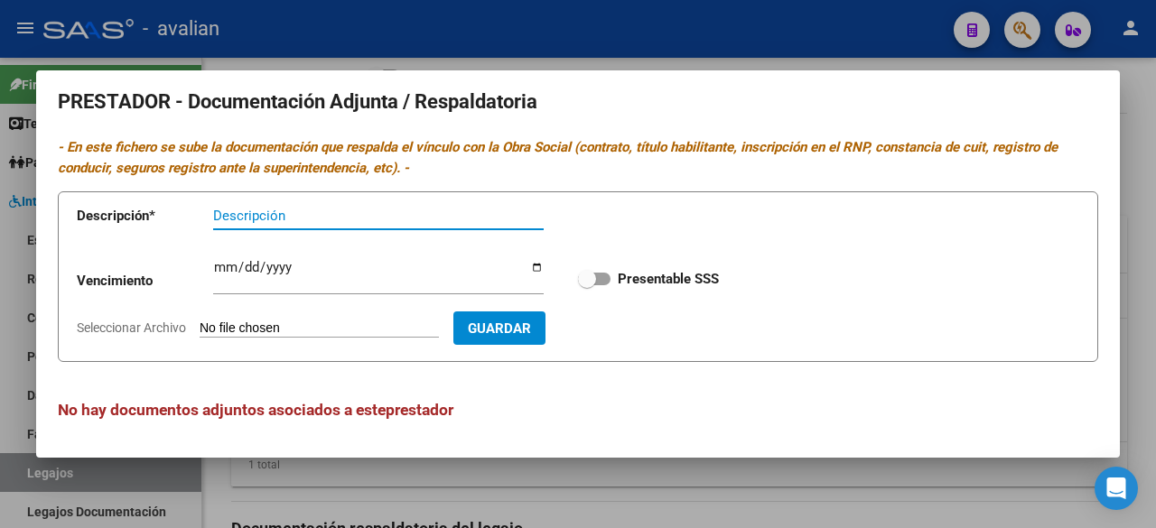
click at [741, 42] on div at bounding box center [578, 264] width 1156 height 528
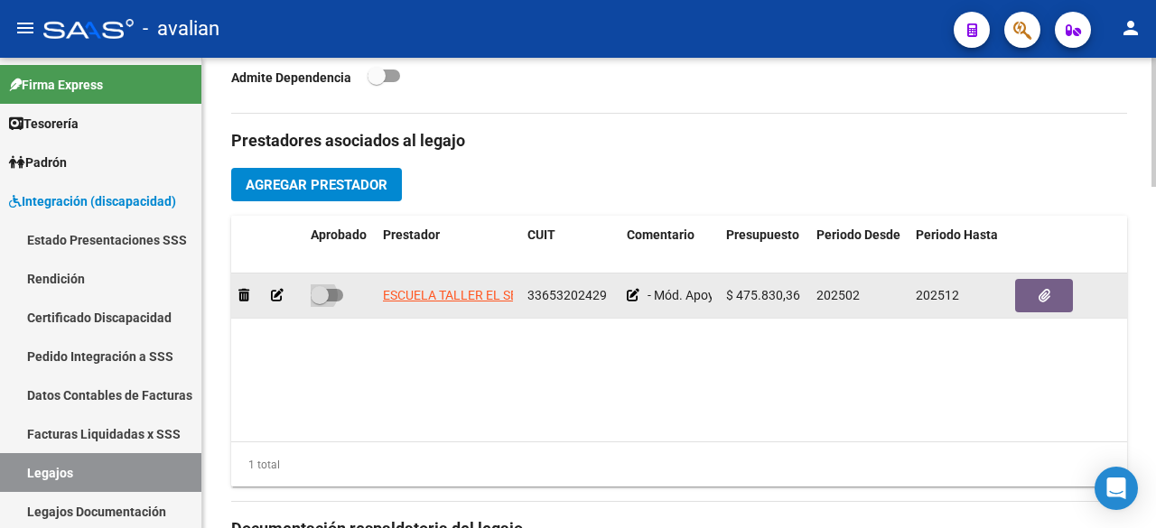
click at [339, 294] on span at bounding box center [327, 295] width 33 height 13
click at [320, 302] on input "checkbox" at bounding box center [319, 302] width 1 height 1
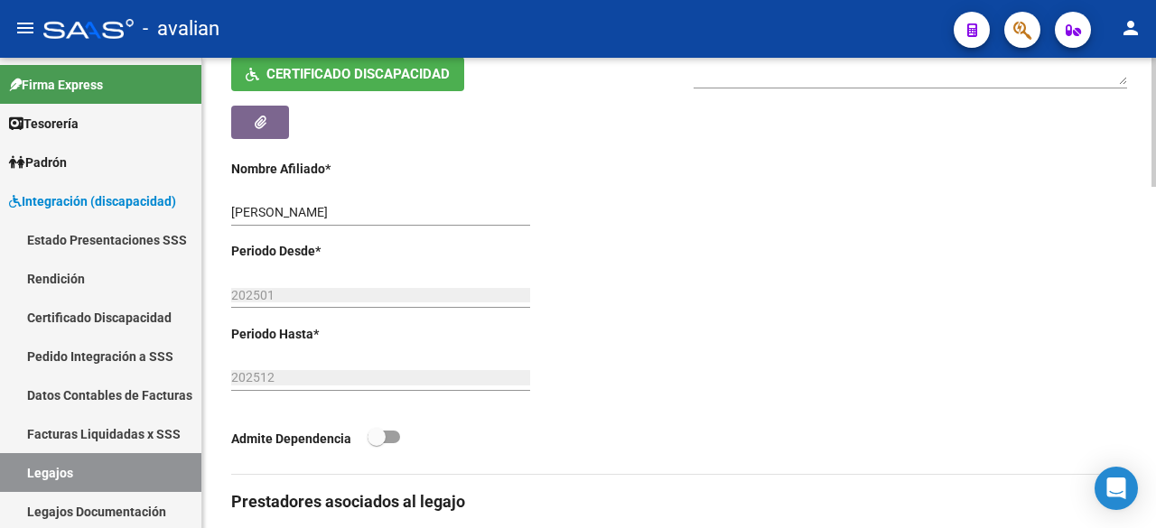
scroll to position [797, 0]
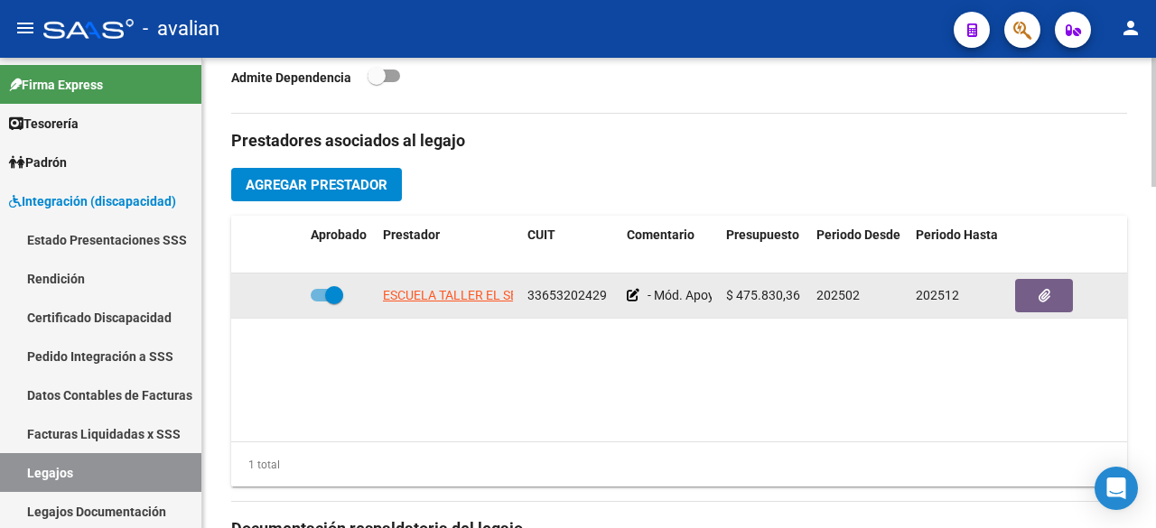
click at [321, 296] on span at bounding box center [327, 295] width 33 height 13
click at [320, 302] on input "checkbox" at bounding box center [319, 302] width 1 height 1
click at [273, 291] on icon at bounding box center [277, 295] width 13 height 13
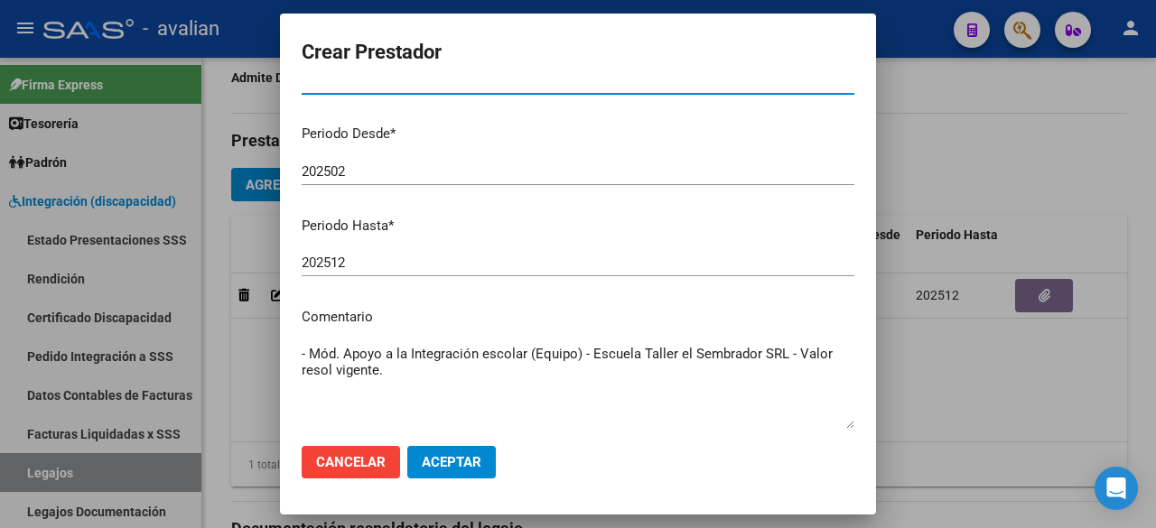
scroll to position [271, 0]
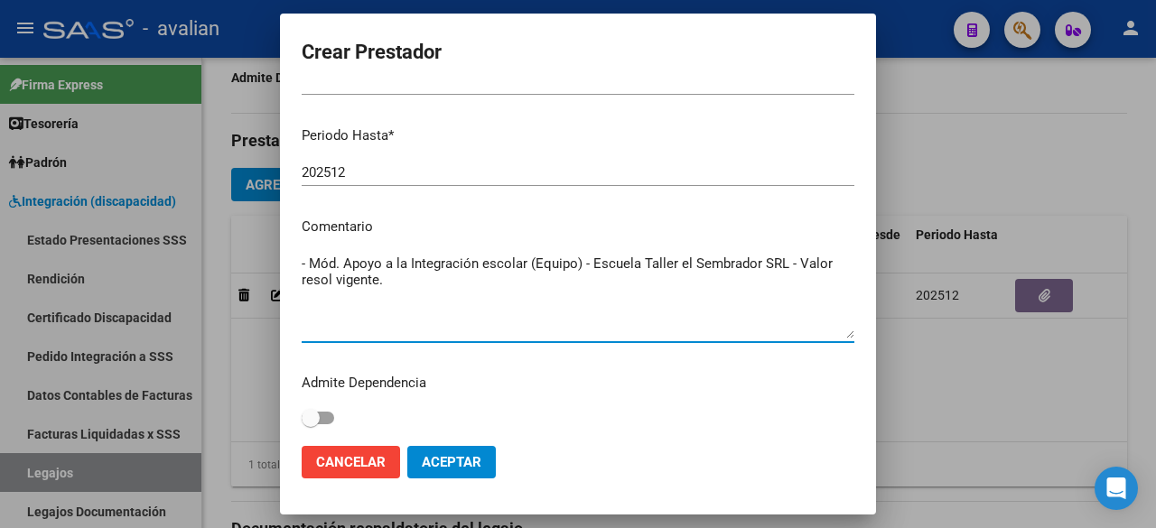
drag, startPoint x: 391, startPoint y: 287, endPoint x: 280, endPoint y: 265, distance: 113.3
click at [280, 265] on mat-dialog-content "CUIT * 33-65320242-9 Ingresar CUIT ARCA Padrón Presupuesto Monto * $ 475.830,36…" at bounding box center [578, 259] width 596 height 343
click at [323, 458] on span "Cancelar" at bounding box center [351, 462] width 70 height 16
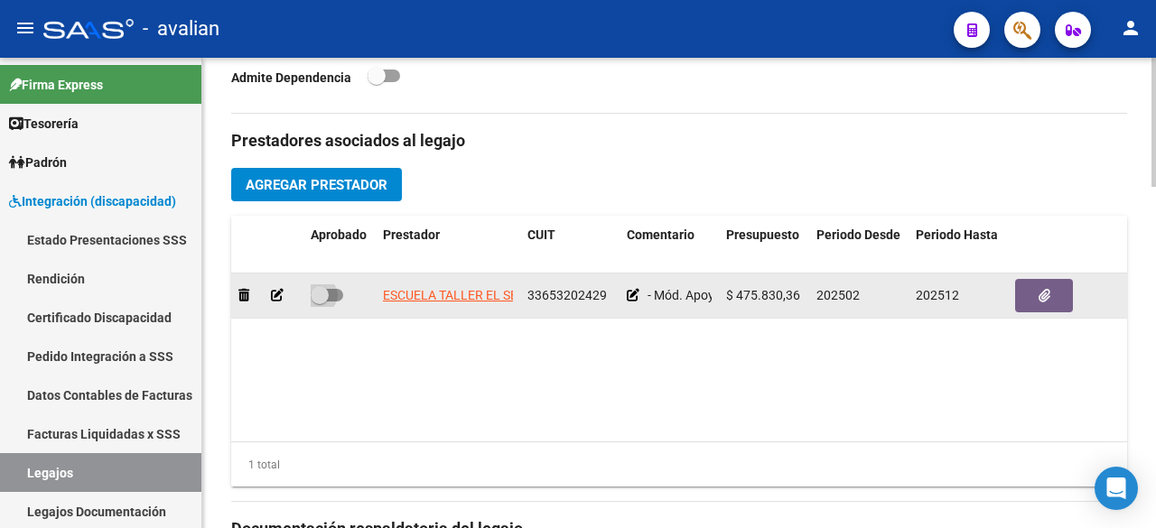
click at [332, 293] on span at bounding box center [327, 295] width 33 height 13
click at [320, 302] on input "checkbox" at bounding box center [319, 302] width 1 height 1
checkbox input "true"
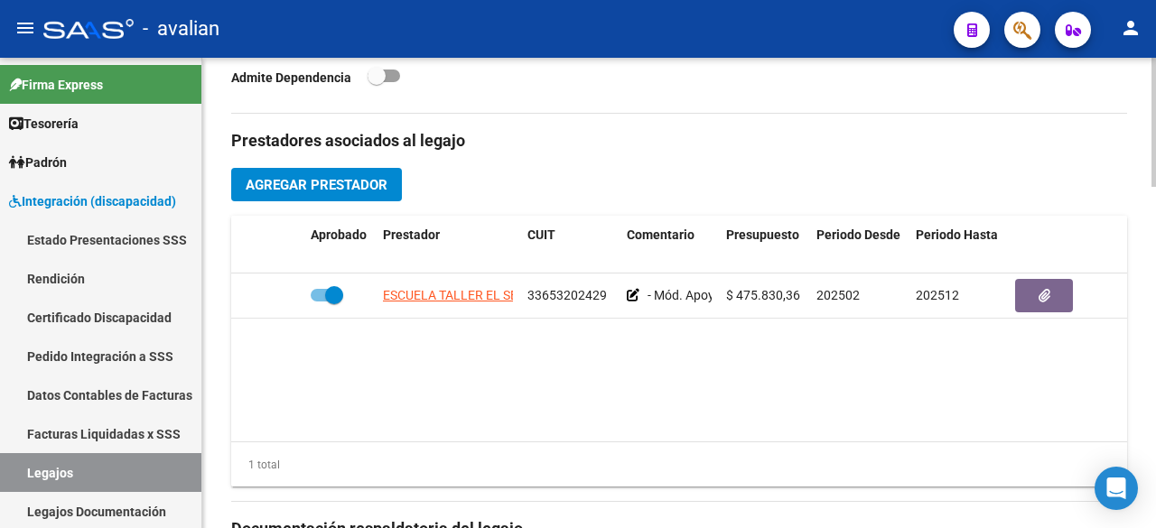
scroll to position [1067, 0]
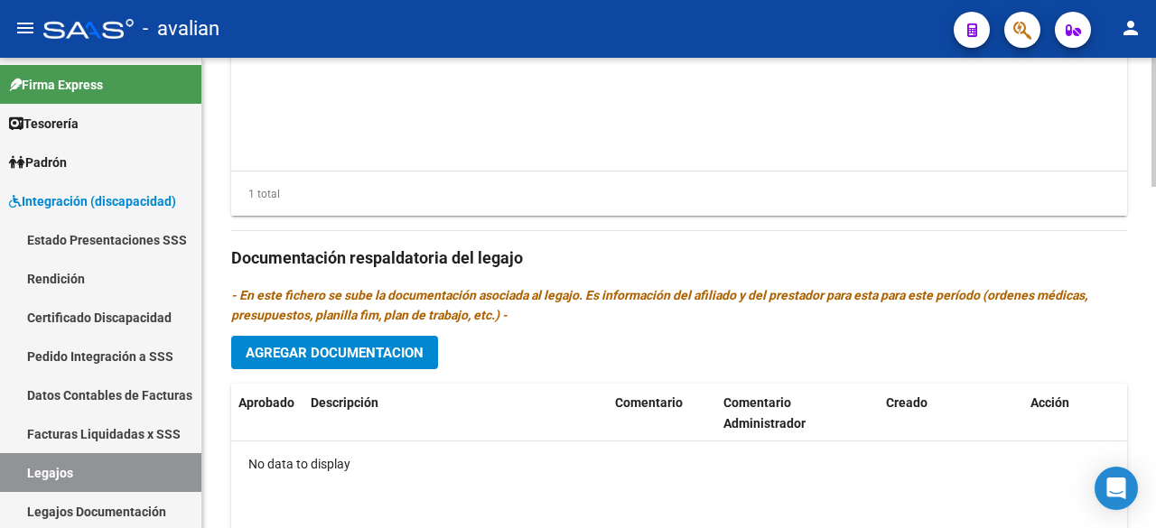
click at [378, 337] on button "Agregar Documentacion" at bounding box center [334, 352] width 207 height 33
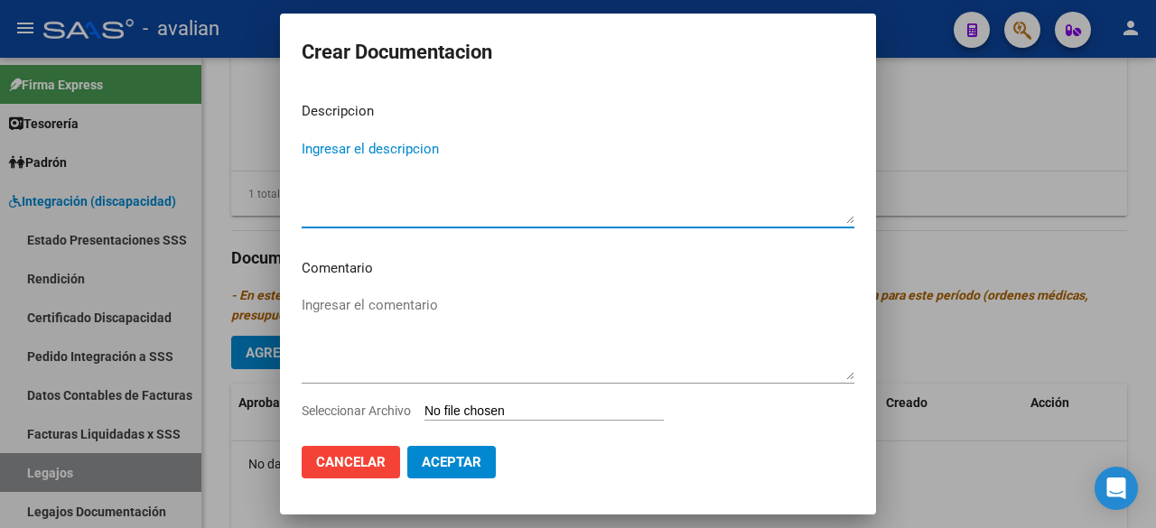
click at [435, 179] on textarea "Ingresar el descripcion" at bounding box center [578, 181] width 553 height 85
type textarea "Proyecto 2025"
click at [350, 302] on textarea "Ingresar el comentario" at bounding box center [578, 337] width 553 height 85
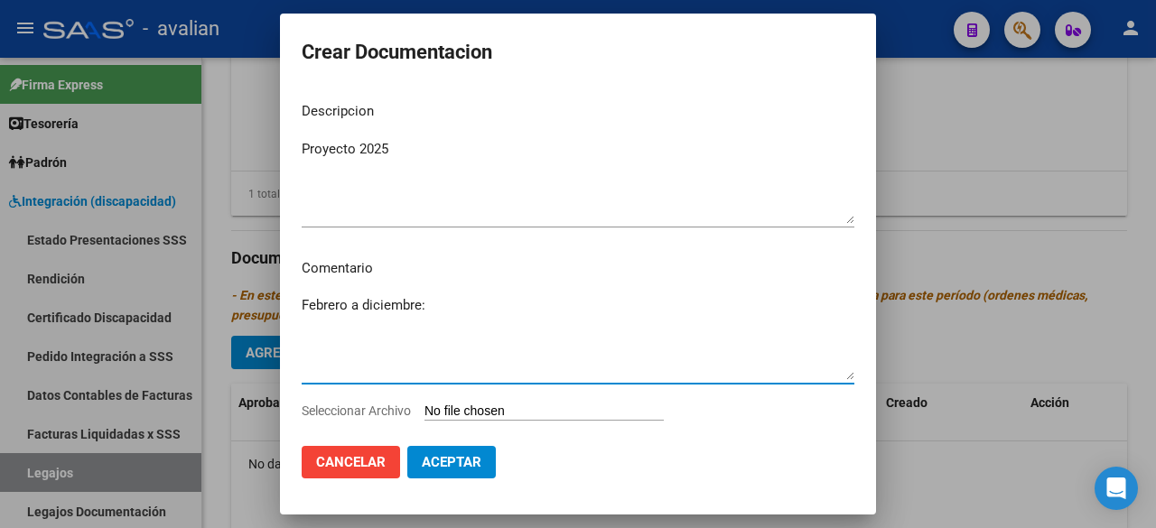
paste textarea "- Mód. Apoyo a la Integración escolar (Equipo) - Escuela Taller el Sembrador SR…"
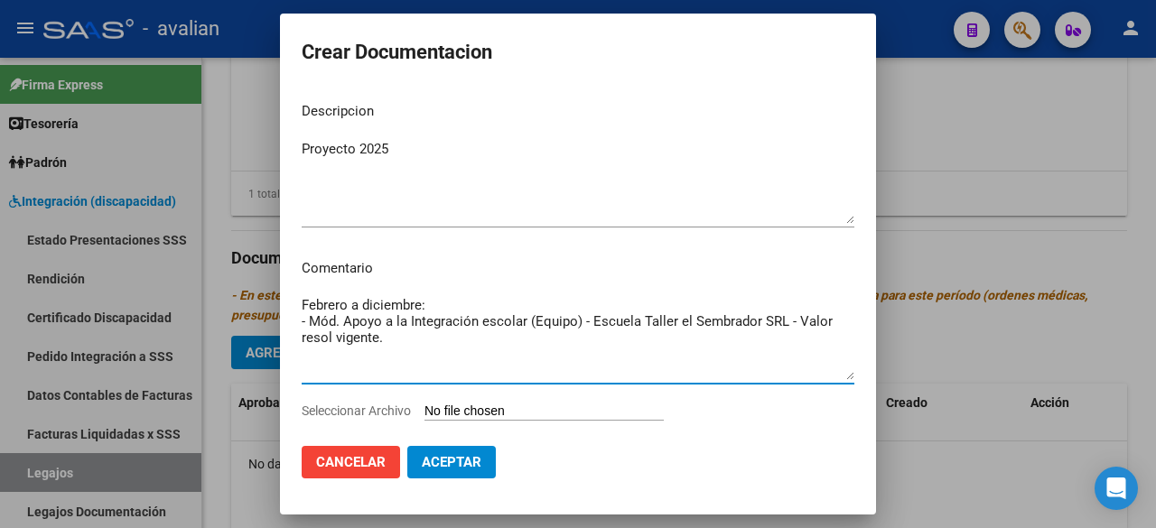
type textarea "Febrero a diciembre: - Mód. Apoyo a la Integración escolar (Equipo) - Escuela T…"
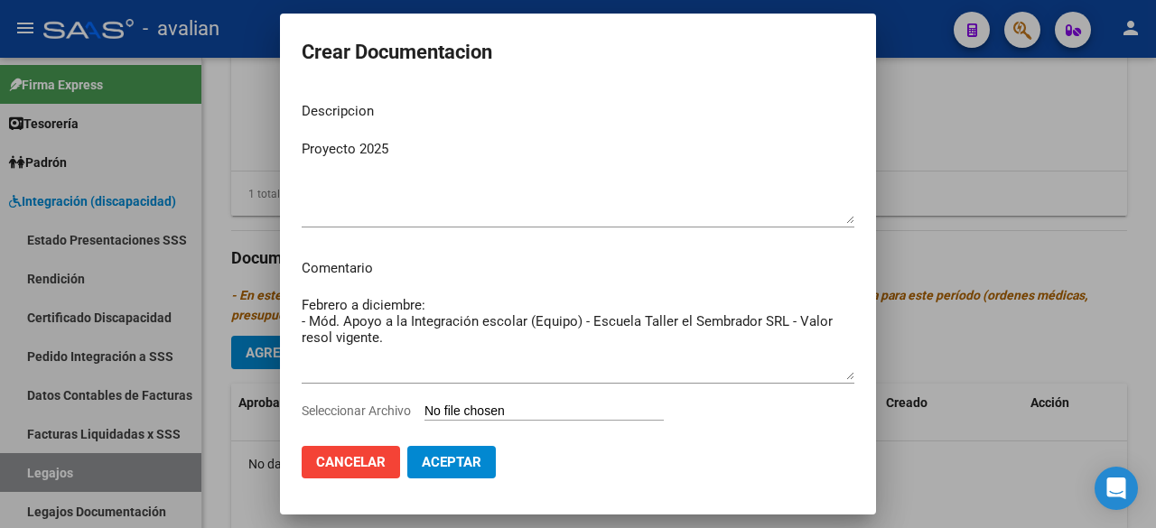
click at [522, 415] on input "Seleccionar Archivo" at bounding box center [543, 412] width 239 height 17
type input "C:\fakepath\MAIE.pdf"
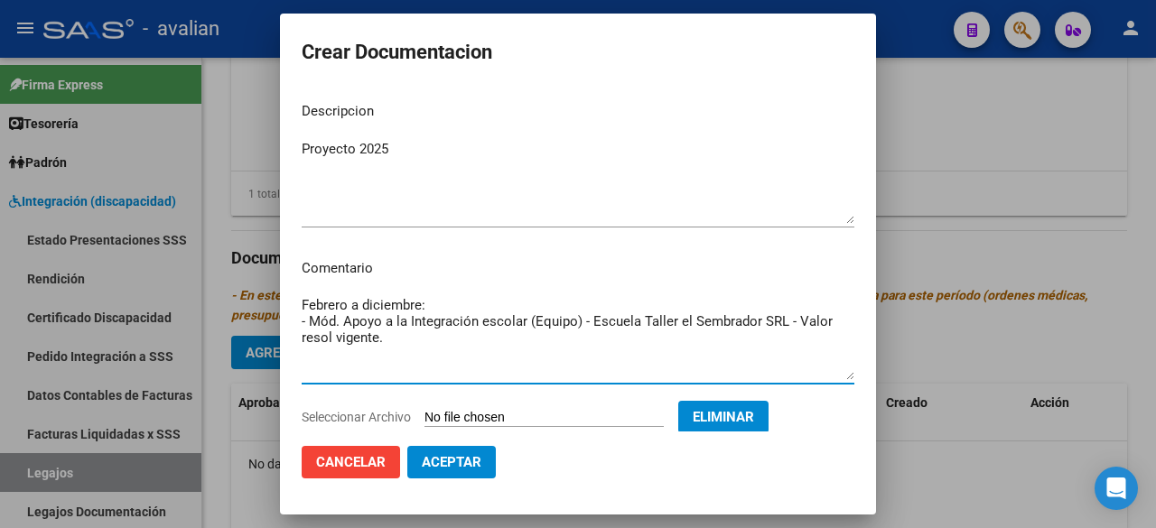
drag, startPoint x: 391, startPoint y: 344, endPoint x: 291, endPoint y: 320, distance: 103.2
click at [291, 320] on mat-dialog-content "Descripcion Proyecto 2025 Ingresar el descripcion Comentario Febrero a diciembr…" at bounding box center [578, 259] width 596 height 343
click at [471, 465] on span "Aceptar" at bounding box center [452, 462] width 60 height 16
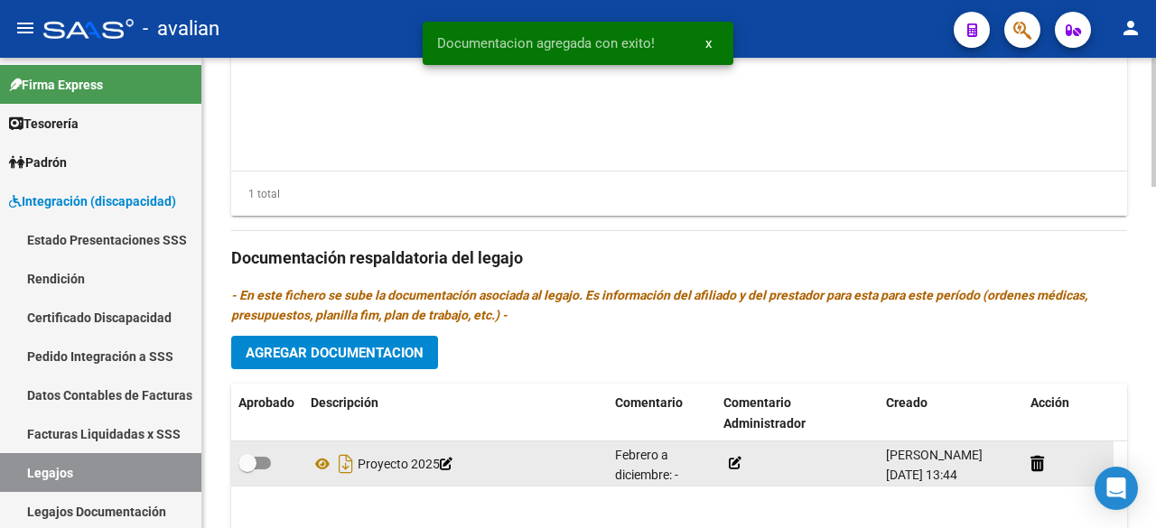
click at [732, 457] on icon at bounding box center [735, 463] width 13 height 13
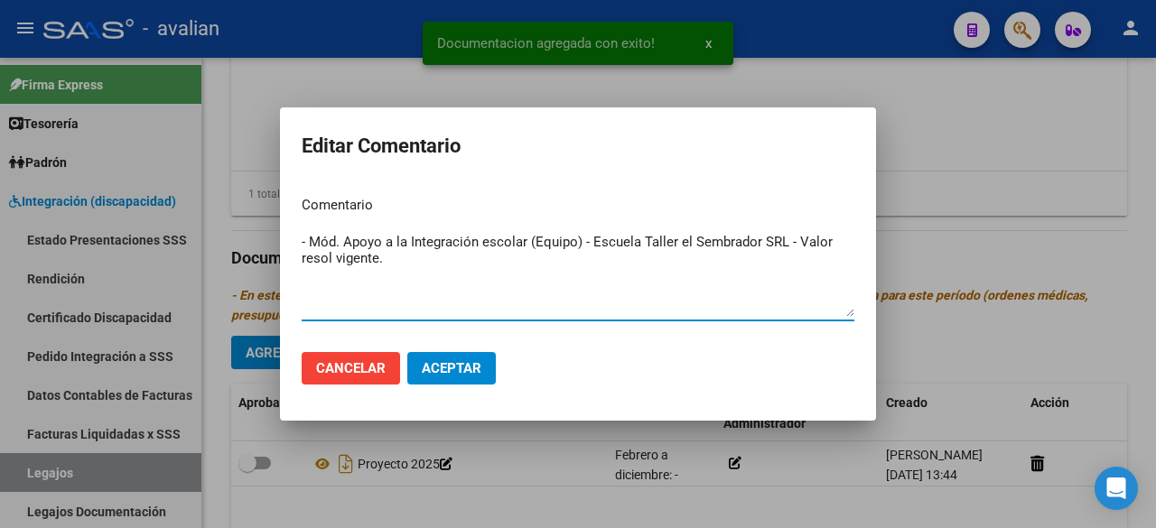
type textarea "- Mód. Apoyo a la Integración escolar (Equipo) - Escuela Taller el Sembrador SR…"
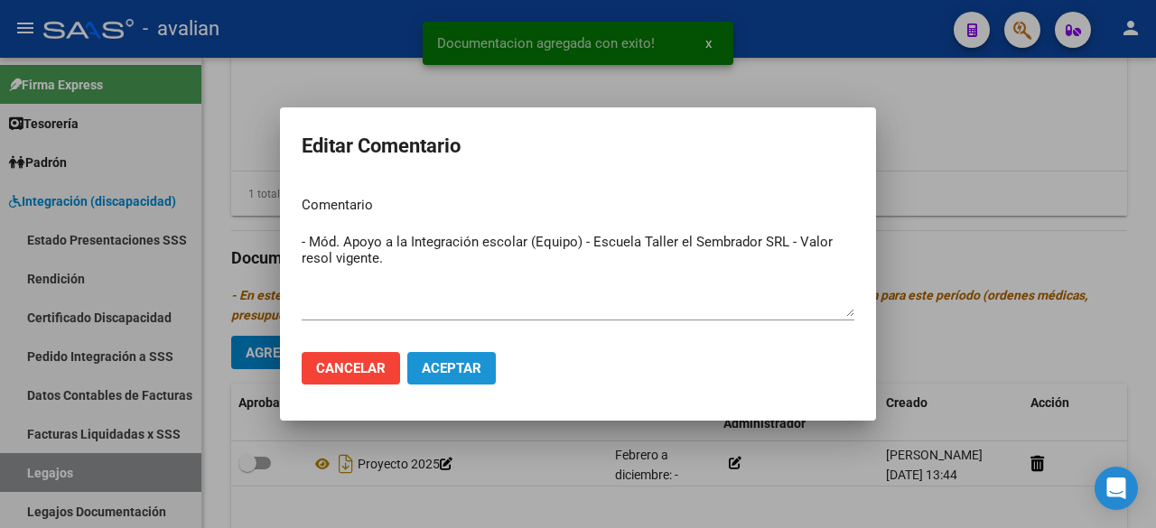
click at [477, 374] on span "Aceptar" at bounding box center [452, 368] width 60 height 16
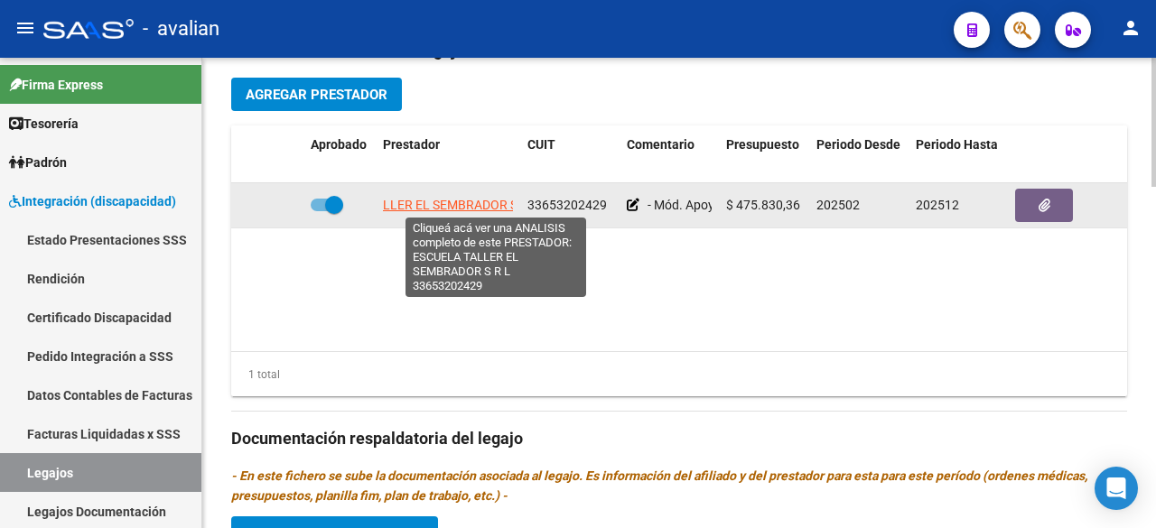
scroll to position [0, 96]
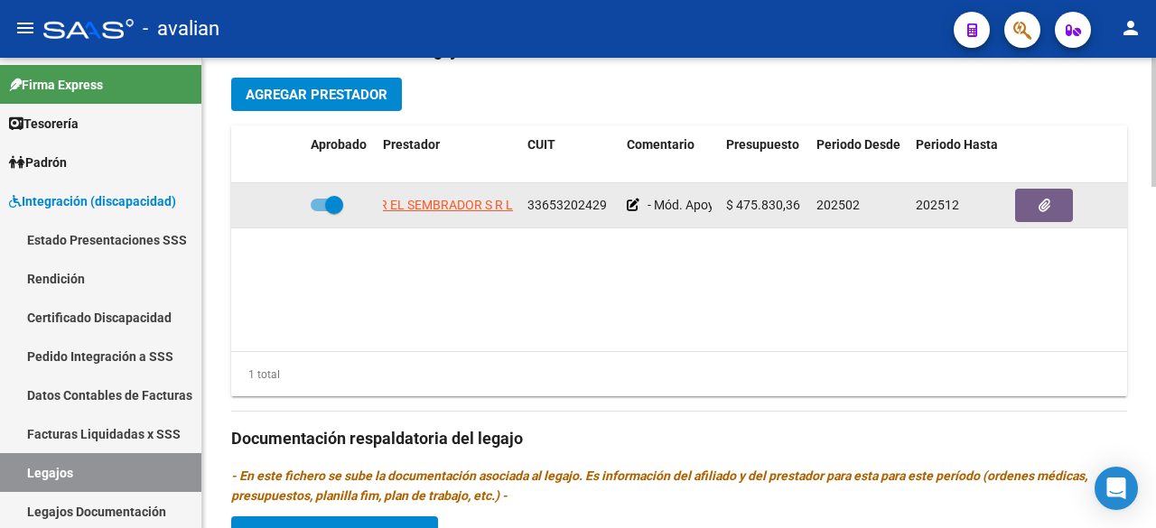
drag, startPoint x: 383, startPoint y: 191, endPoint x: 526, endPoint y: 208, distance: 143.6
click at [526, 208] on div "ESCUELA TALLER EL SEMBRADOR S R L 33653202429 - Mód. Apoyo a la Integración esc…" at bounding box center [786, 205] width 1111 height 45
copy span "ESCUELA TALLER EL SEMBRADOR S R L"
click at [1057, 207] on button "button" at bounding box center [1044, 205] width 58 height 33
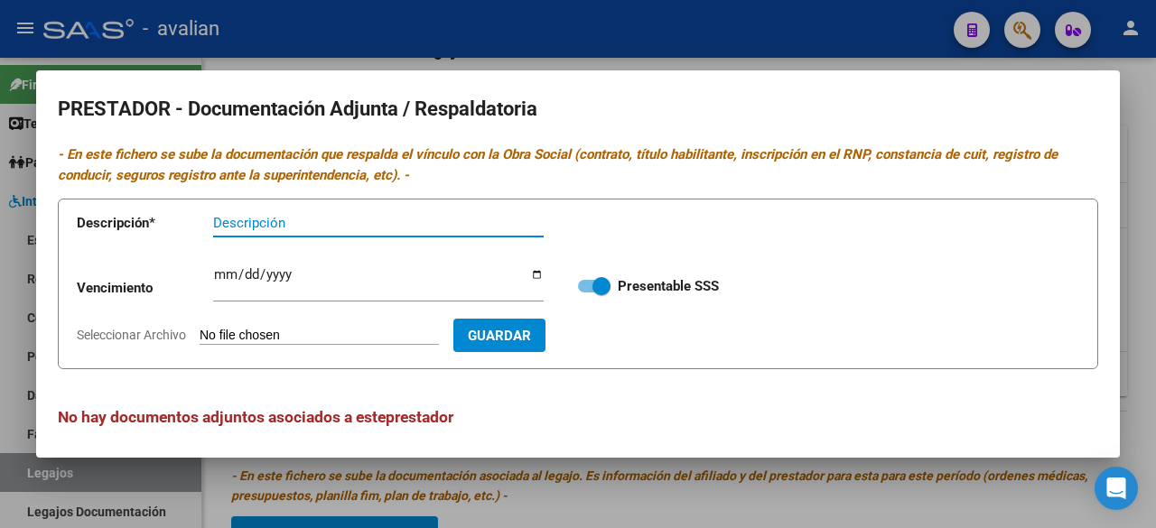
click at [323, 335] on input "Seleccionar Archivo" at bounding box center [319, 336] width 239 height 17
type input "C:\fakepath\DOC. ESCUELA TALLER EL SEMBRADOR SRL.pdf"
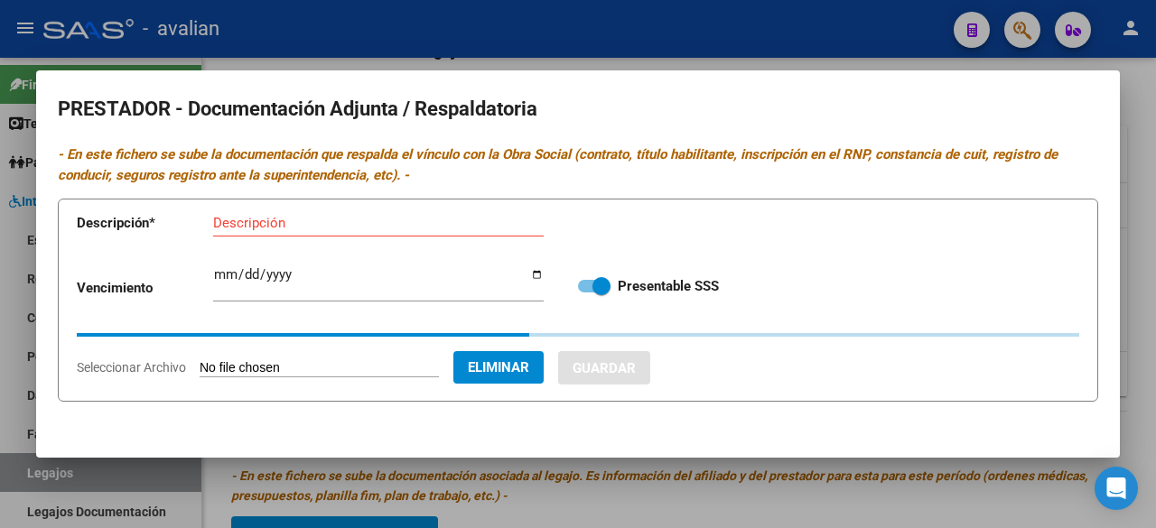
click at [354, 225] on input "Descripción" at bounding box center [378, 223] width 331 height 16
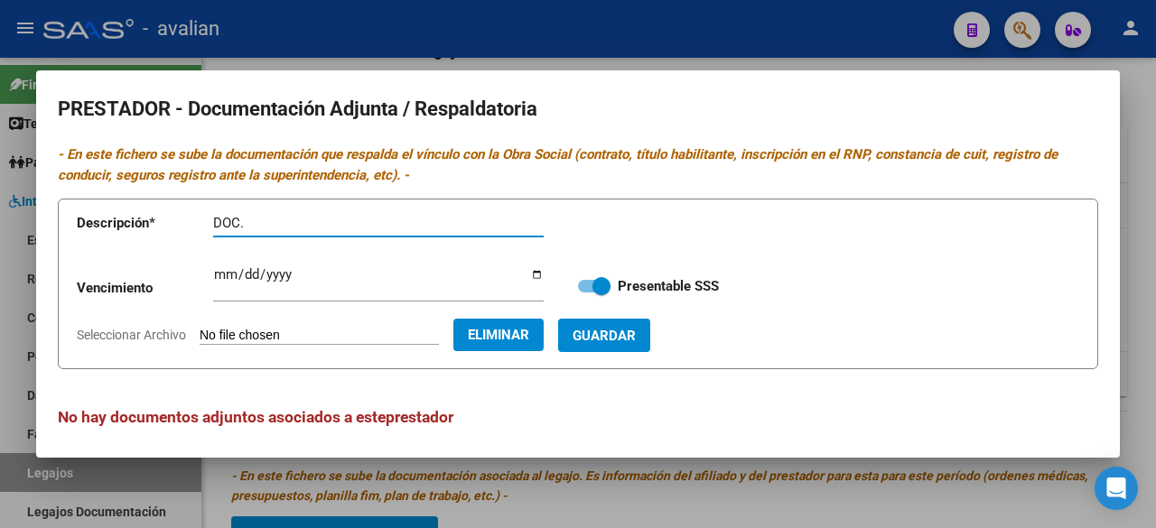
paste input "ESCUELA TALLER EL SEMBRADOR S R L"
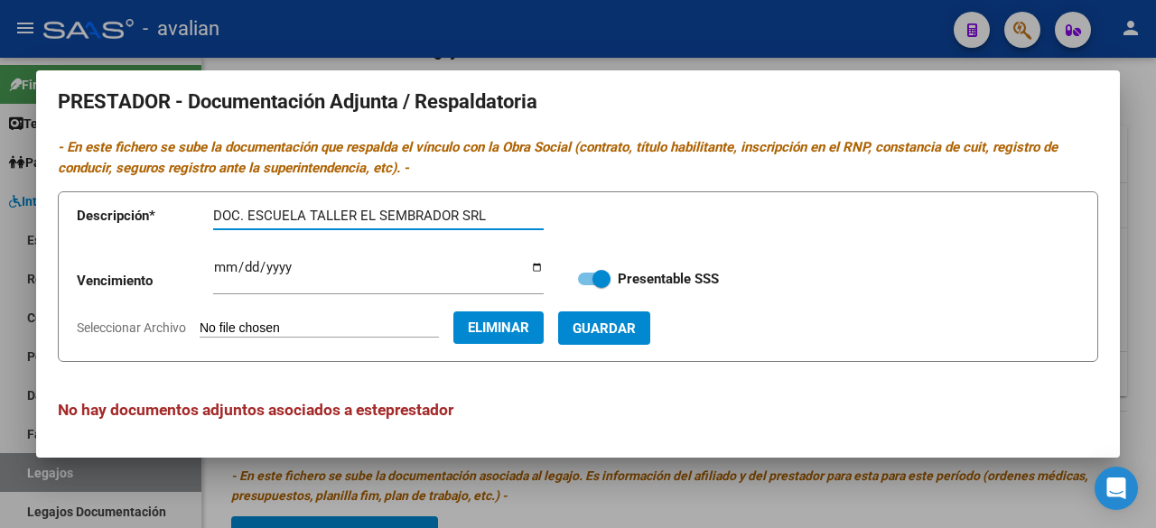
type input "DOC. ESCUELA TALLER EL SEMBRADOR SRL"
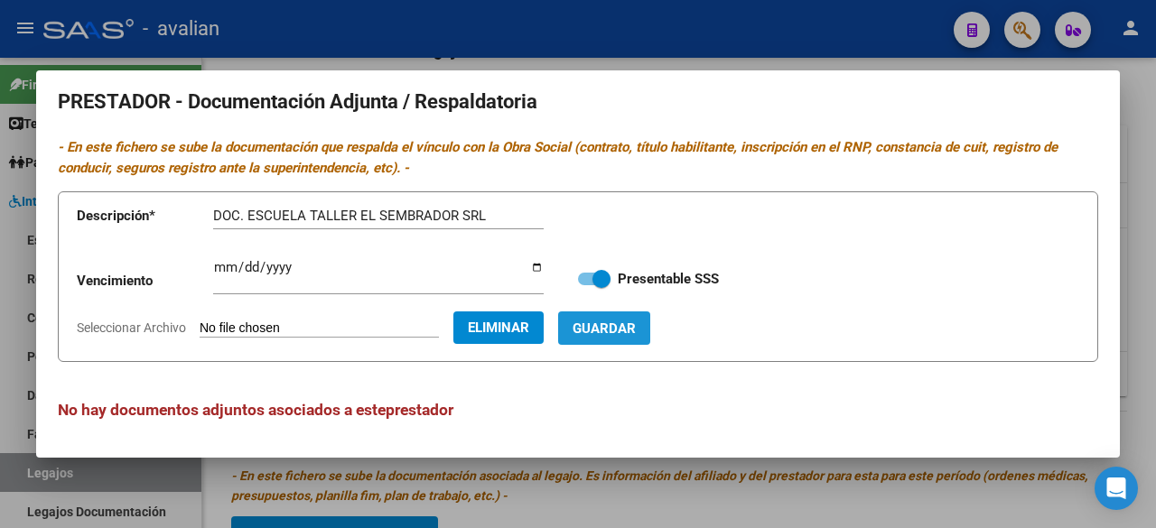
click at [636, 325] on span "Guardar" at bounding box center [604, 329] width 63 height 16
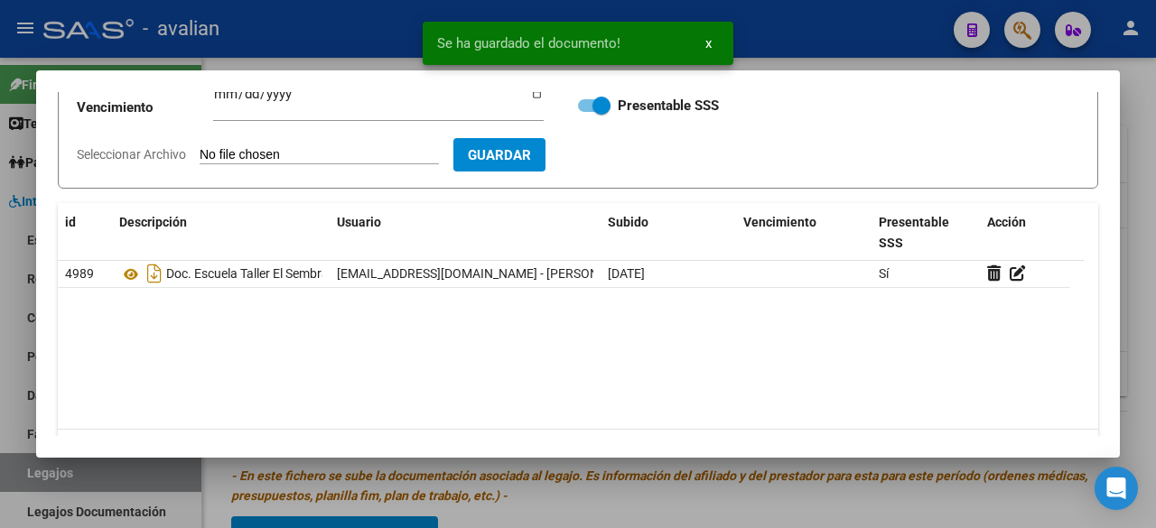
scroll to position [231, 0]
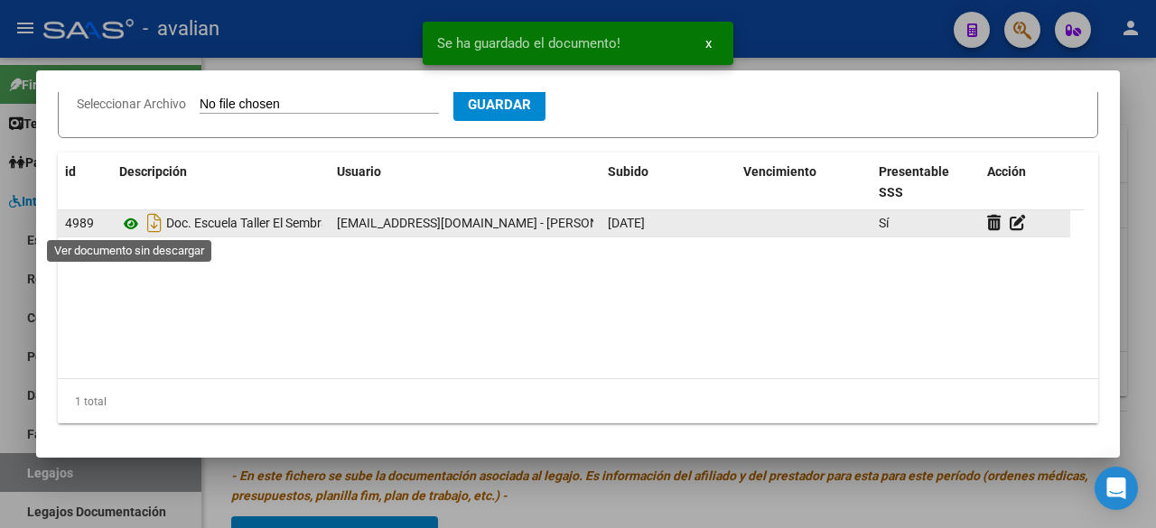
click at [128, 219] on icon at bounding box center [130, 224] width 23 height 22
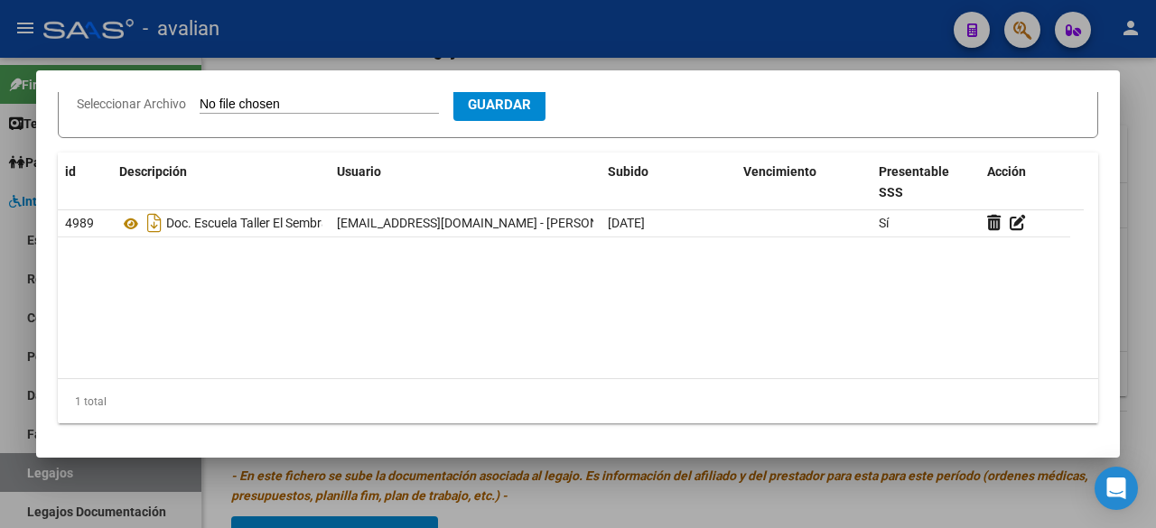
scroll to position [0, 0]
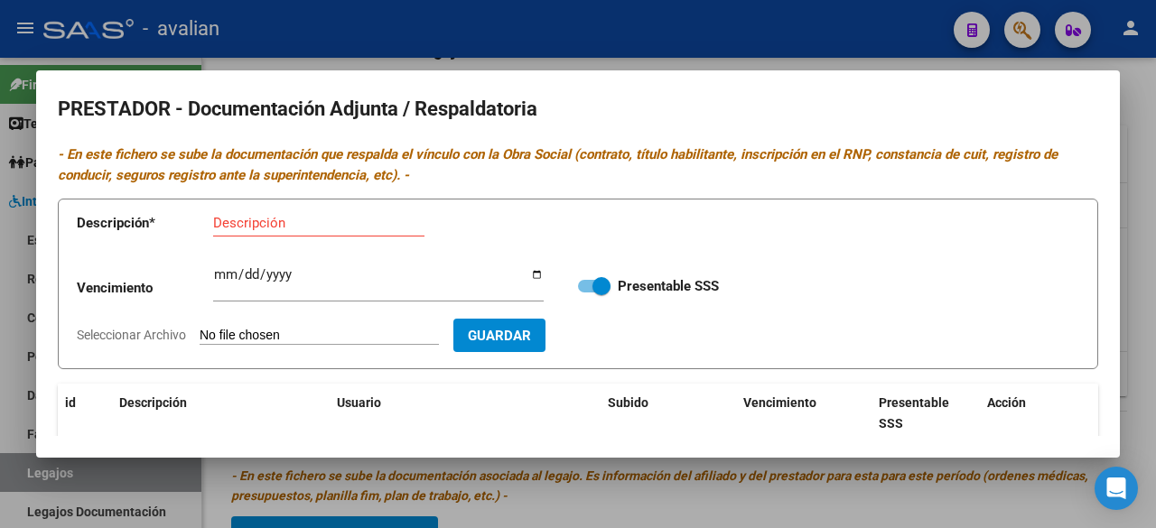
click at [843, 27] on div at bounding box center [578, 264] width 1156 height 528
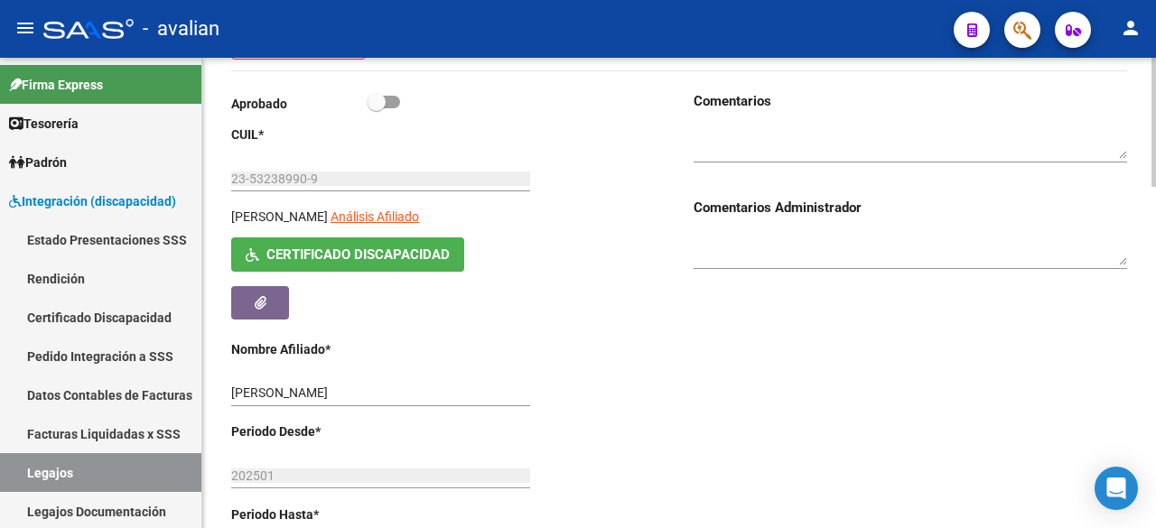
scroll to position [74, 0]
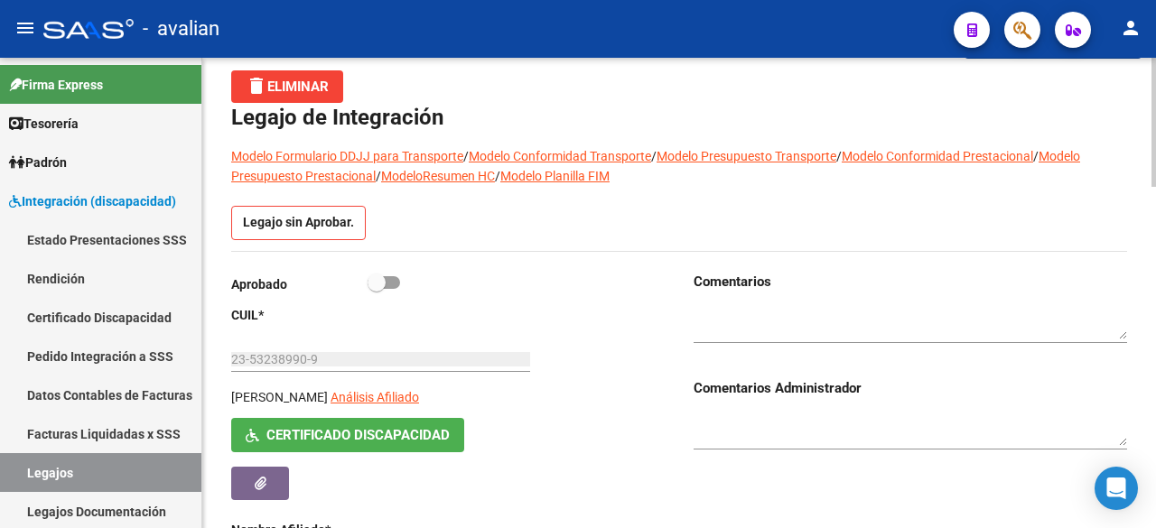
click at [396, 275] on label at bounding box center [384, 283] width 33 height 22
click at [377, 289] on input "checkbox" at bounding box center [376, 289] width 1 height 1
checkbox input "true"
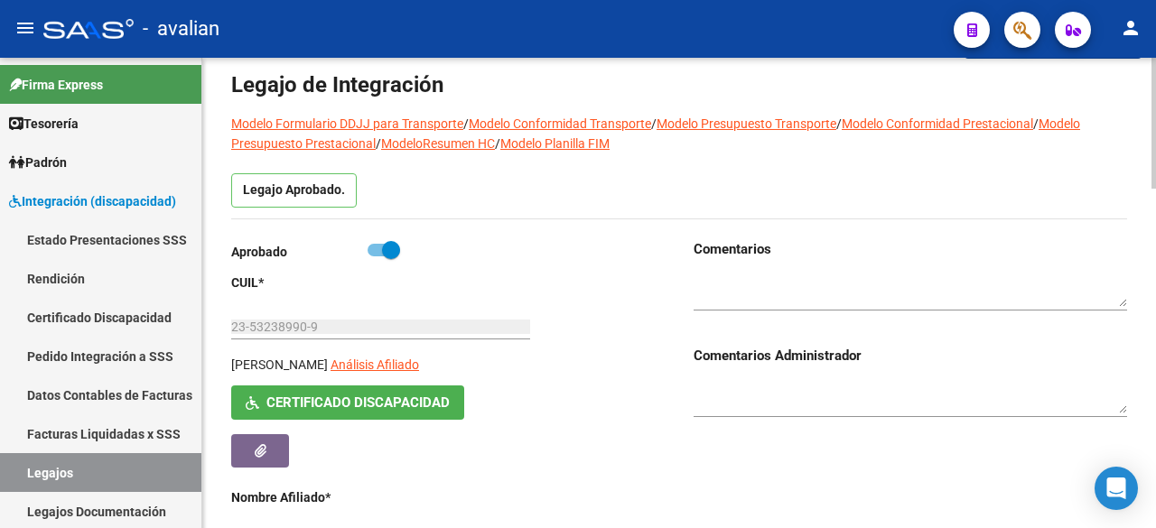
scroll to position [0, 0]
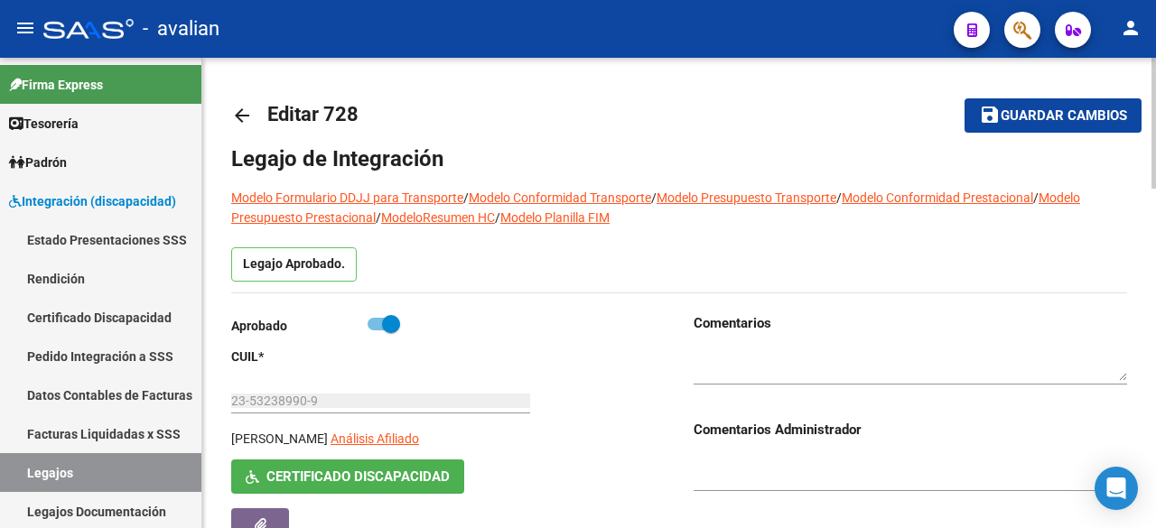
click at [1042, 117] on span "Guardar cambios" at bounding box center [1064, 116] width 126 height 16
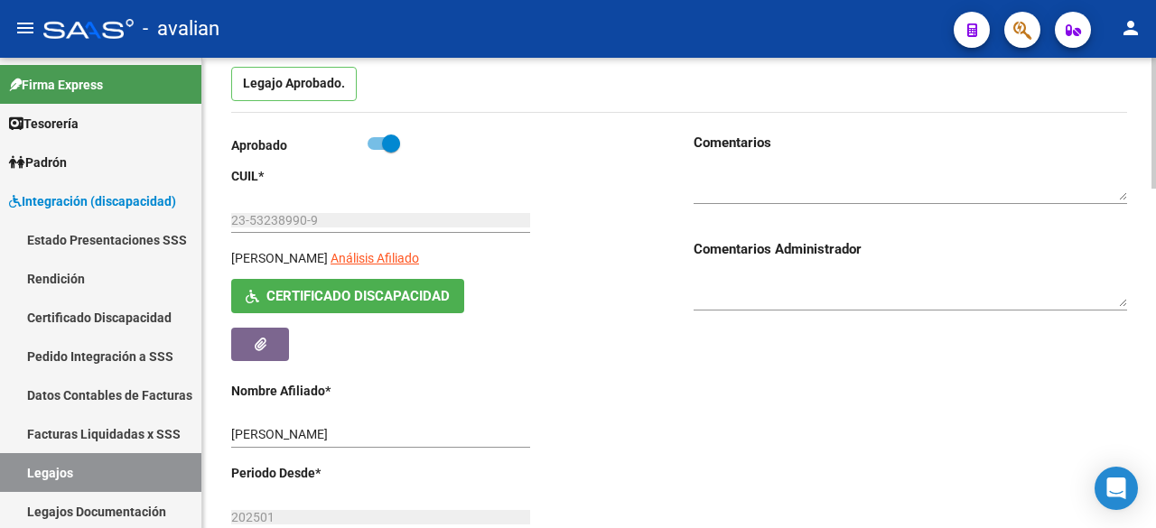
click at [939, 180] on textarea at bounding box center [910, 184] width 433 height 34
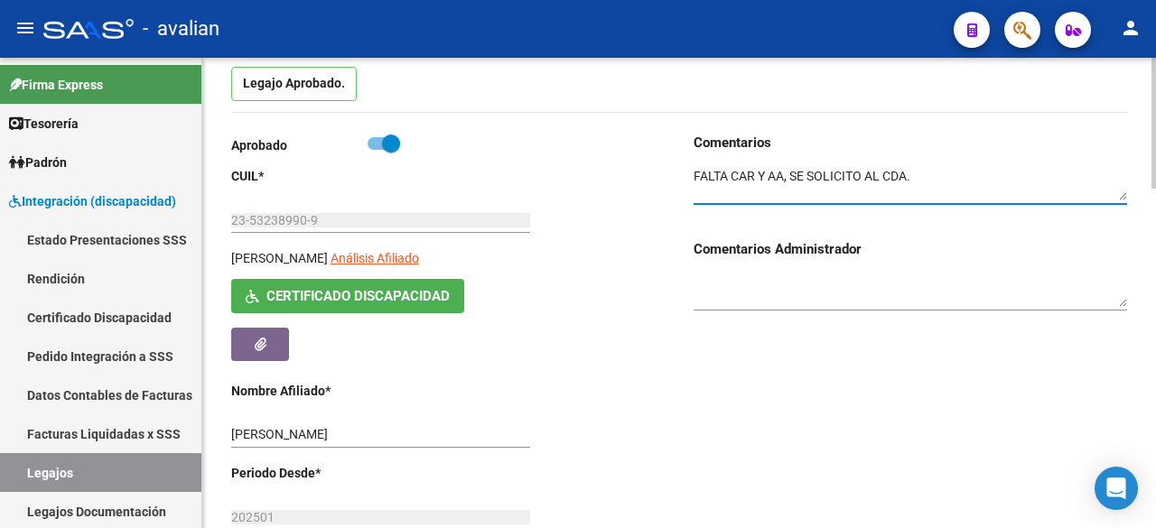
scroll to position [0, 0]
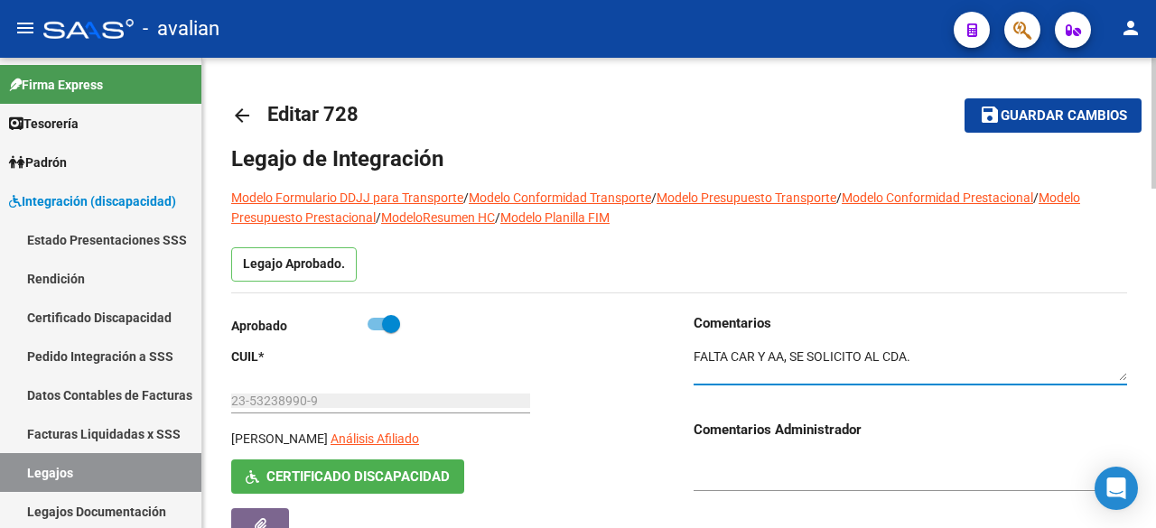
type textarea "FALTA CAR Y AA, SE SOLICITO AL CDA."
click at [1013, 115] on span "Guardar cambios" at bounding box center [1064, 116] width 126 height 16
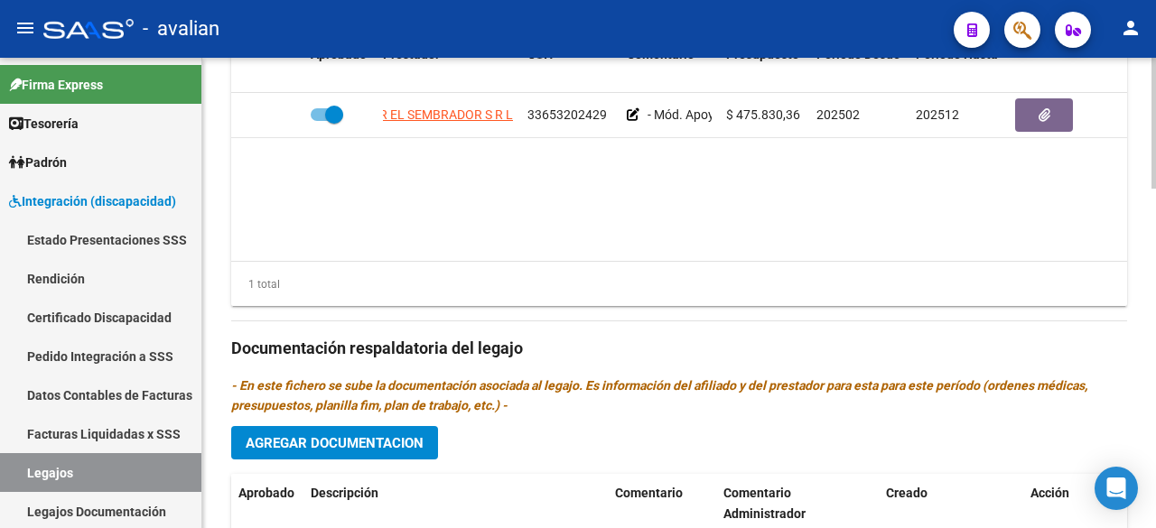
scroll to position [1216, 0]
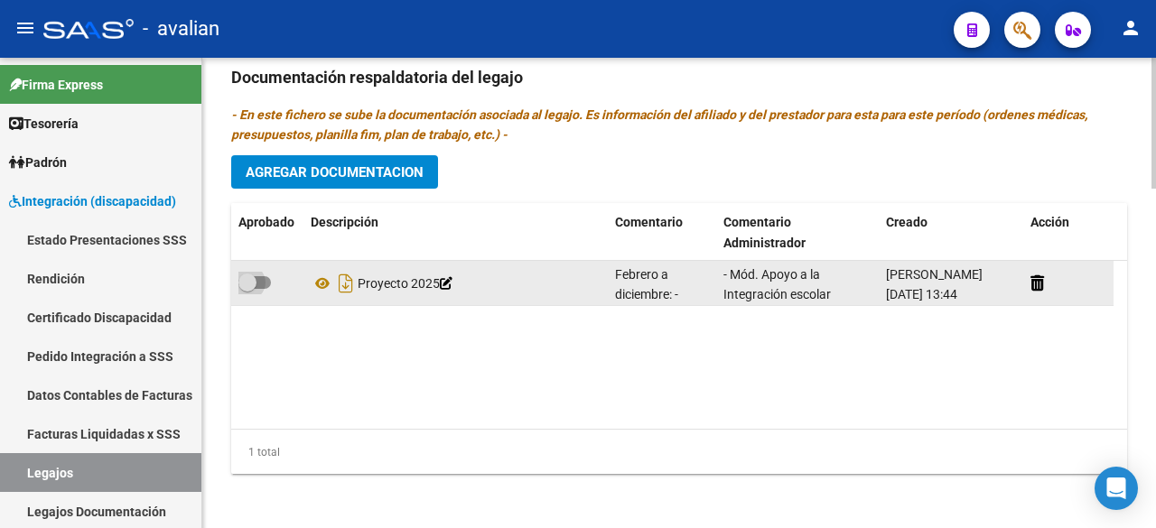
click at [268, 283] on span at bounding box center [254, 282] width 33 height 13
click at [247, 289] on input "checkbox" at bounding box center [247, 289] width 1 height 1
checkbox input "true"
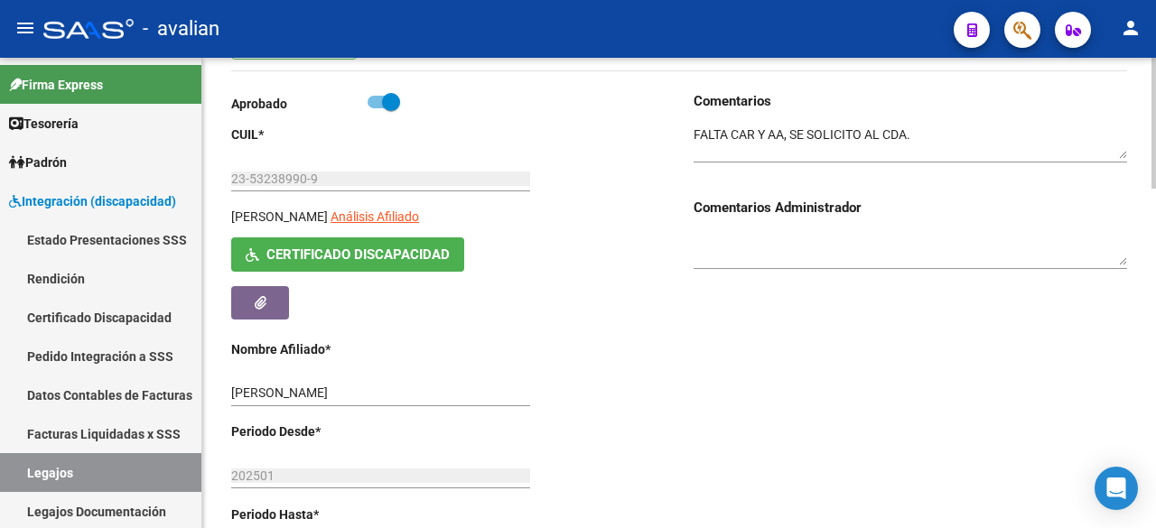
scroll to position [0, 0]
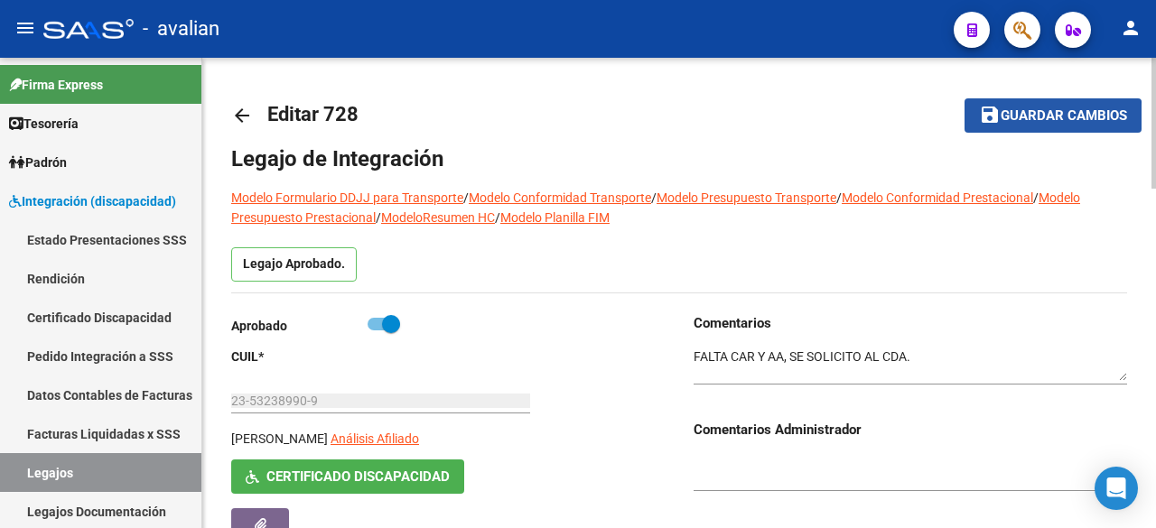
click at [1038, 124] on button "save Guardar cambios" at bounding box center [1052, 114] width 177 height 33
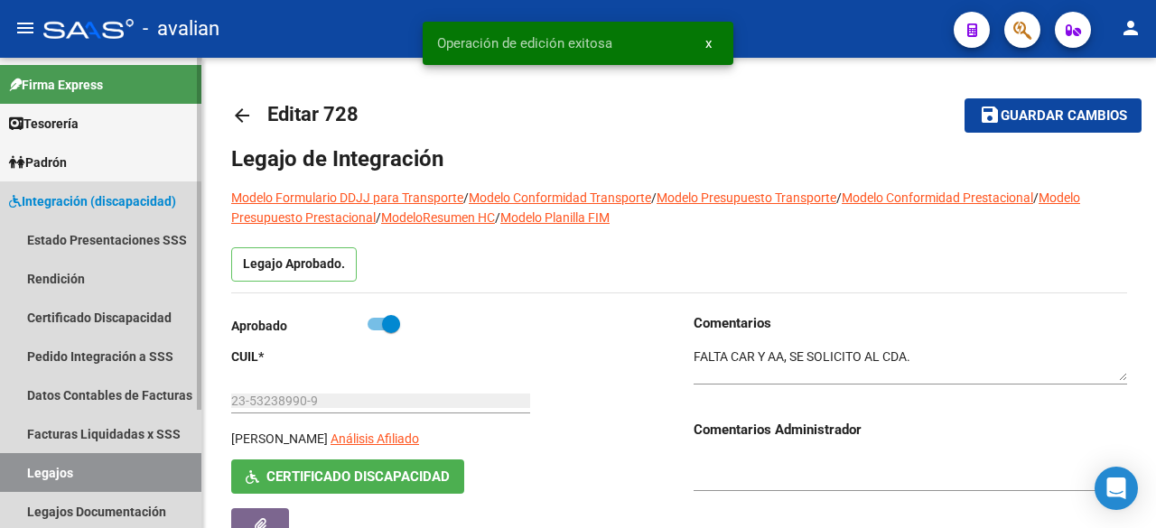
click at [61, 474] on link "Legajos" at bounding box center [100, 472] width 201 height 39
